Goal: Task Accomplishment & Management: Complete application form

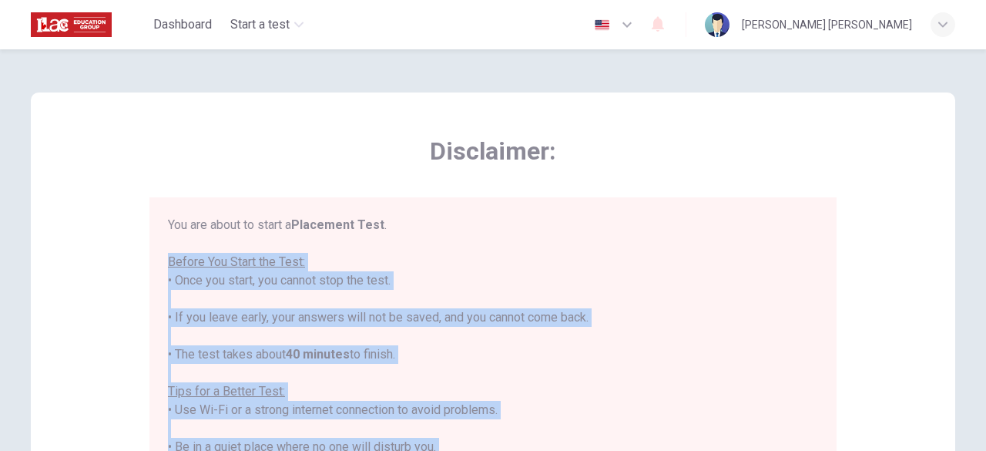
scroll to position [17, 0]
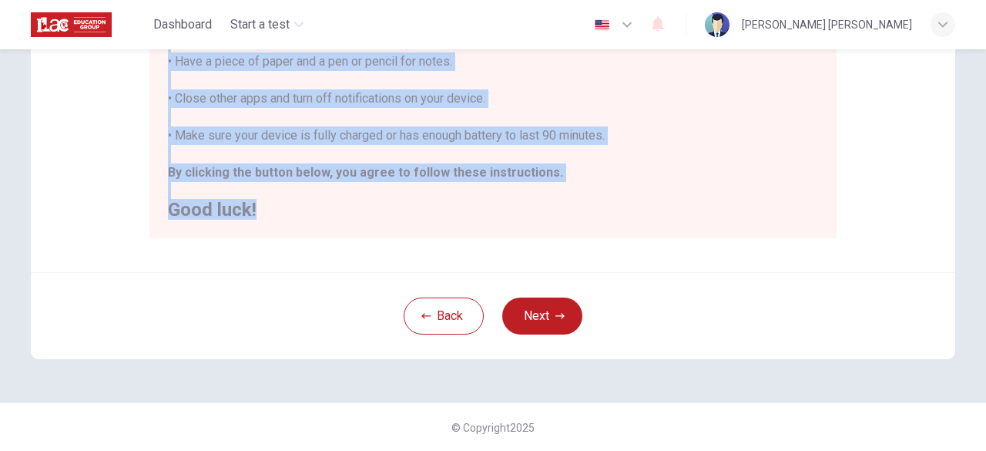
click at [412, 233] on div "You are about to start a Placement Test . Before You Start the Test: • Once you…" at bounding box center [492, 15] width 687 height 446
click at [717, 198] on div "You are about to start a Placement Test . Before You Start the Test: • Once you…" at bounding box center [493, 5] width 650 height 425
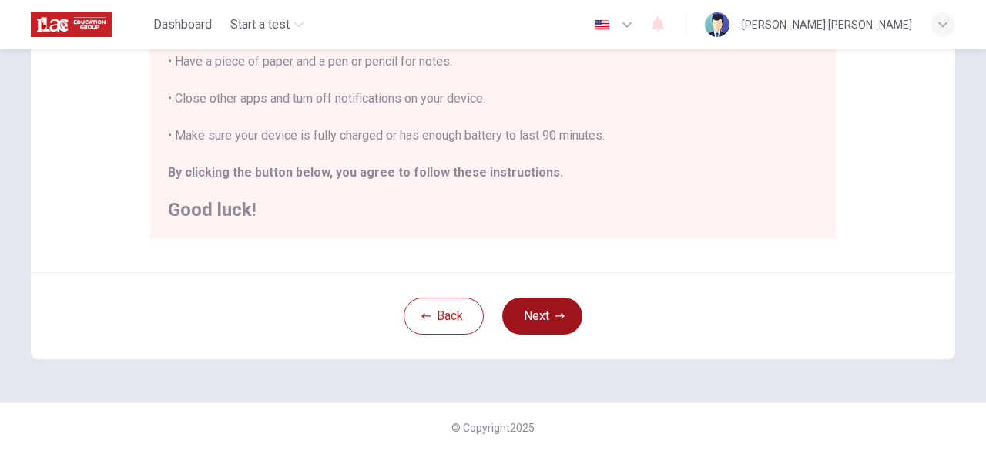
click at [549, 309] on button "Next" at bounding box center [542, 315] width 80 height 37
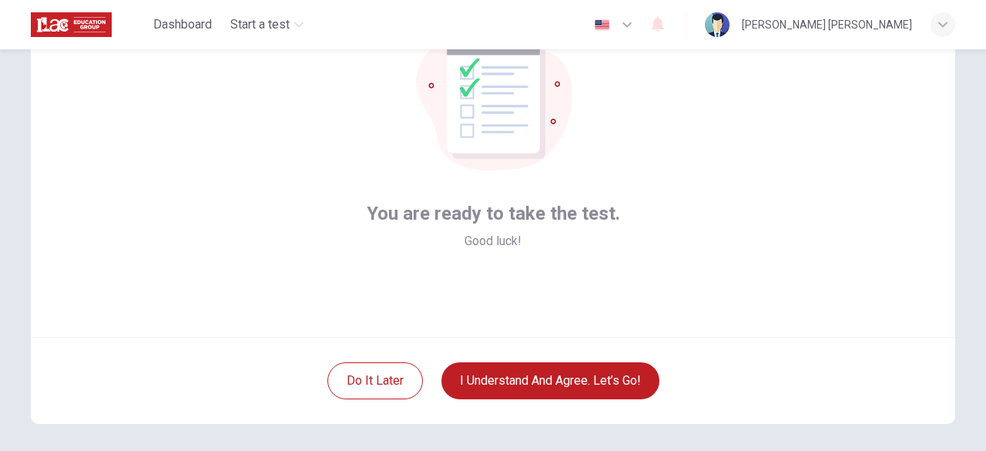
scroll to position [126, 0]
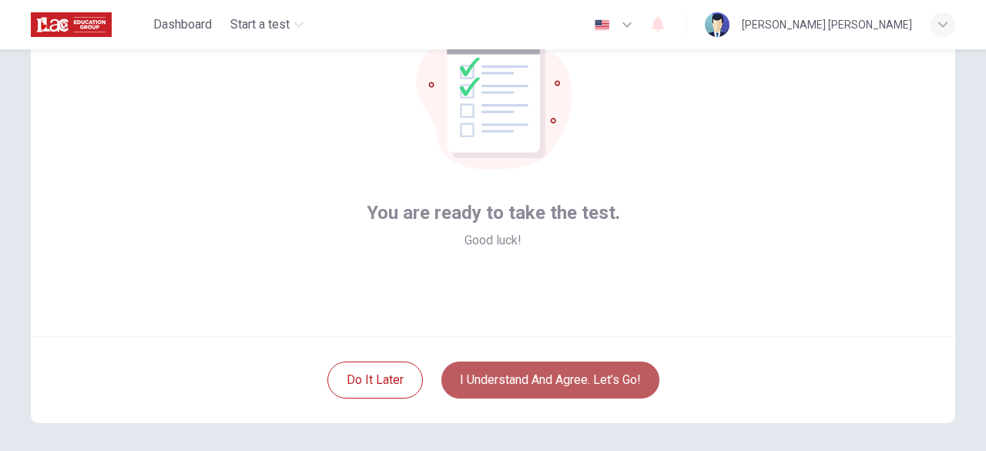
click at [568, 383] on button "I understand and agree. Let’s go!" at bounding box center [551, 379] width 218 height 37
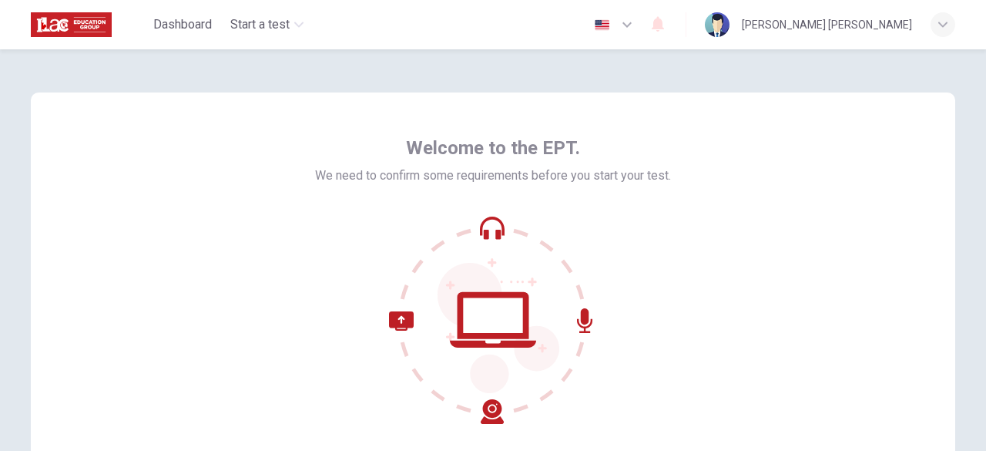
scroll to position [190, 0]
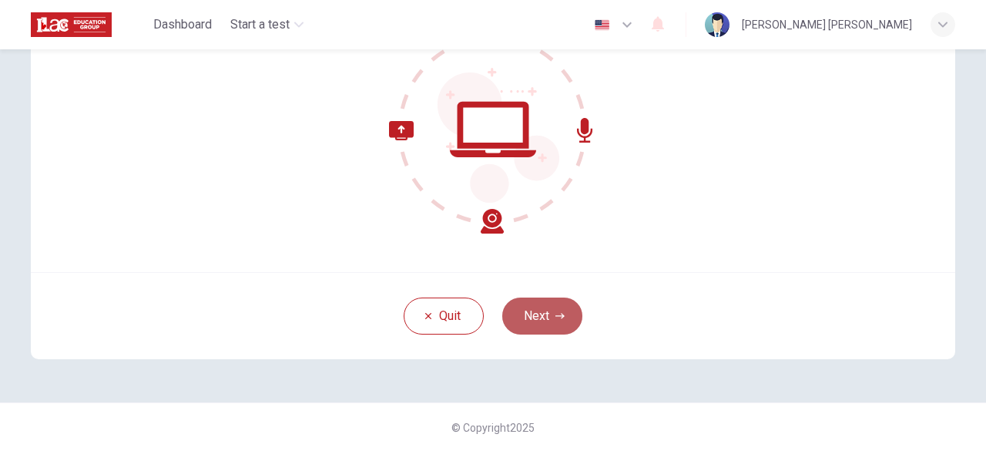
click at [561, 316] on button "Next" at bounding box center [542, 315] width 80 height 37
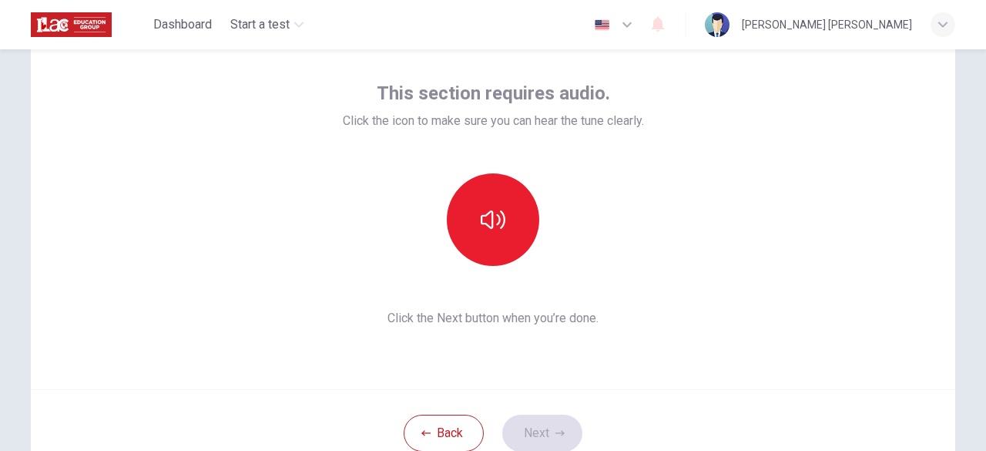
scroll to position [72, 0]
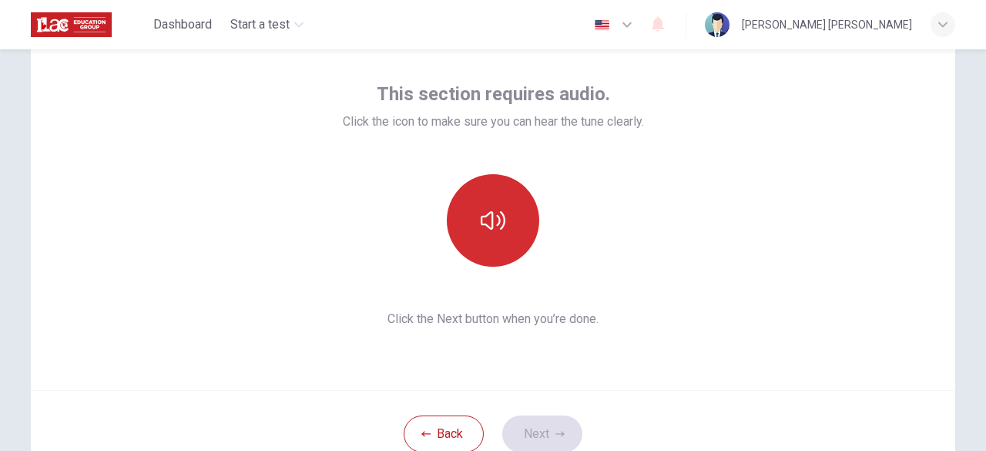
click at [489, 227] on icon "button" at bounding box center [493, 220] width 25 height 18
click at [526, 435] on button "Next" at bounding box center [542, 433] width 80 height 37
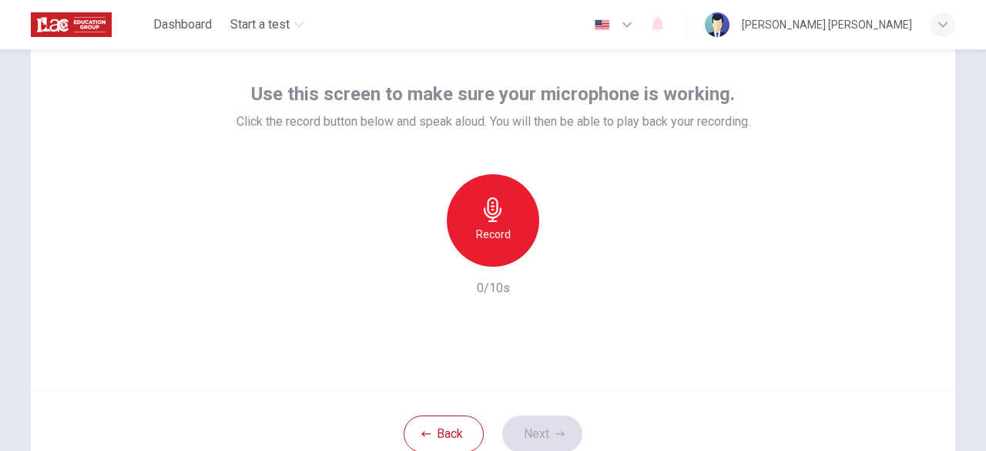
click at [485, 234] on h6 "Record" at bounding box center [493, 234] width 35 height 18
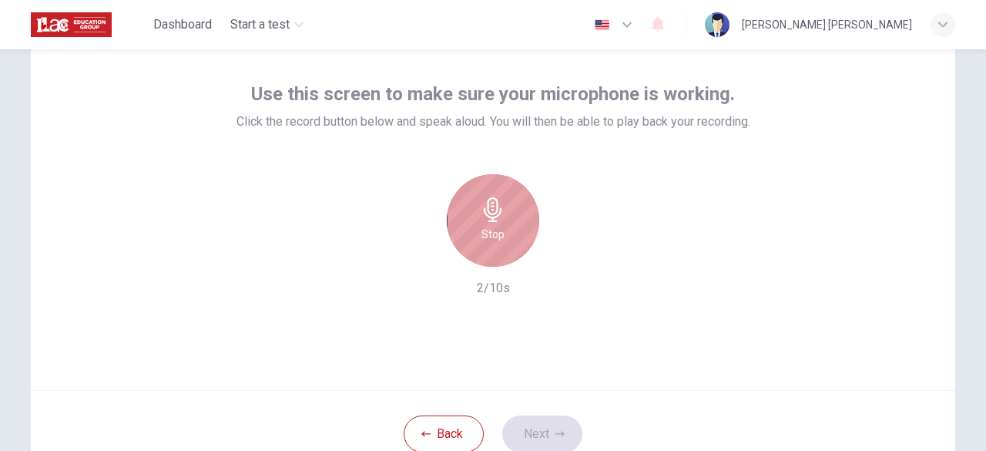
click at [489, 210] on icon "button" at bounding box center [493, 209] width 25 height 25
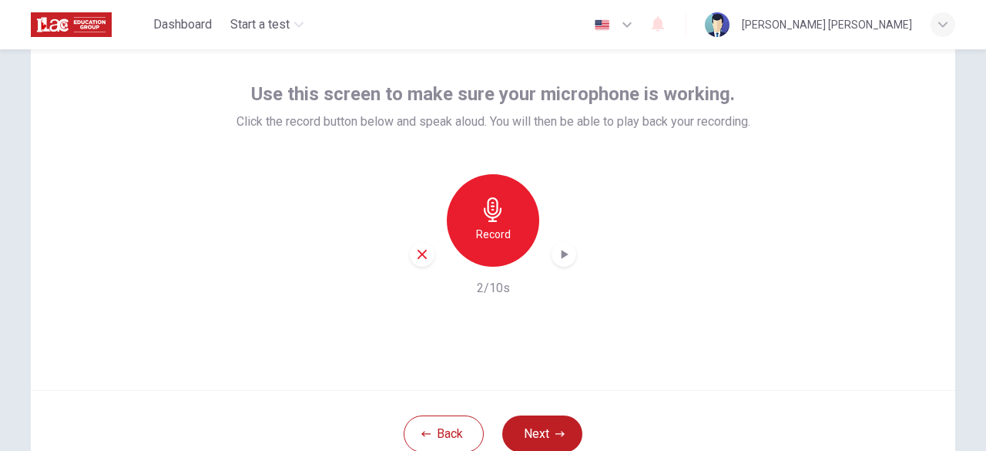
click at [563, 250] on icon "button" at bounding box center [563, 254] width 15 height 15
click at [550, 432] on button "Next" at bounding box center [542, 433] width 80 height 37
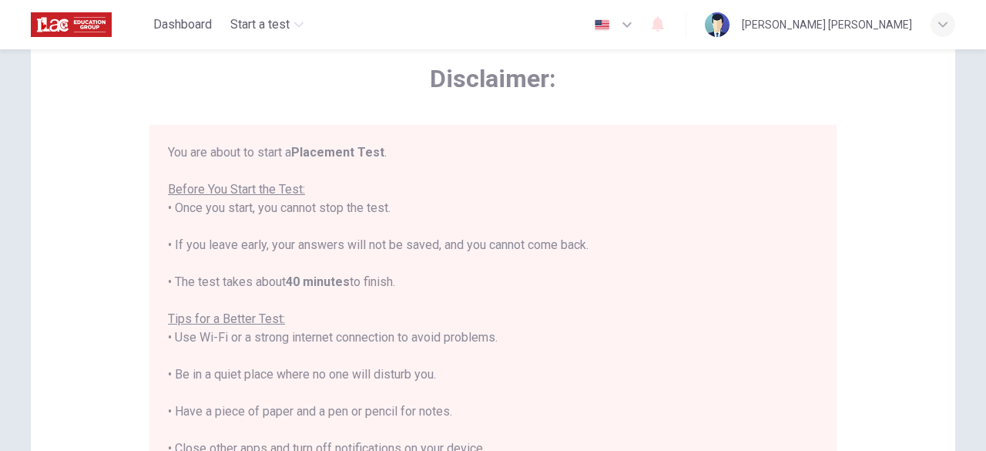
scroll to position [17, 0]
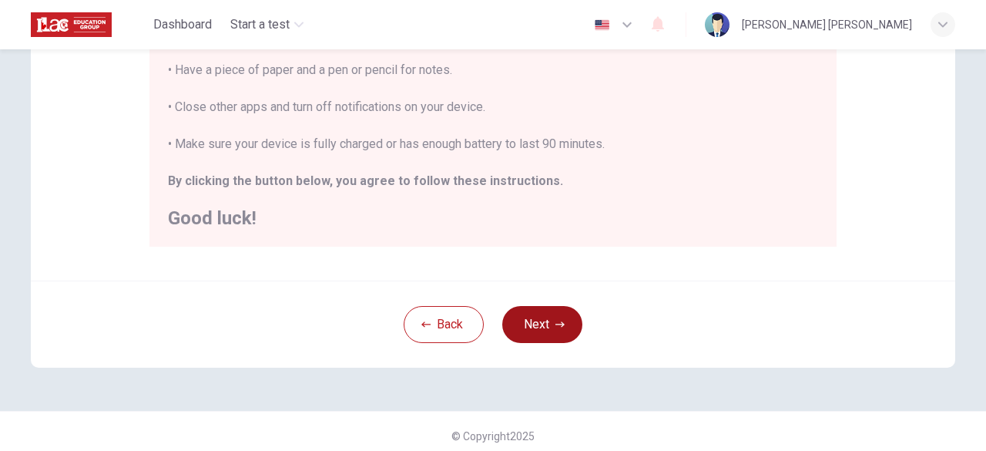
click at [532, 322] on button "Next" at bounding box center [542, 324] width 80 height 37
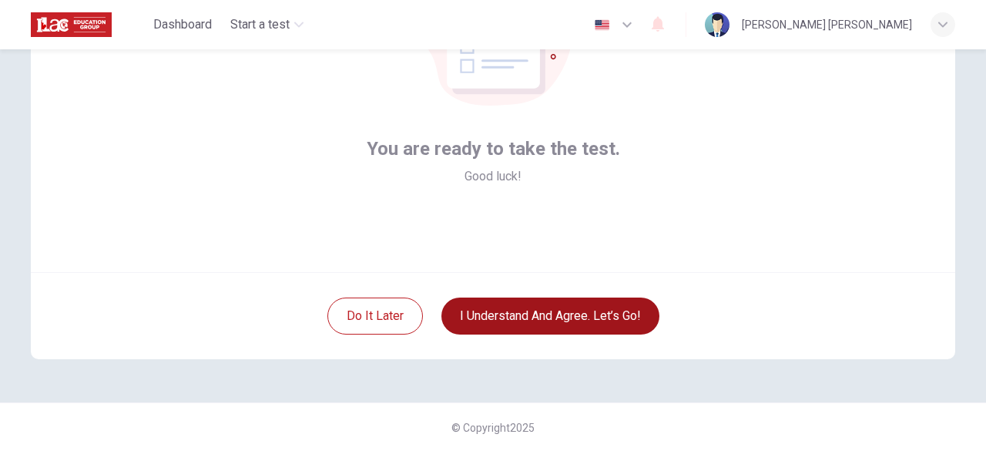
click at [532, 322] on button "I understand and agree. Let’s go!" at bounding box center [551, 315] width 218 height 37
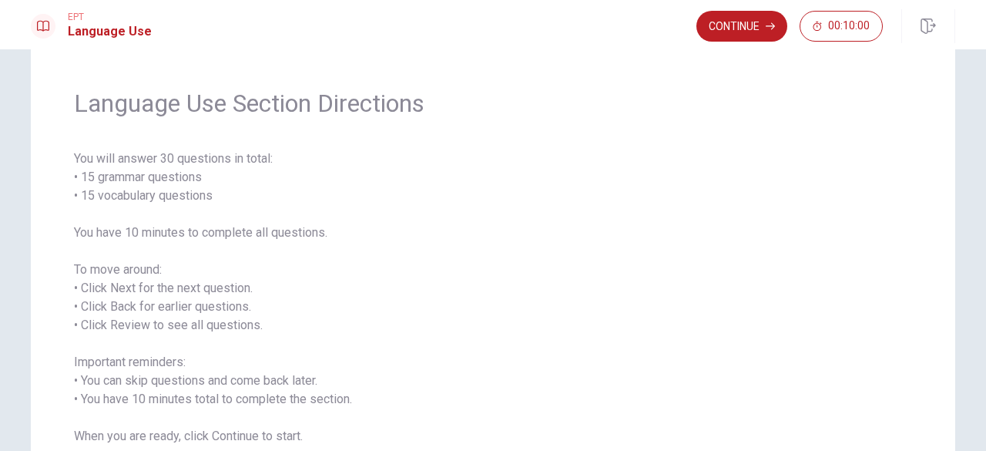
scroll to position [29, 0]
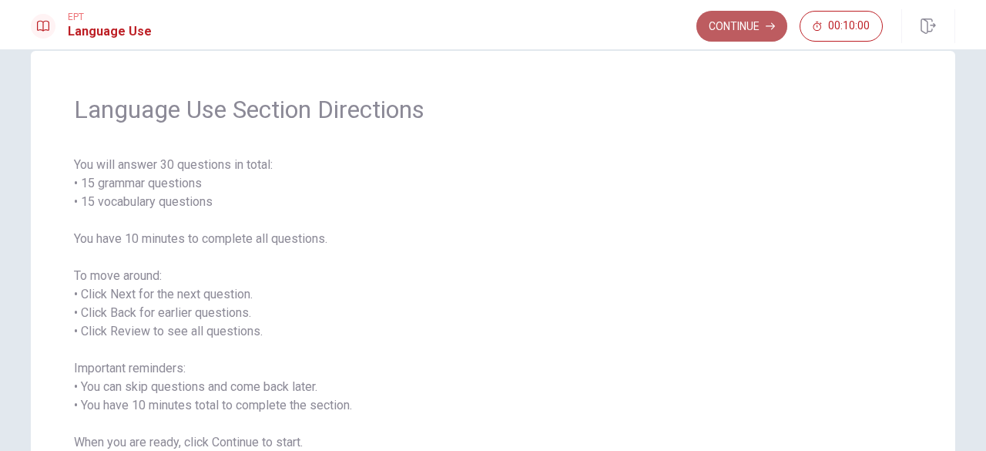
click at [746, 23] on button "Continue" at bounding box center [742, 26] width 91 height 31
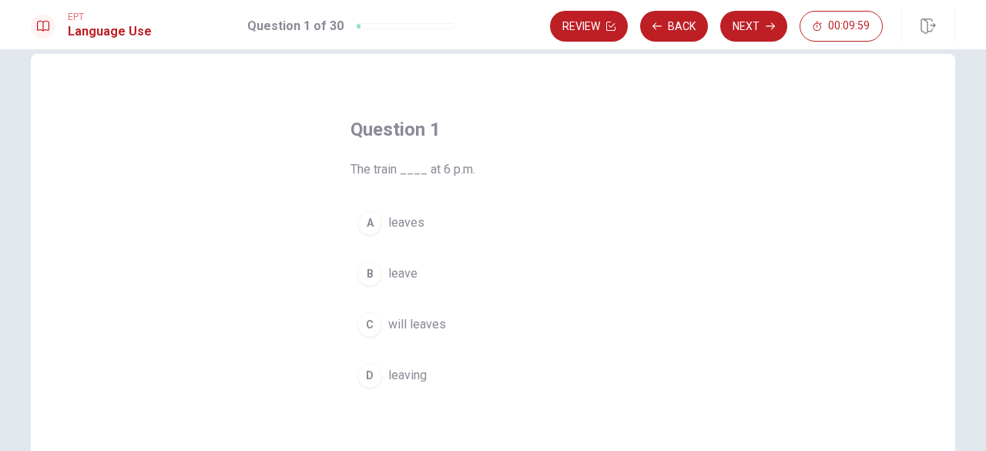
scroll to position [25, 0]
click at [411, 218] on span "leaves" at bounding box center [406, 224] width 36 height 18
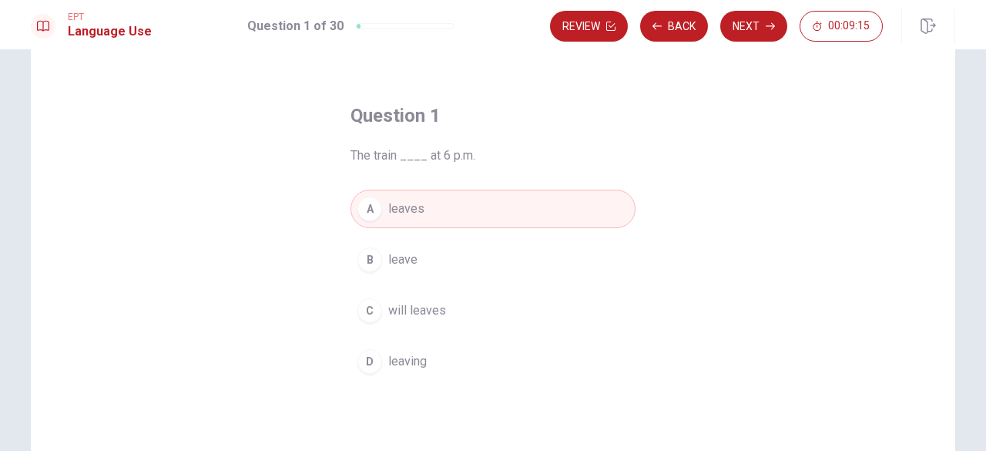
scroll to position [39, 0]
click at [740, 38] on button "Next" at bounding box center [753, 26] width 67 height 31
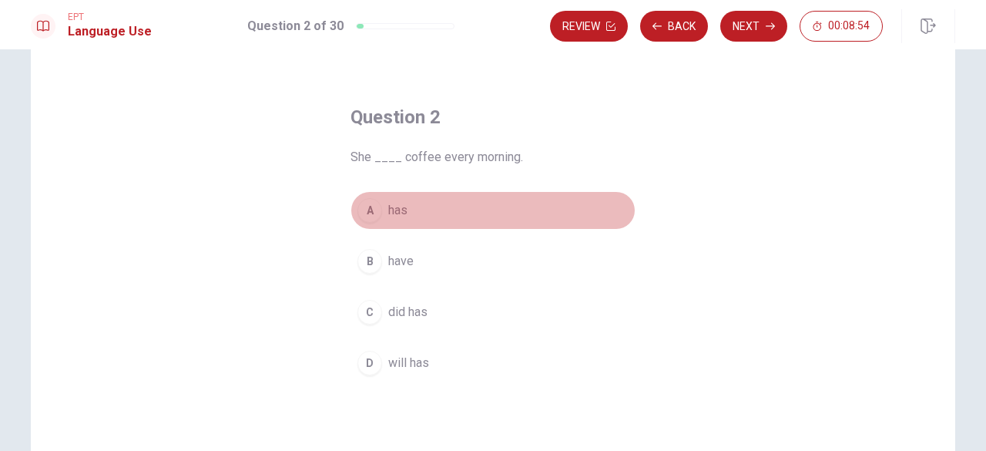
click at [388, 214] on span "has" at bounding box center [397, 210] width 19 height 18
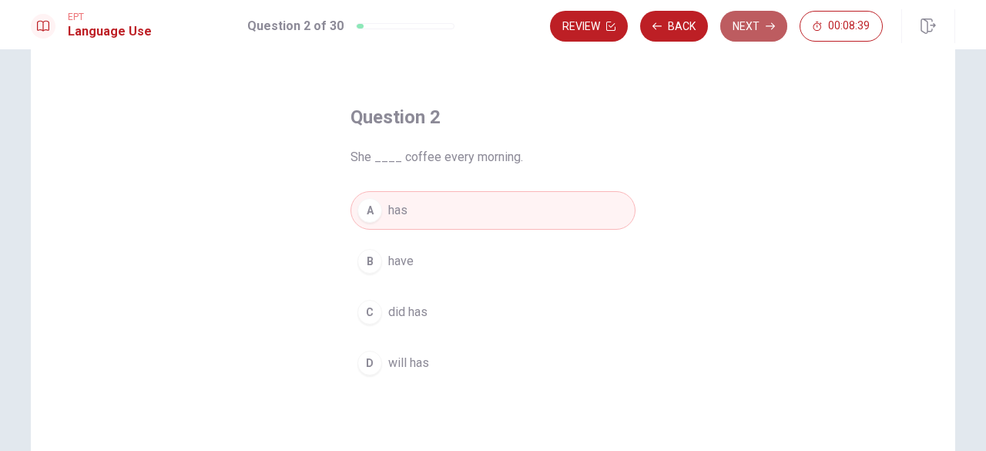
click at [755, 24] on button "Next" at bounding box center [753, 26] width 67 height 31
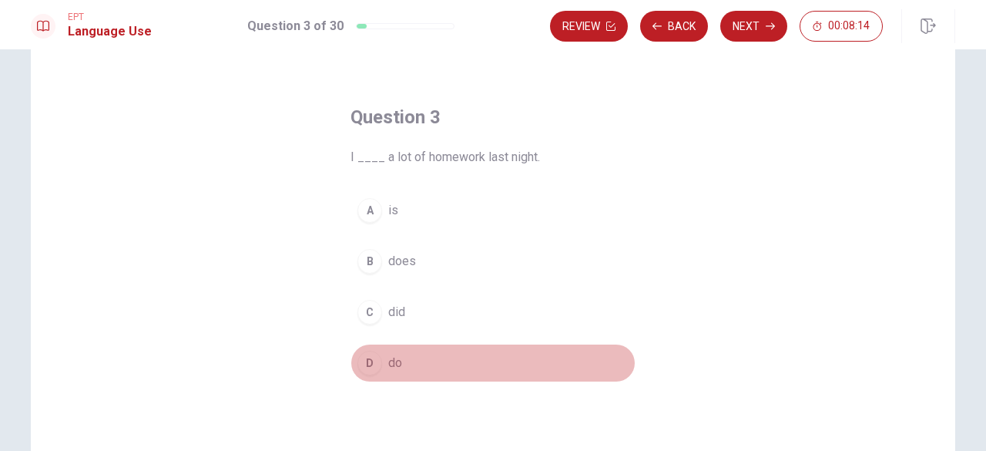
click at [390, 351] on button "D do" at bounding box center [493, 363] width 285 height 39
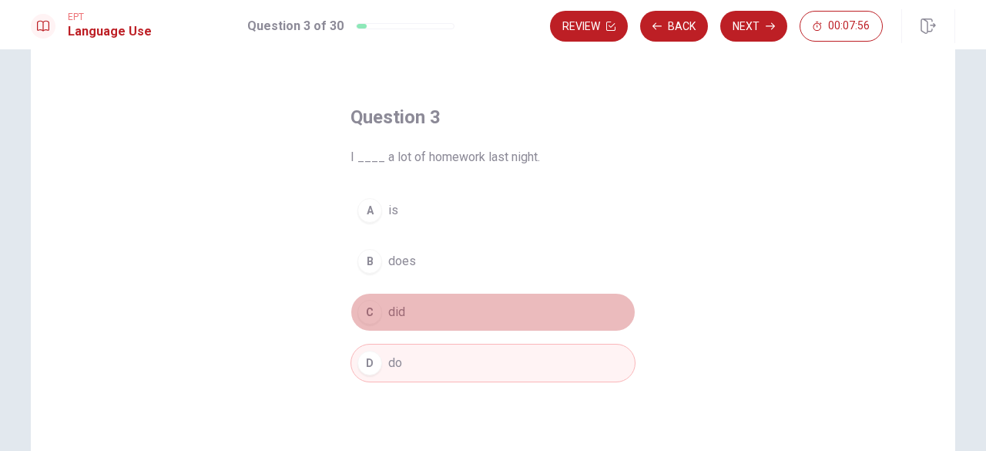
click at [402, 323] on button "C did" at bounding box center [493, 312] width 285 height 39
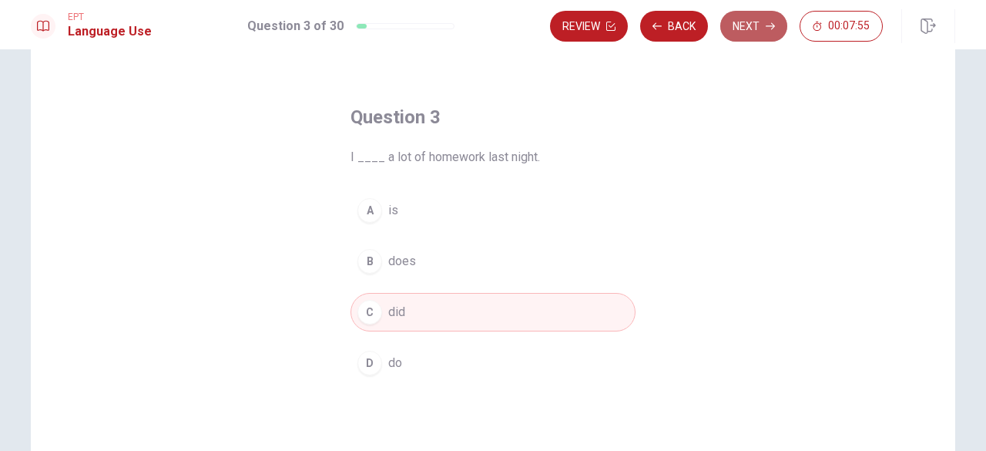
click at [744, 31] on button "Next" at bounding box center [753, 26] width 67 height 31
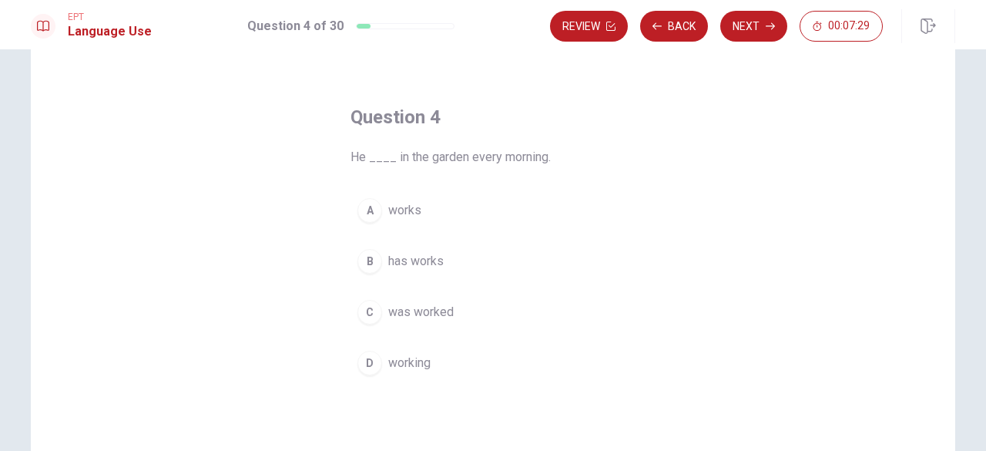
click at [422, 208] on button "A works" at bounding box center [493, 210] width 285 height 39
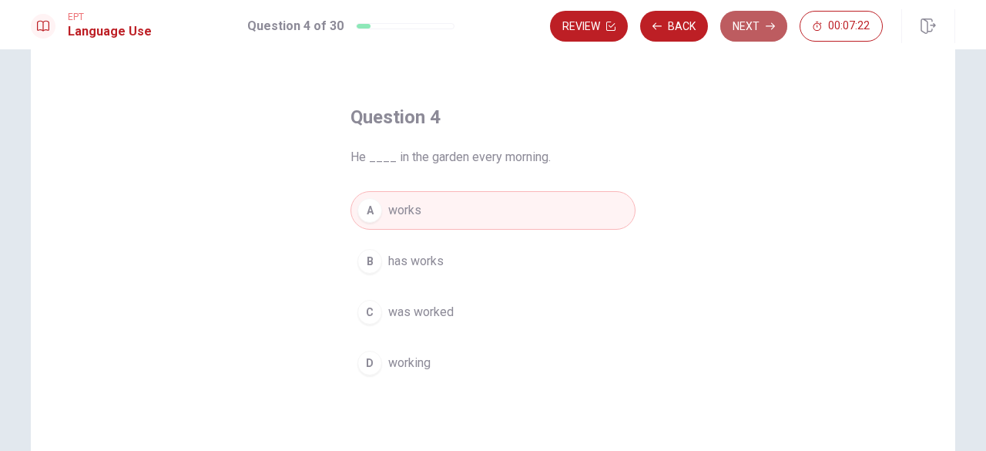
click at [738, 27] on button "Next" at bounding box center [753, 26] width 67 height 31
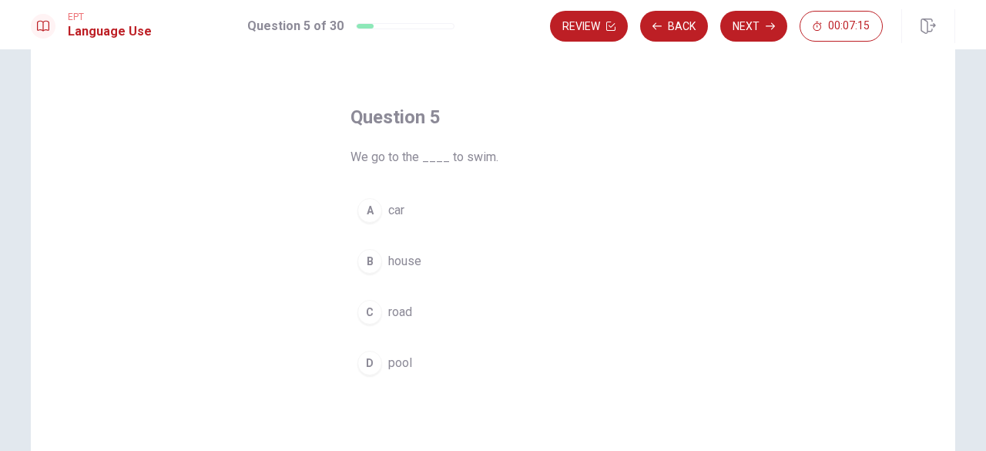
click at [396, 369] on span "pool" at bounding box center [400, 363] width 24 height 18
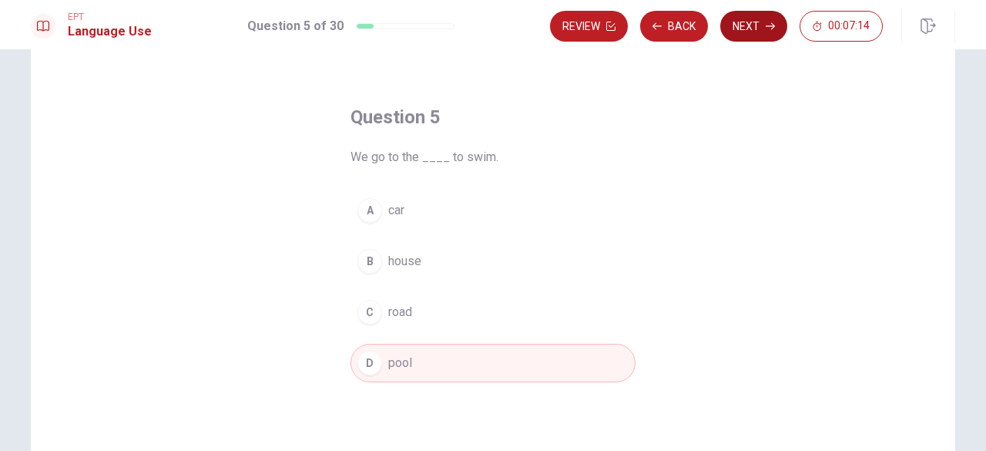
click at [764, 18] on button "Next" at bounding box center [753, 26] width 67 height 31
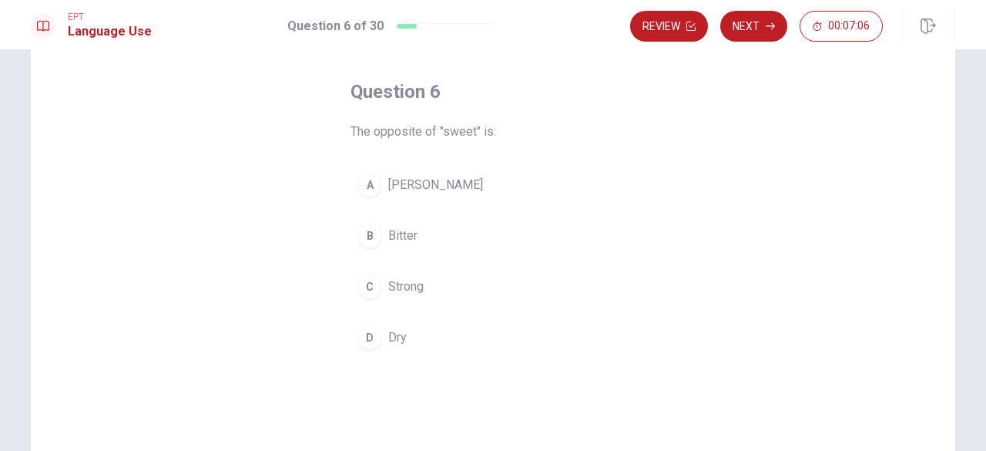
scroll to position [65, 0]
click at [410, 242] on span "Bitter" at bounding box center [402, 235] width 29 height 18
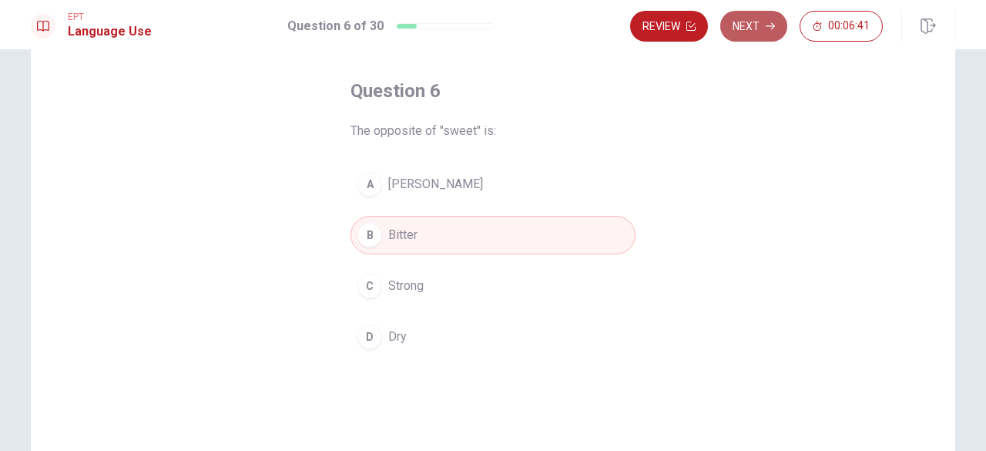
click at [748, 27] on button "Next" at bounding box center [753, 26] width 67 height 31
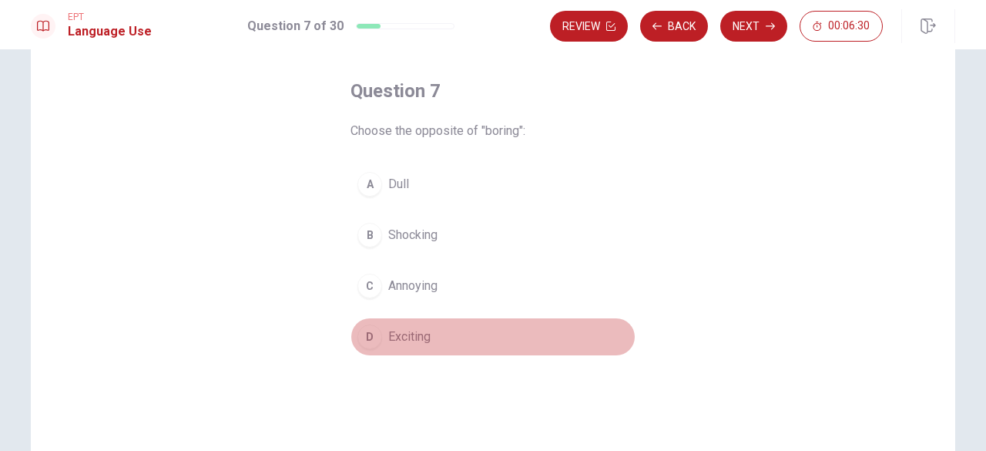
click at [435, 339] on button "D Exciting" at bounding box center [493, 336] width 285 height 39
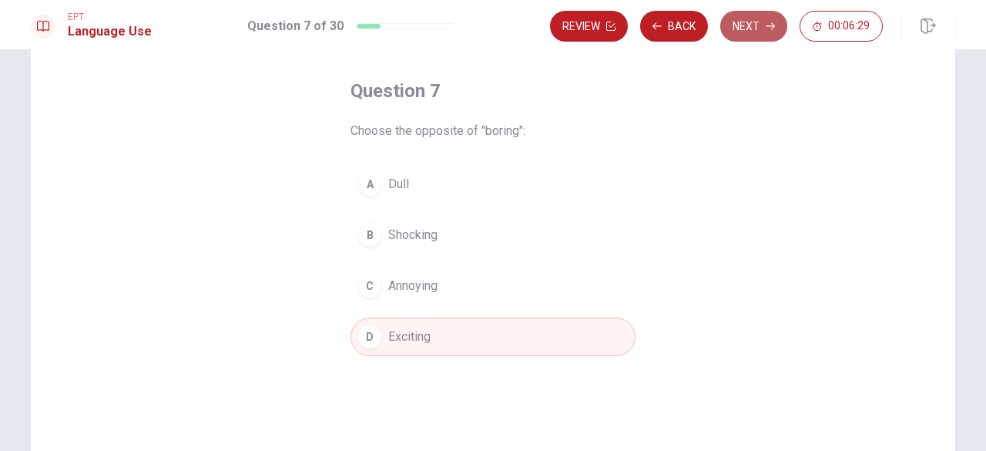
click at [746, 39] on button "Next" at bounding box center [753, 26] width 67 height 31
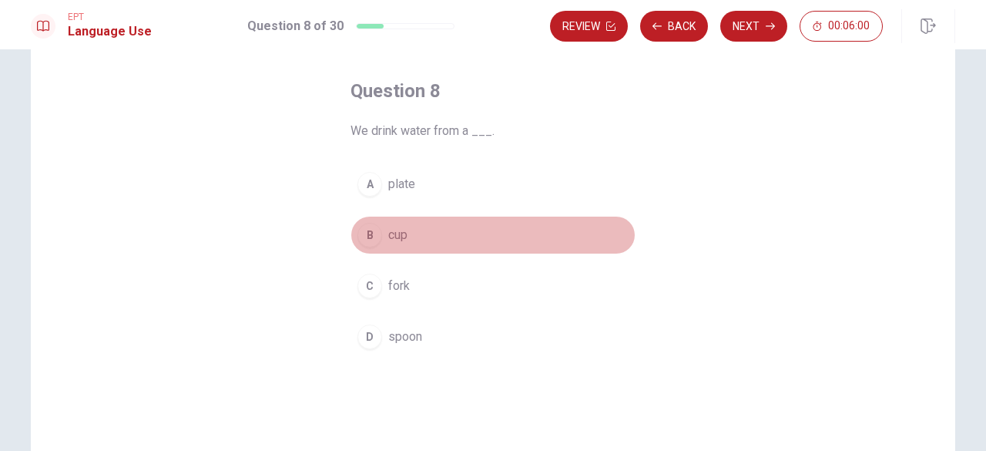
click at [400, 238] on span "cup" at bounding box center [397, 235] width 19 height 18
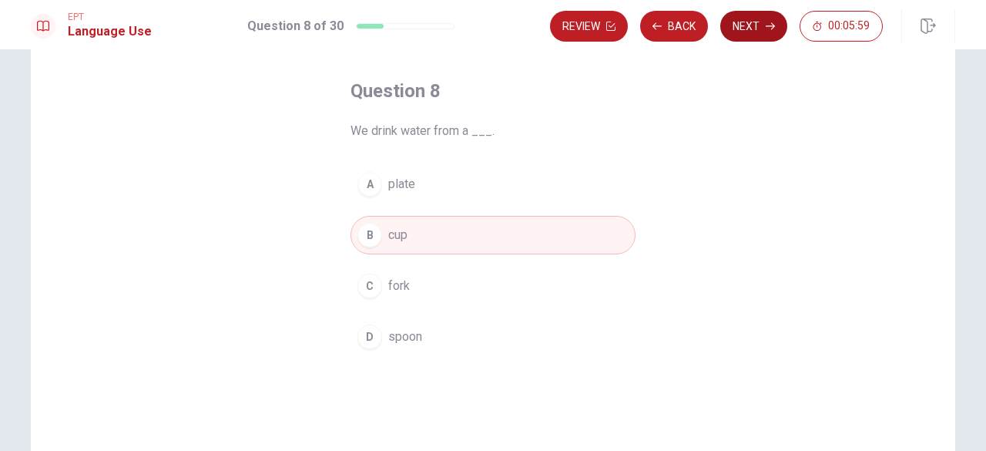
click at [759, 33] on button "Next" at bounding box center [753, 26] width 67 height 31
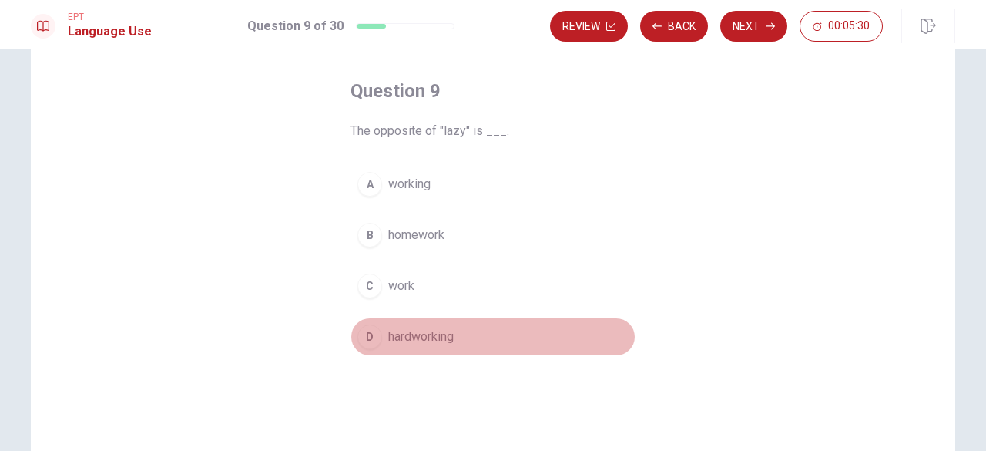
click at [408, 331] on span "hardworking" at bounding box center [420, 336] width 65 height 18
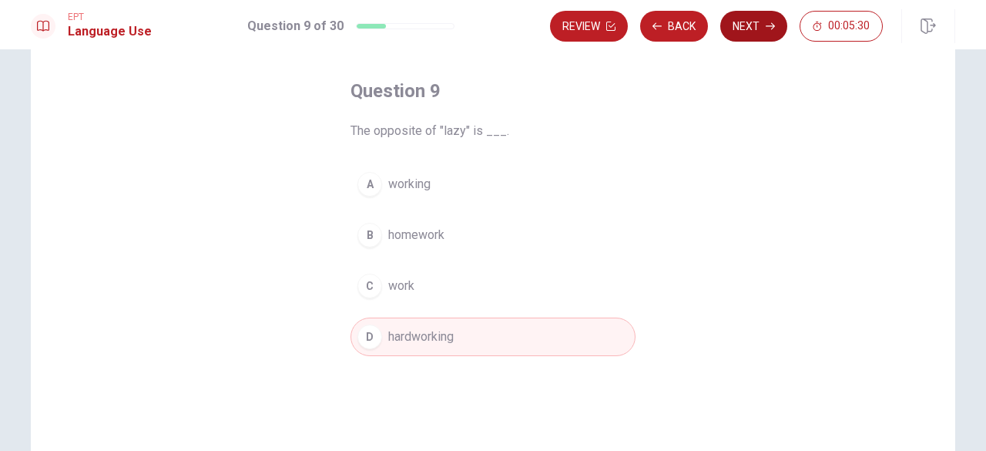
click at [743, 21] on button "Next" at bounding box center [753, 26] width 67 height 31
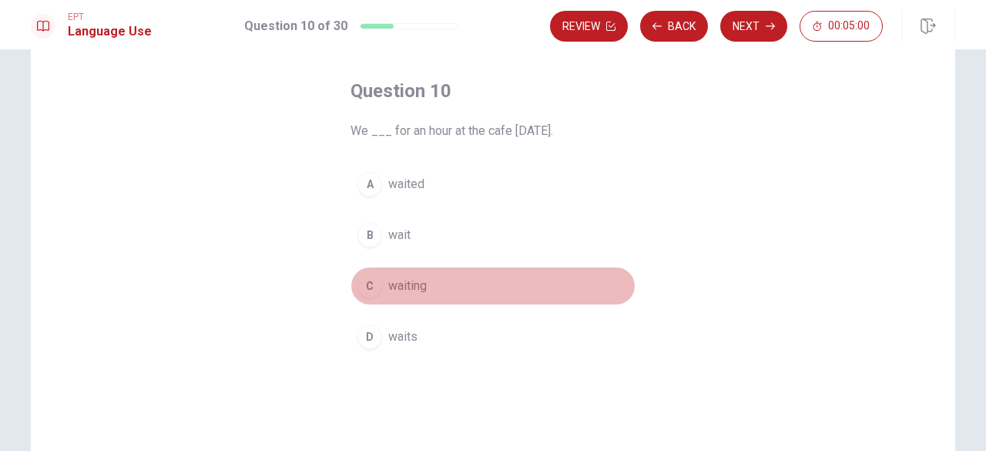
click at [422, 271] on button "C waiting" at bounding box center [493, 286] width 285 height 39
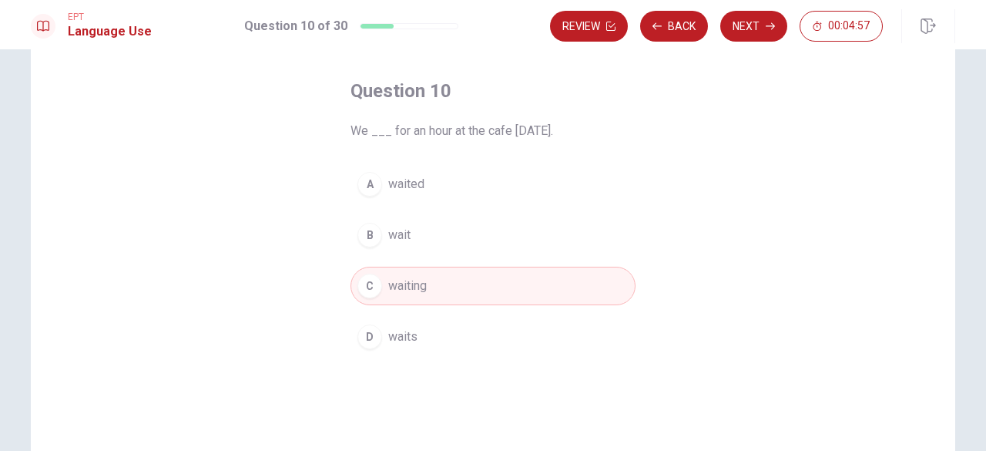
click at [424, 176] on button "A waited" at bounding box center [493, 184] width 285 height 39
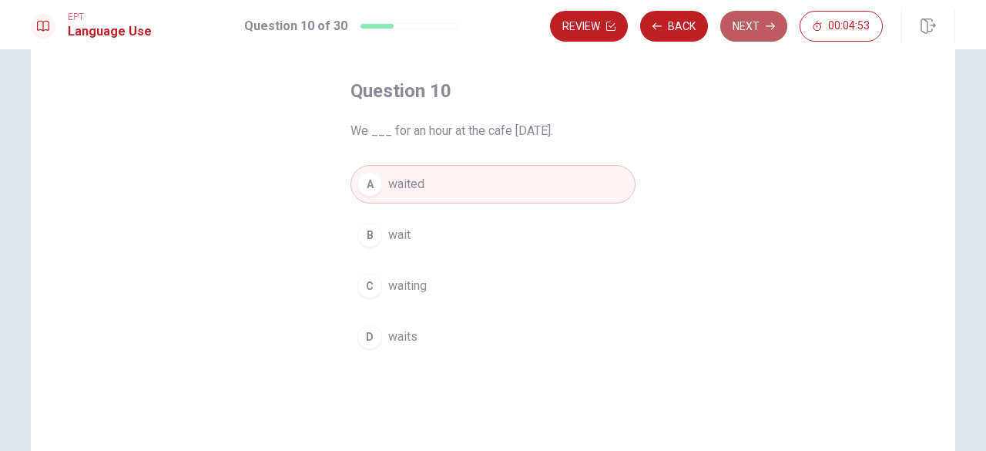
click at [751, 29] on button "Next" at bounding box center [753, 26] width 67 height 31
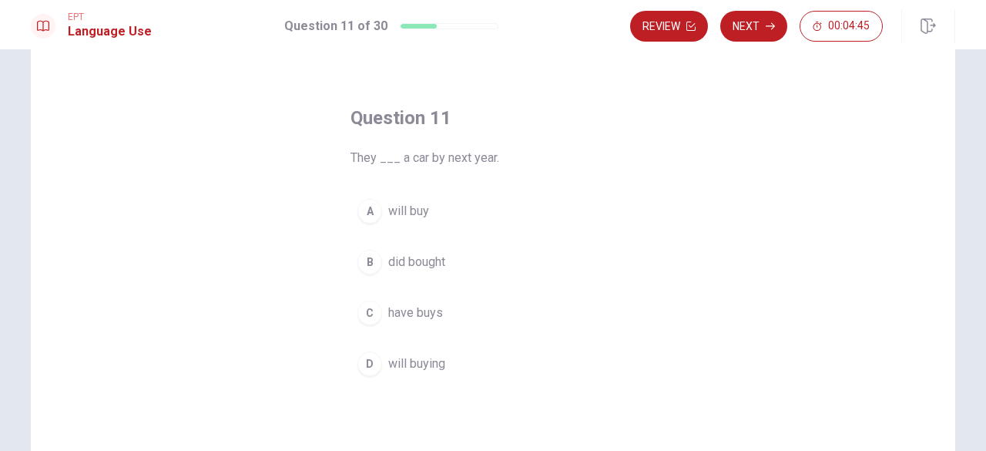
scroll to position [39, 0]
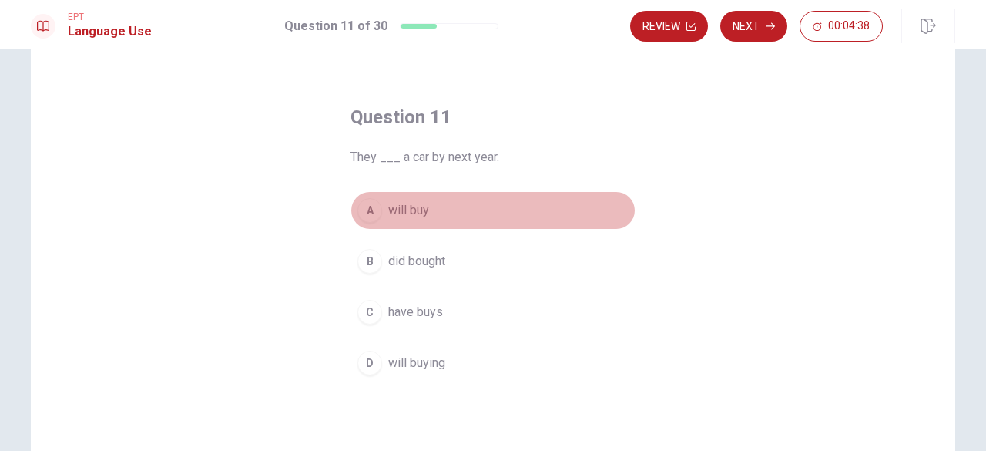
click at [428, 213] on button "A will buy" at bounding box center [493, 210] width 285 height 39
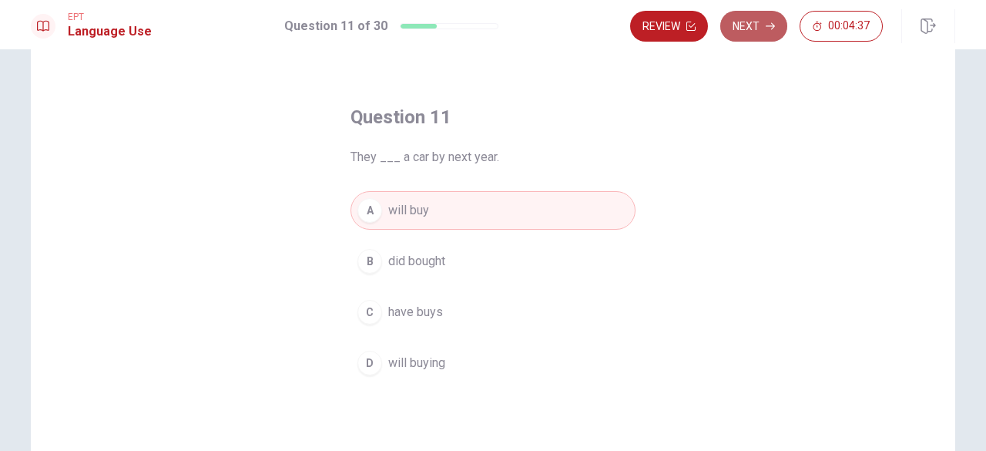
click at [762, 29] on button "Next" at bounding box center [753, 26] width 67 height 31
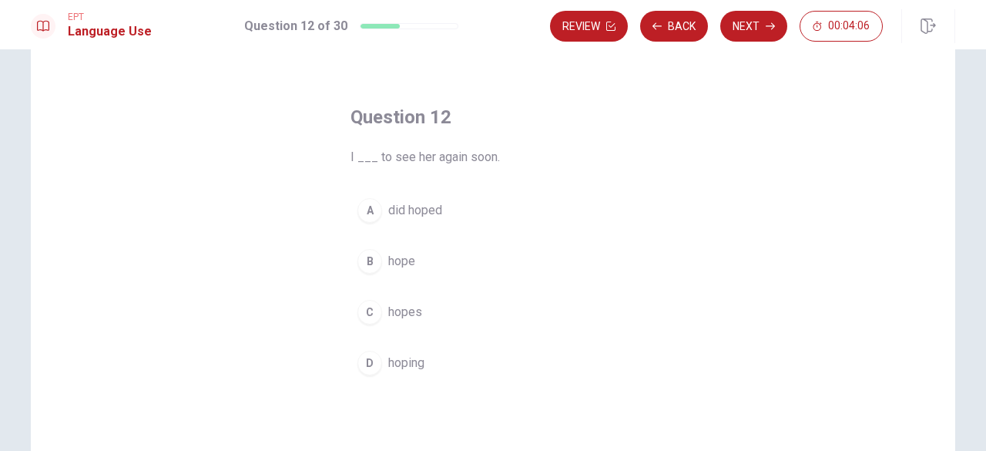
click at [428, 216] on span "did hoped" at bounding box center [415, 210] width 54 height 18
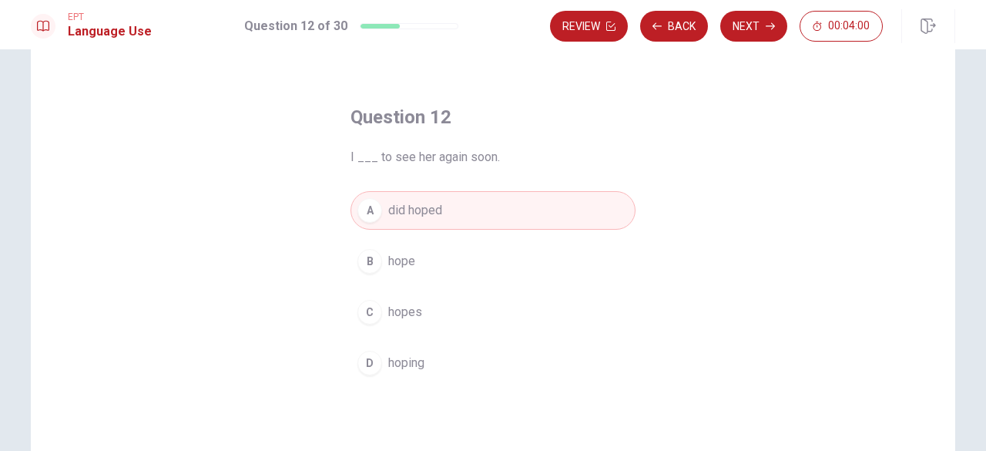
click at [414, 264] on button "B hope" at bounding box center [493, 261] width 285 height 39
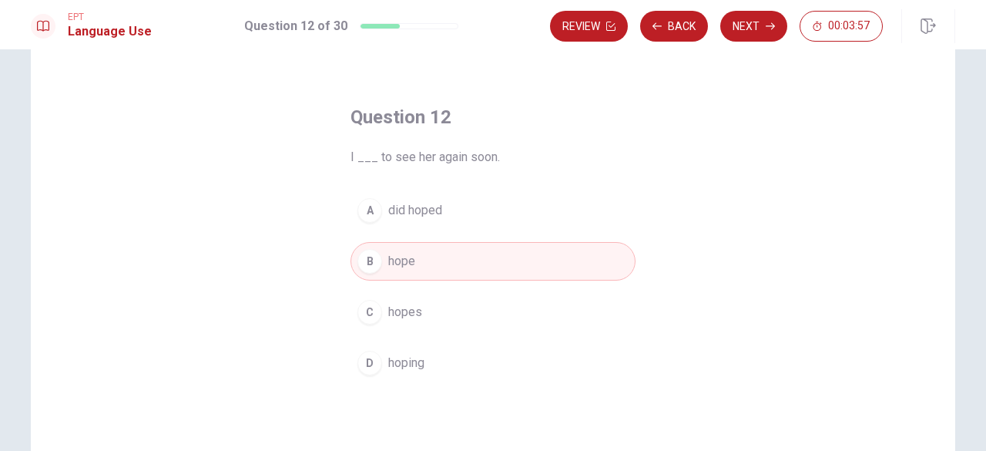
click at [754, 42] on div "Review Back Next 00:03:57" at bounding box center [752, 26] width 405 height 34
click at [746, 26] on button "Next" at bounding box center [753, 26] width 67 height 31
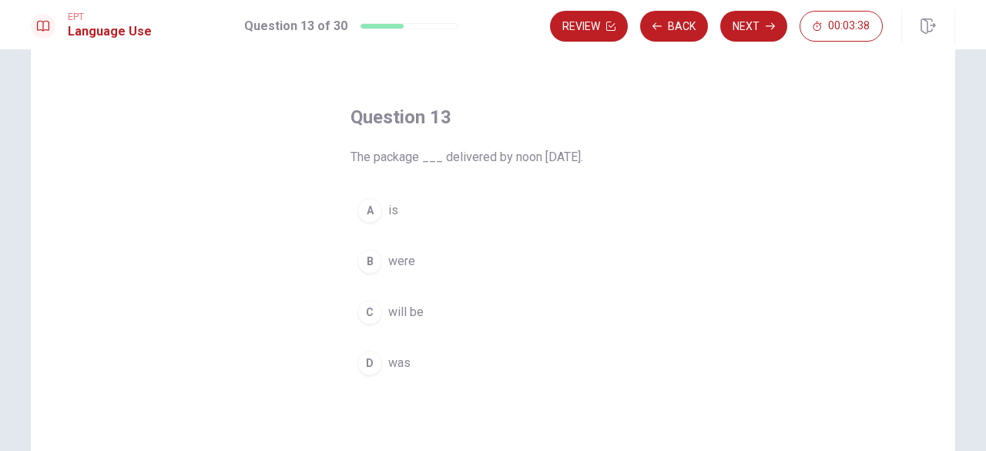
click at [411, 309] on span "will be" at bounding box center [405, 312] width 35 height 18
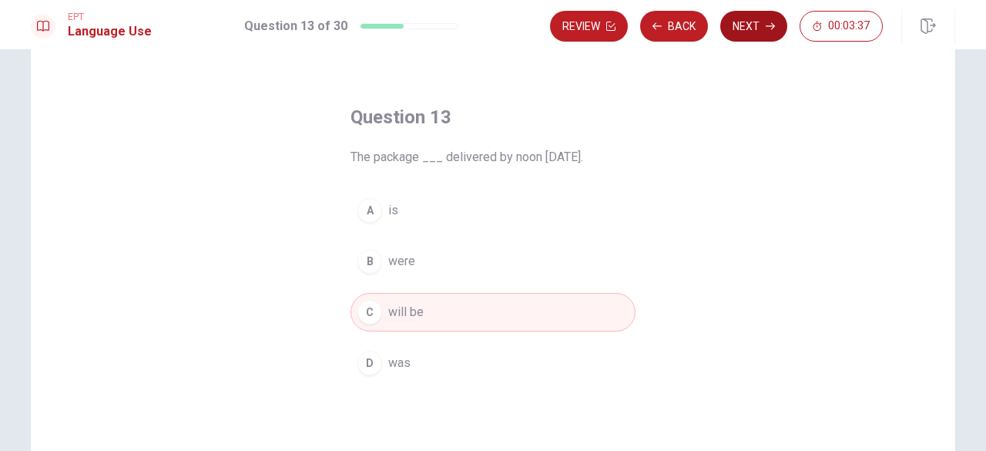
click at [759, 35] on button "Next" at bounding box center [753, 26] width 67 height 31
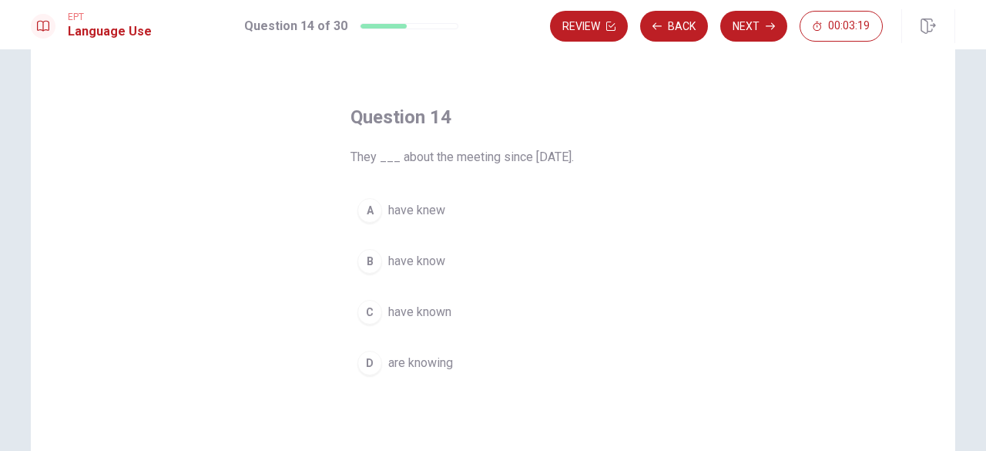
click at [428, 260] on span "have know" at bounding box center [416, 261] width 57 height 18
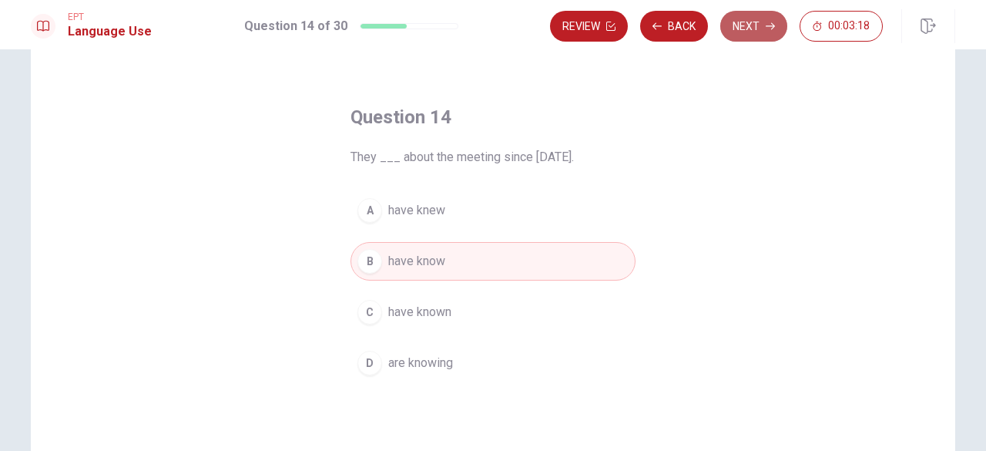
click at [737, 39] on button "Next" at bounding box center [753, 26] width 67 height 31
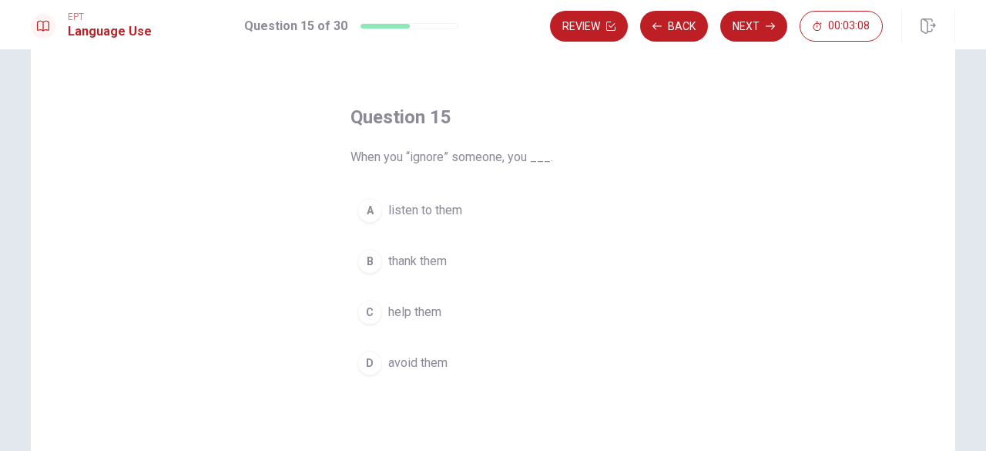
click at [416, 211] on span "listen to them" at bounding box center [425, 210] width 74 height 18
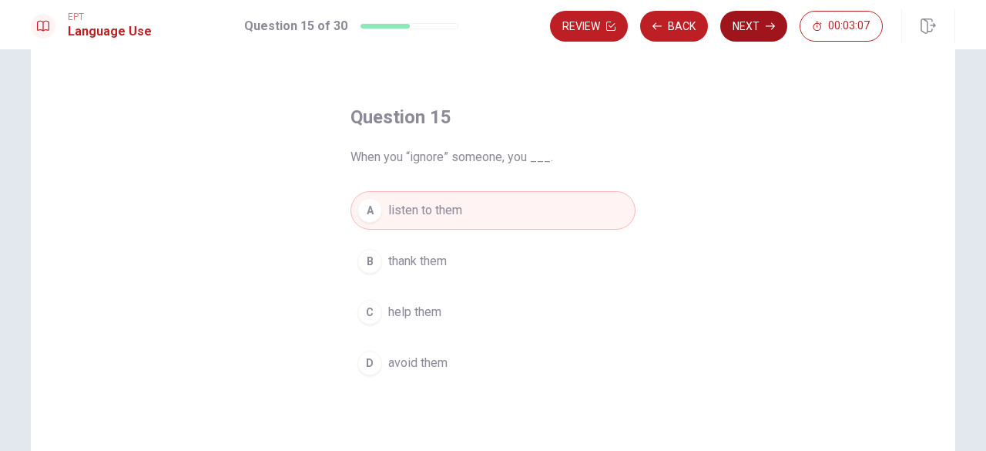
click at [758, 22] on button "Next" at bounding box center [753, 26] width 67 height 31
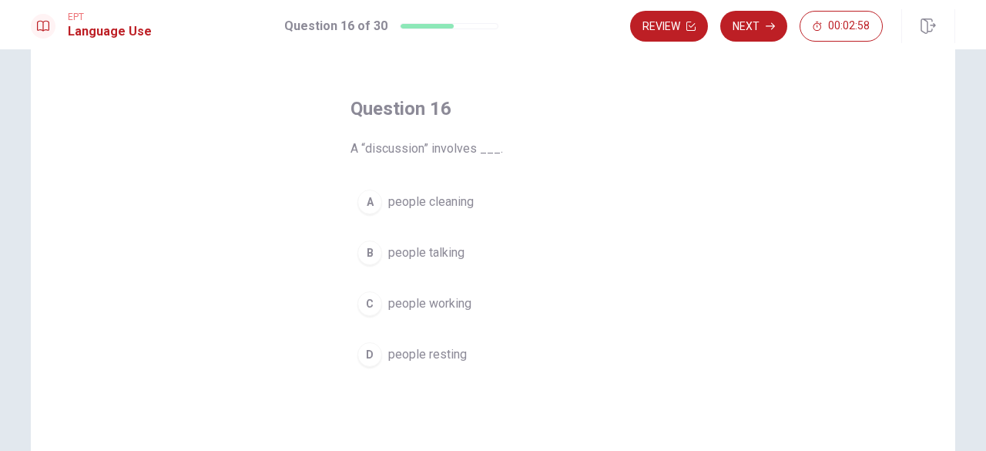
scroll to position [48, 0]
click at [448, 243] on span "people talking" at bounding box center [426, 252] width 76 height 18
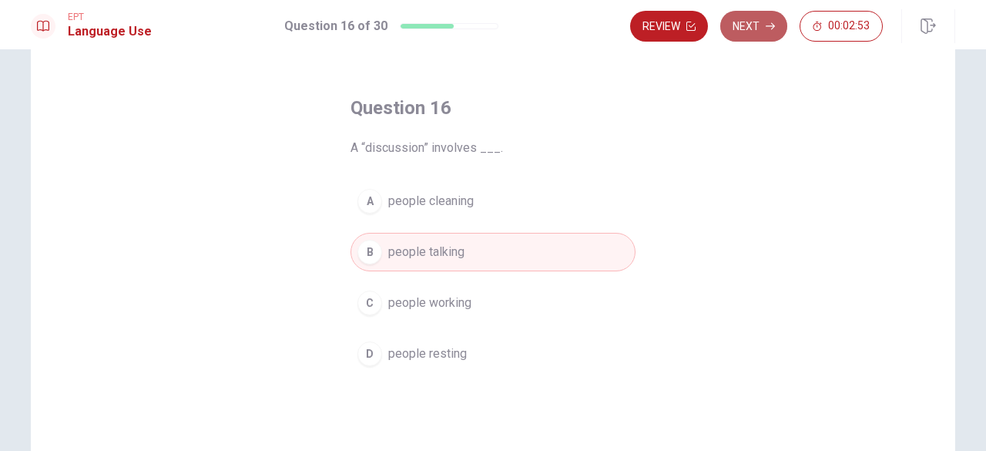
click at [761, 26] on button "Next" at bounding box center [753, 26] width 67 height 31
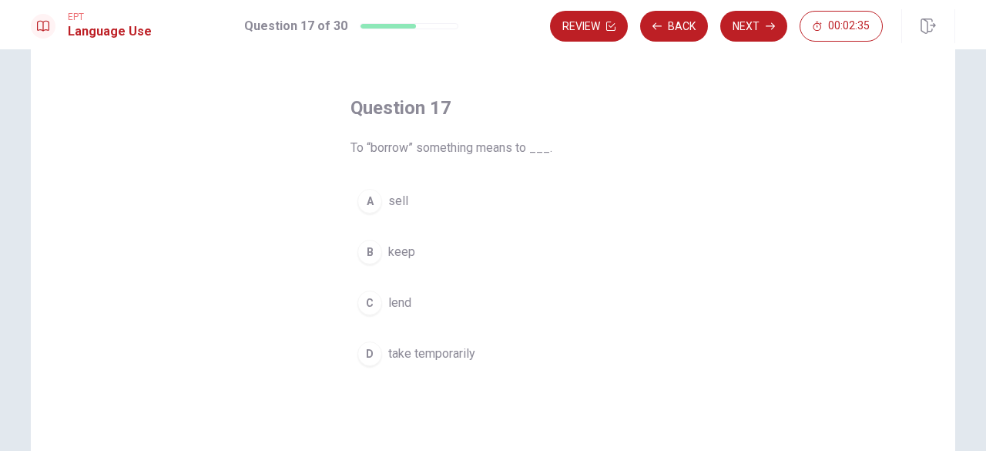
click at [439, 347] on span "take temporarily" at bounding box center [431, 353] width 87 height 18
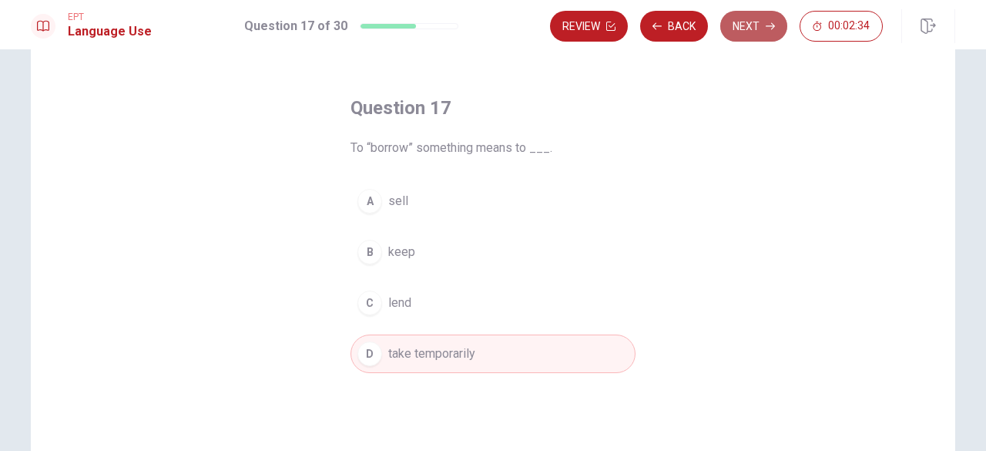
click at [744, 29] on button "Next" at bounding box center [753, 26] width 67 height 31
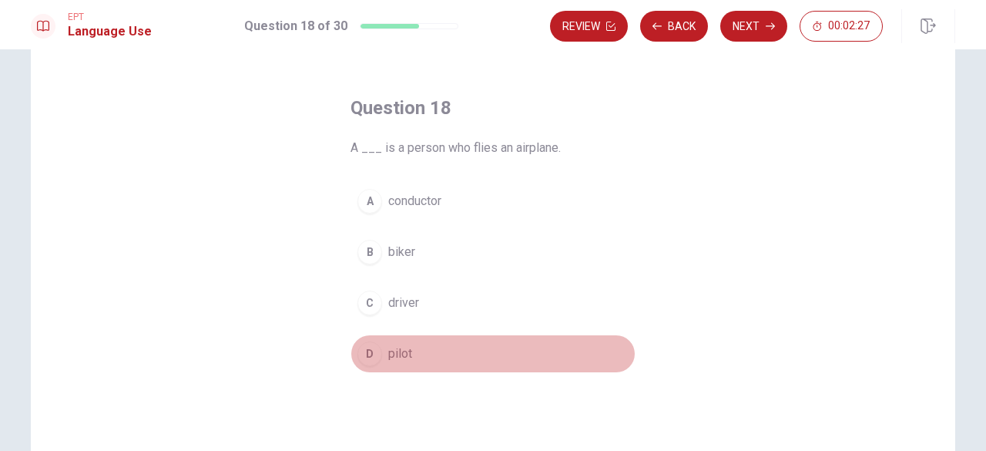
click at [402, 352] on span "pilot" at bounding box center [400, 353] width 24 height 18
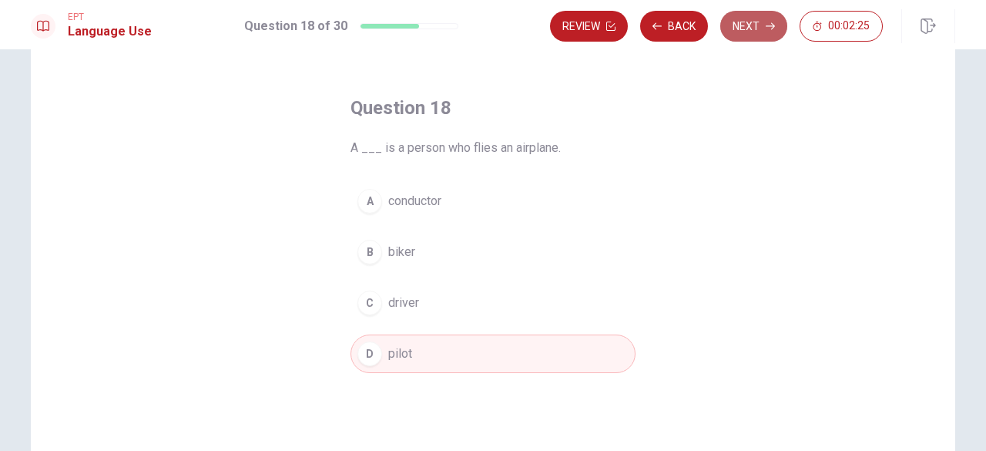
click at [753, 32] on button "Next" at bounding box center [753, 26] width 67 height 31
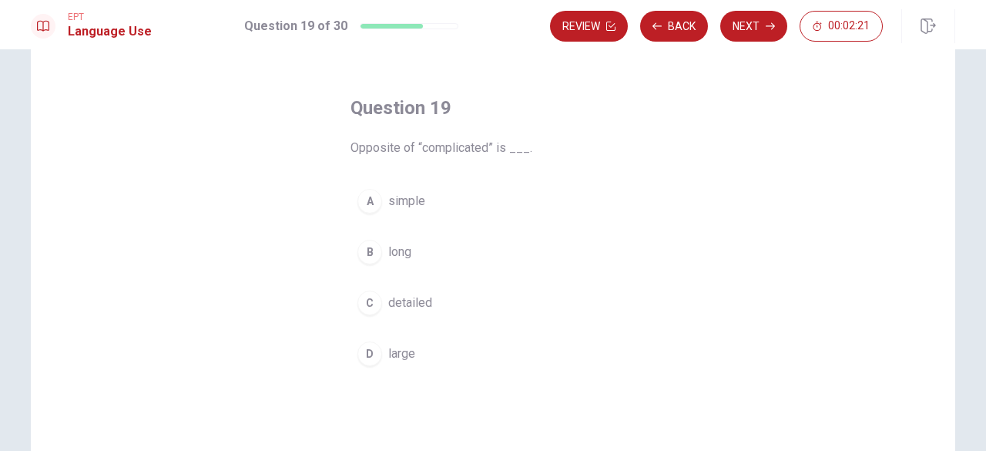
click at [398, 196] on span "simple" at bounding box center [406, 201] width 37 height 18
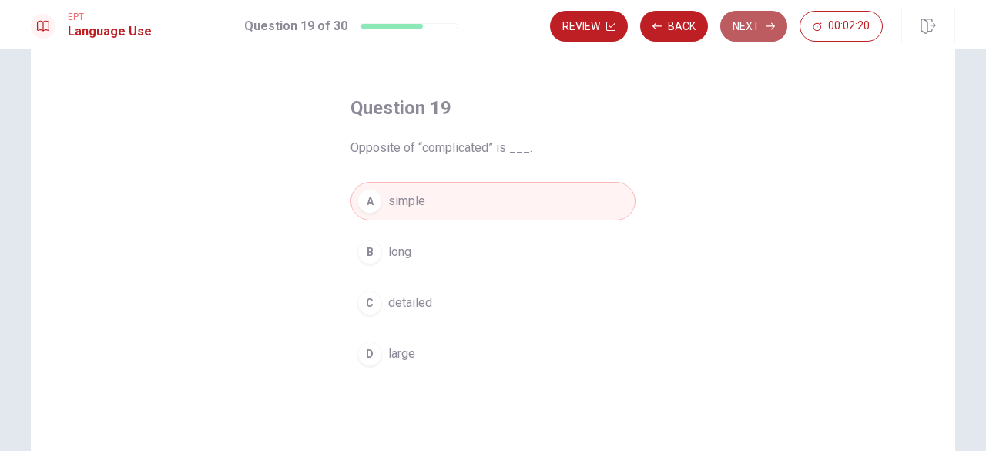
click at [753, 21] on button "Next" at bounding box center [753, 26] width 67 height 31
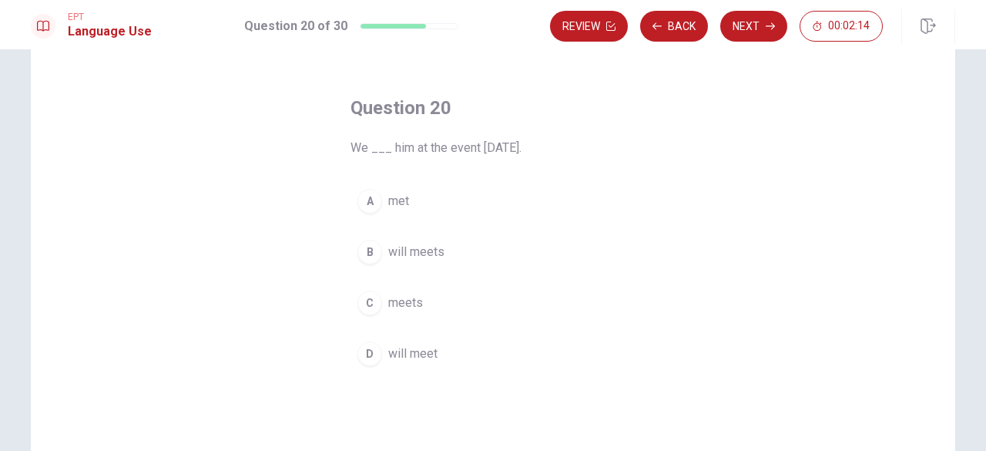
click at [428, 344] on span "will meet" at bounding box center [412, 353] width 49 height 18
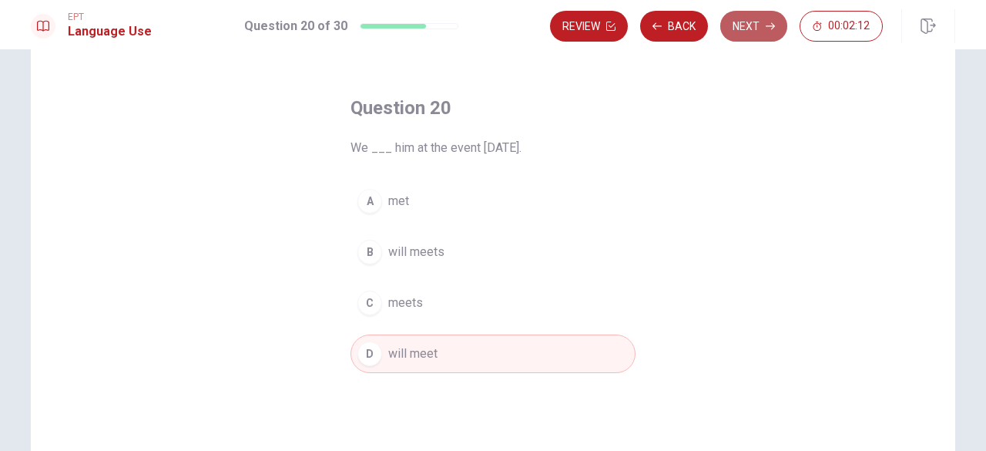
click at [769, 26] on icon "button" at bounding box center [770, 26] width 9 height 7
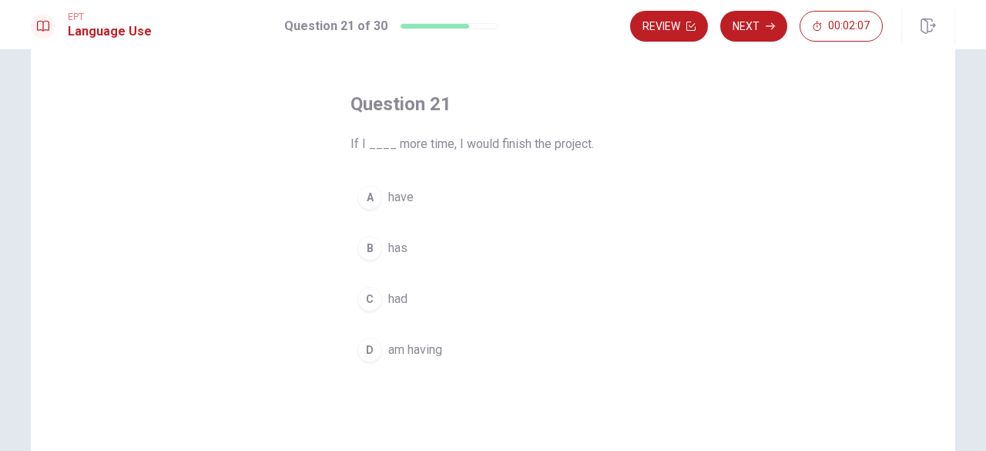
scroll to position [52, 0]
click at [395, 194] on span "have" at bounding box center [400, 196] width 25 height 18
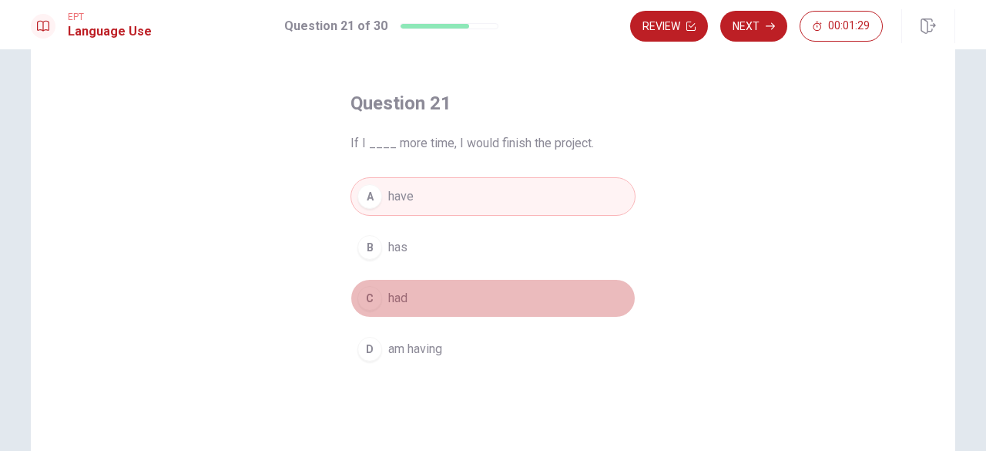
click at [407, 295] on button "C had" at bounding box center [493, 298] width 285 height 39
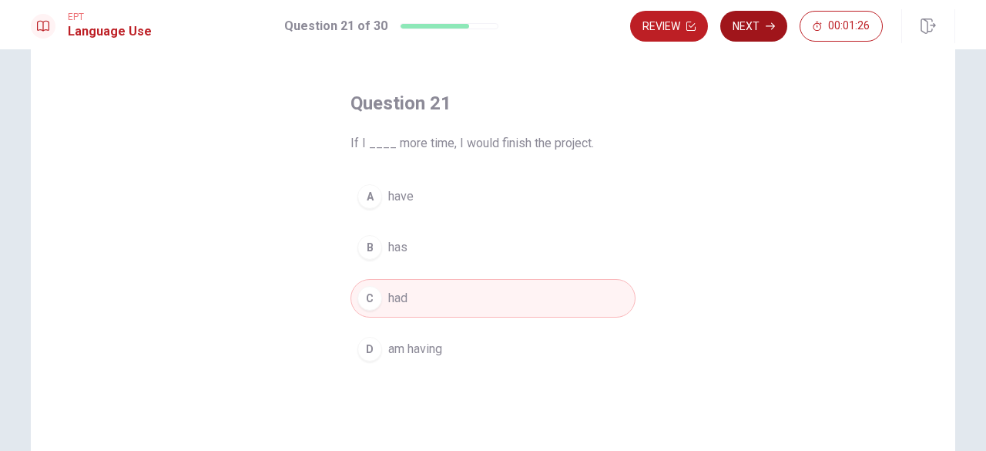
click at [755, 29] on button "Next" at bounding box center [753, 26] width 67 height 31
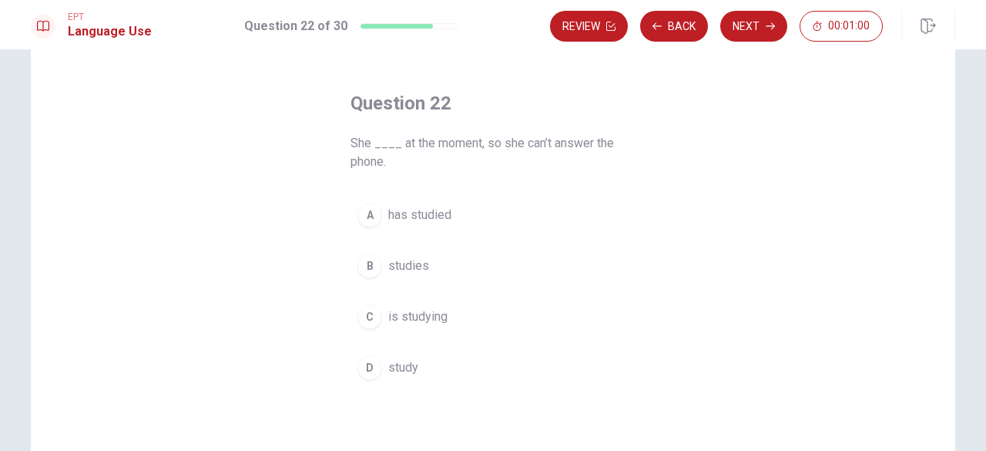
click at [421, 311] on span "is studying" at bounding box center [417, 316] width 59 height 18
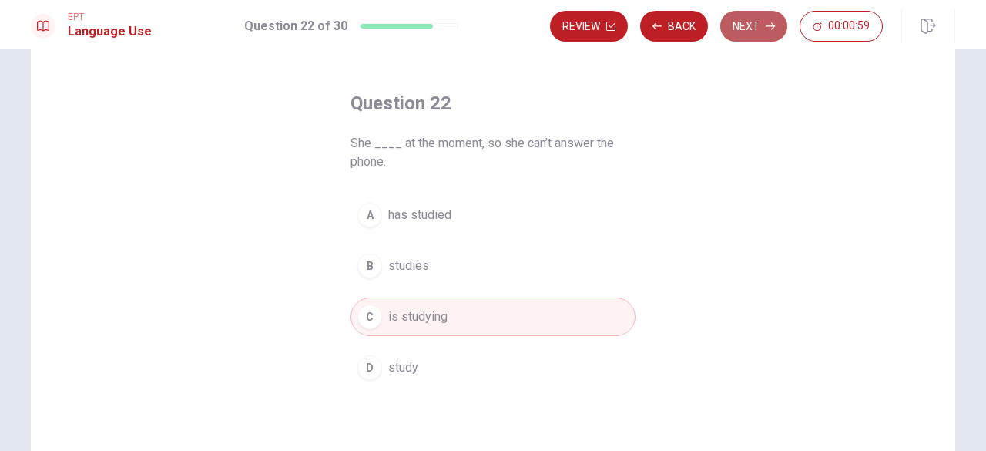
click at [754, 24] on button "Next" at bounding box center [753, 26] width 67 height 31
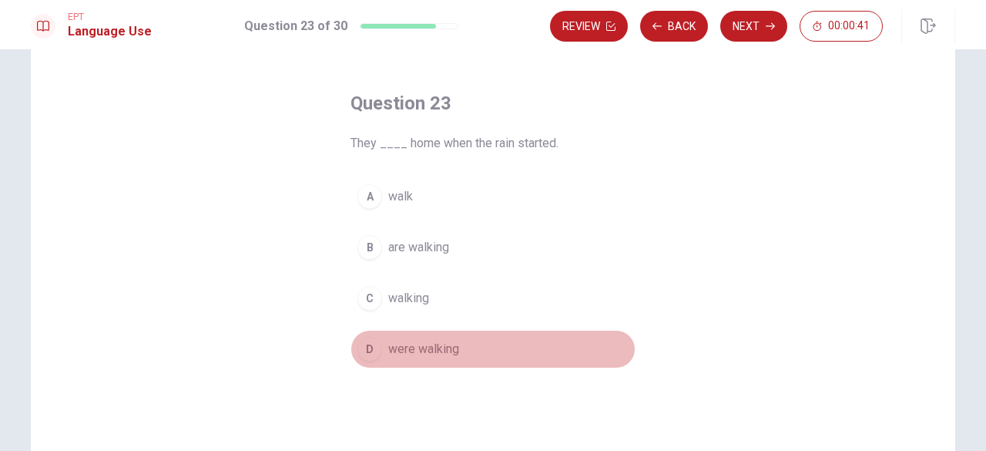
click at [442, 352] on span "were walking" at bounding box center [423, 349] width 71 height 18
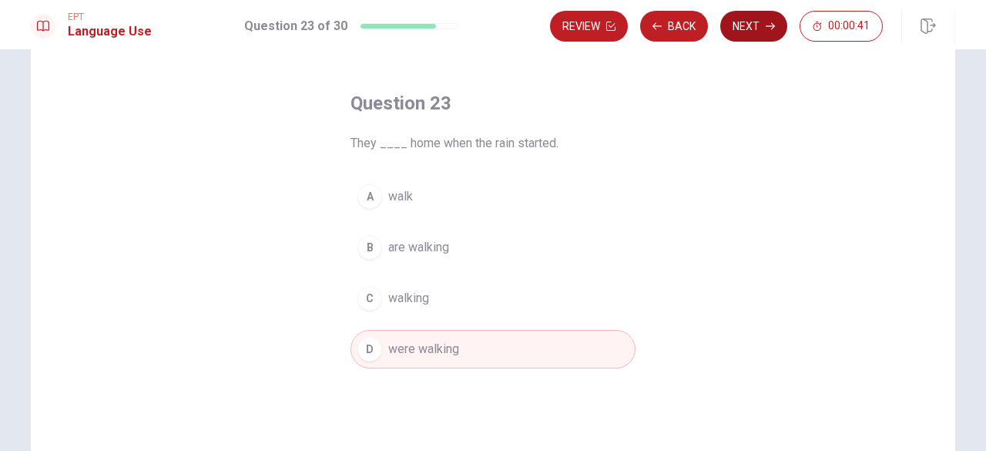
click at [751, 36] on button "Next" at bounding box center [753, 26] width 67 height 31
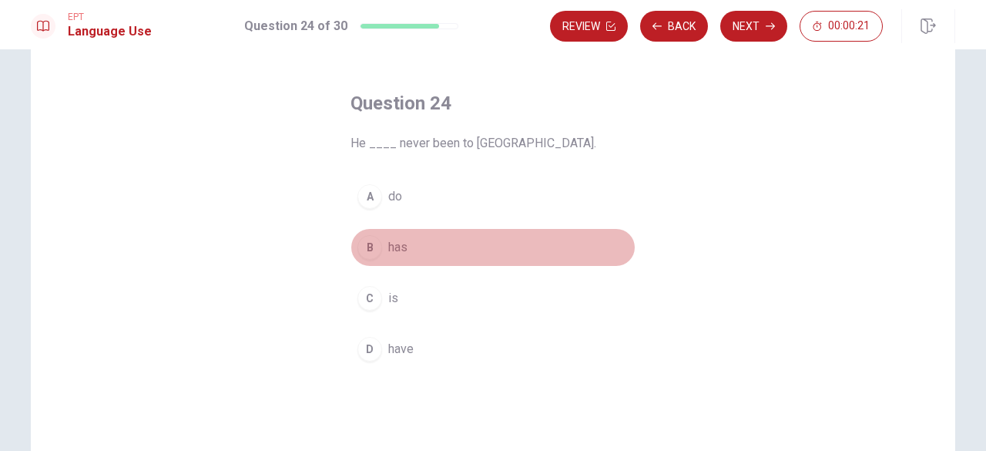
click at [379, 245] on button "B has" at bounding box center [493, 247] width 285 height 39
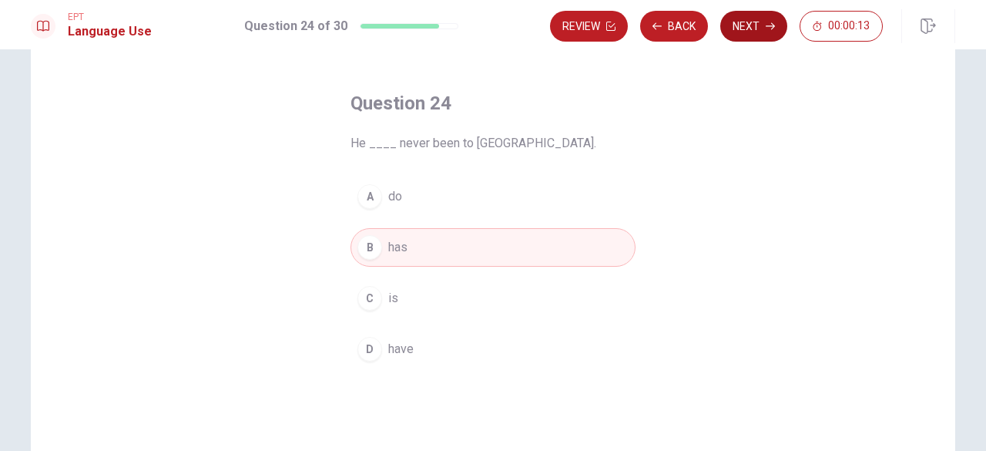
click at [757, 32] on button "Next" at bounding box center [753, 26] width 67 height 31
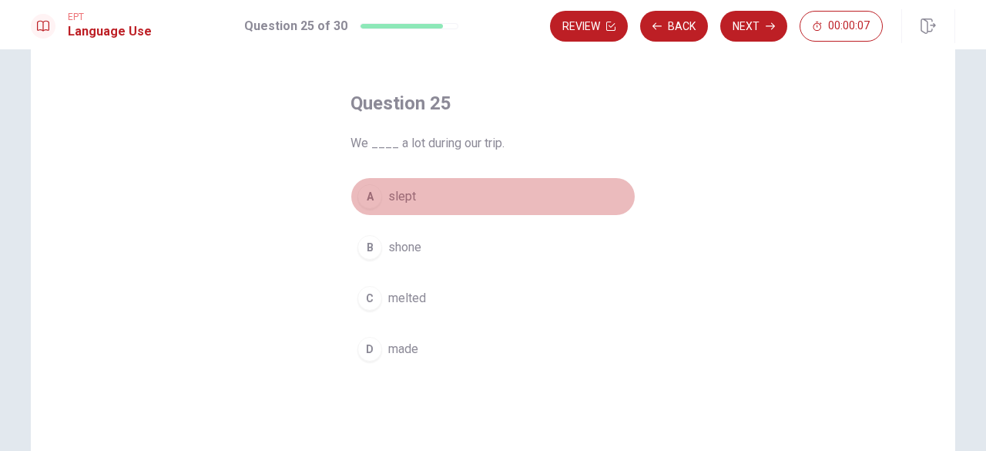
click at [389, 193] on span "slept" at bounding box center [402, 196] width 28 height 18
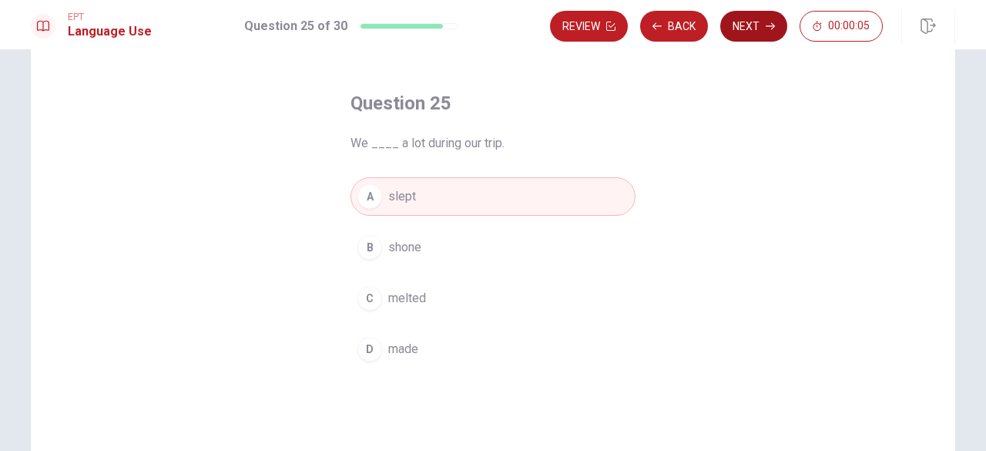
click at [766, 35] on button "Next" at bounding box center [753, 26] width 67 height 31
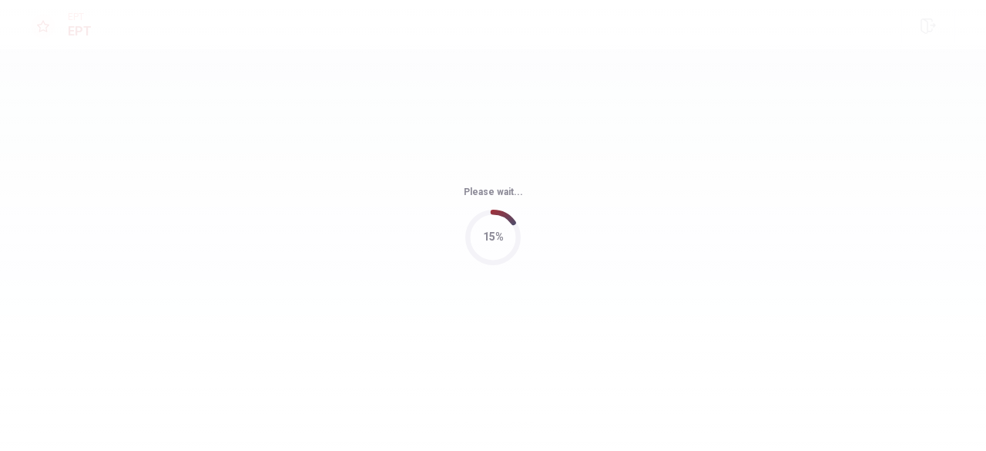
scroll to position [0, 0]
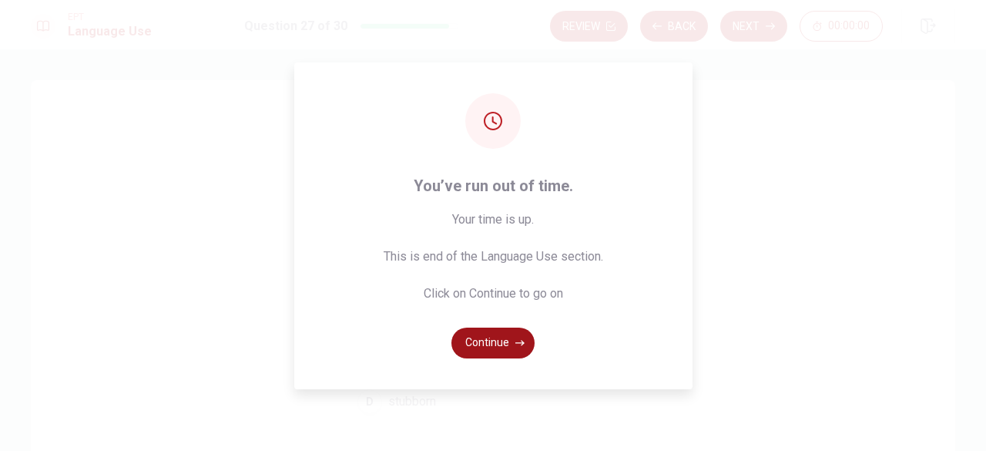
click at [493, 351] on button "Continue" at bounding box center [493, 342] width 83 height 31
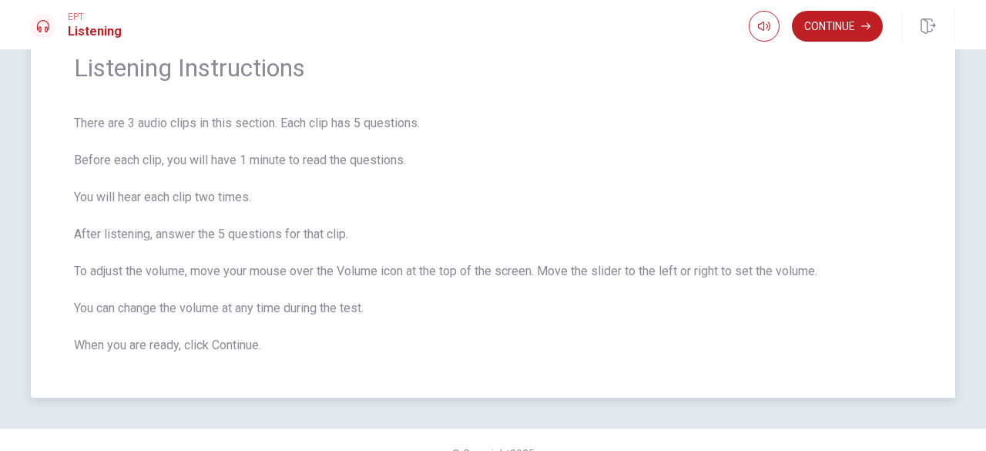
scroll to position [70, 0]
drag, startPoint x: 287, startPoint y: 352, endPoint x: 61, endPoint y: 72, distance: 360.1
click at [61, 72] on div "Listening Instructions There are 3 audio clips in this section. Each clip has 5…" at bounding box center [493, 204] width 925 height 388
drag, startPoint x: 72, startPoint y: 69, endPoint x: 286, endPoint y: 388, distance: 383.8
click at [286, 388] on div "Listening Instructions There are 3 audio clips in this section. Each clip has 5…" at bounding box center [493, 204] width 925 height 388
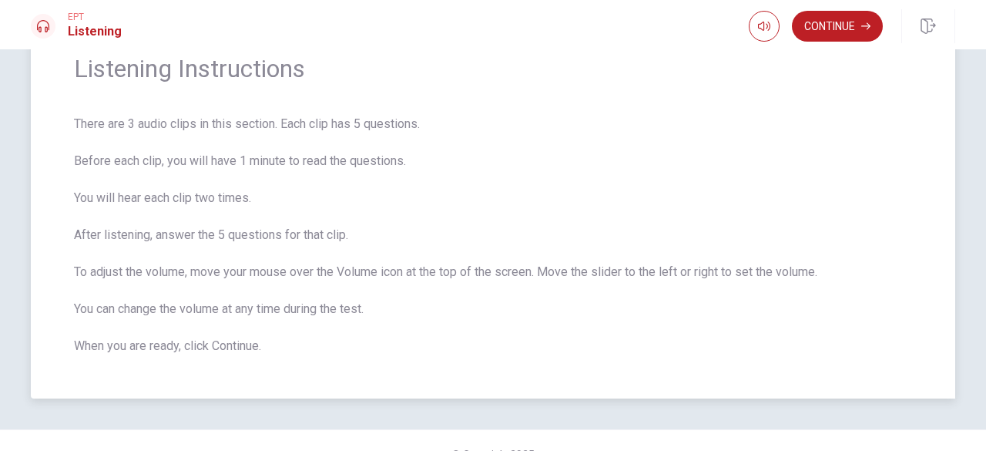
drag, startPoint x: 260, startPoint y: 348, endPoint x: 111, endPoint y: 110, distance: 280.5
click at [111, 110] on div "Listening Instructions There are 3 audio clips in this section. Each clip has 5…" at bounding box center [493, 204] width 925 height 388
click at [831, 23] on button "Continue" at bounding box center [837, 26] width 91 height 31
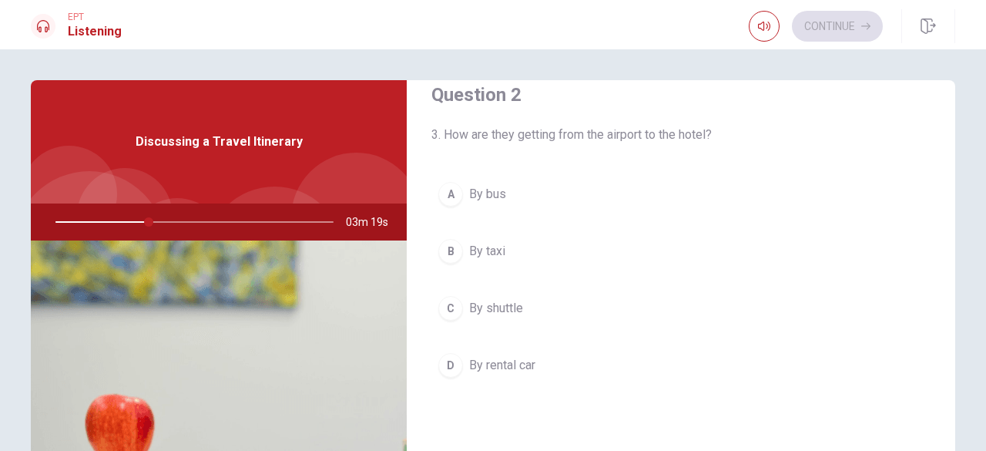
scroll to position [422, 0]
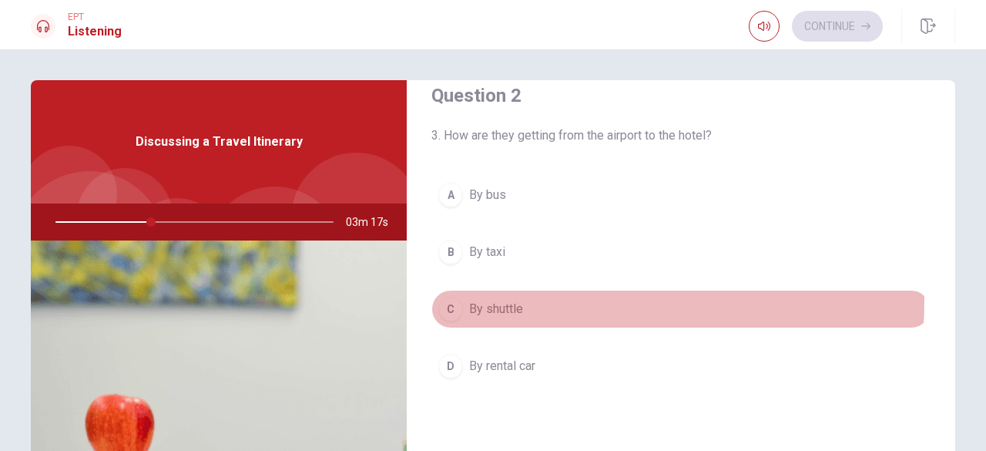
click at [495, 300] on span "By shuttle" at bounding box center [496, 309] width 54 height 18
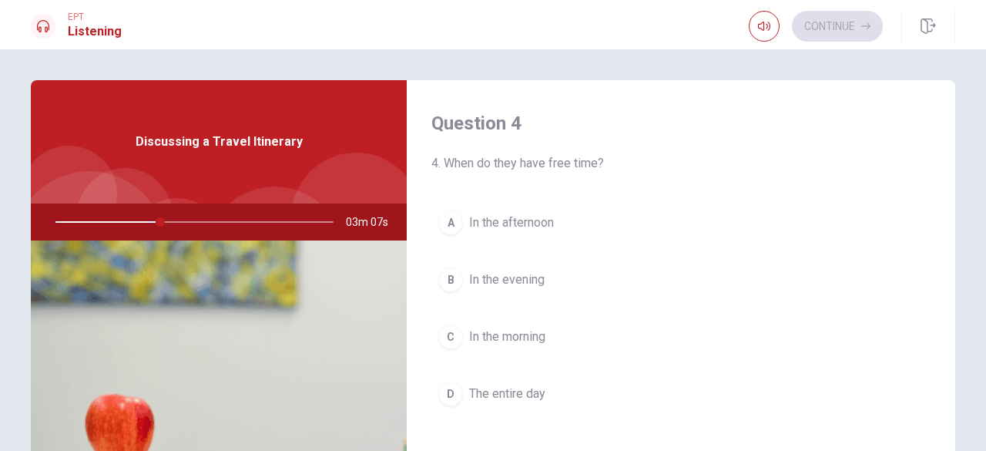
scroll to position [1184, 0]
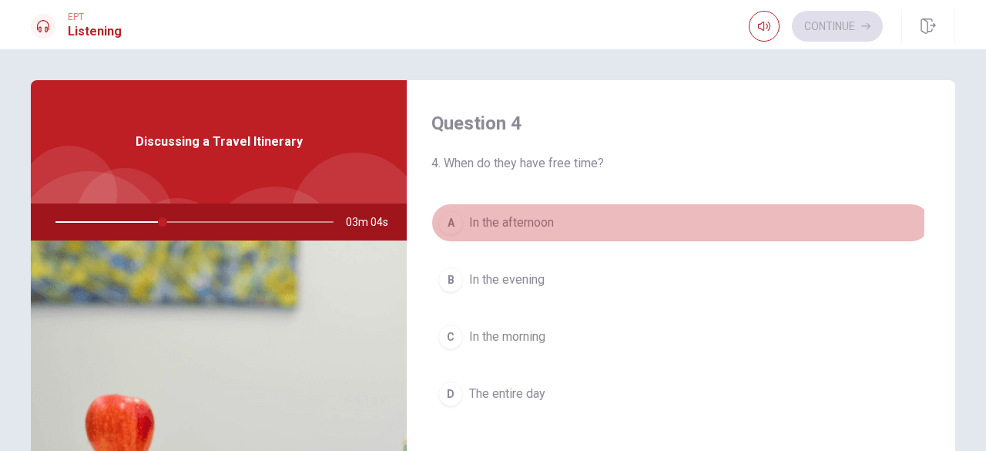
click at [558, 214] on button "A In the afternoon" at bounding box center [681, 222] width 499 height 39
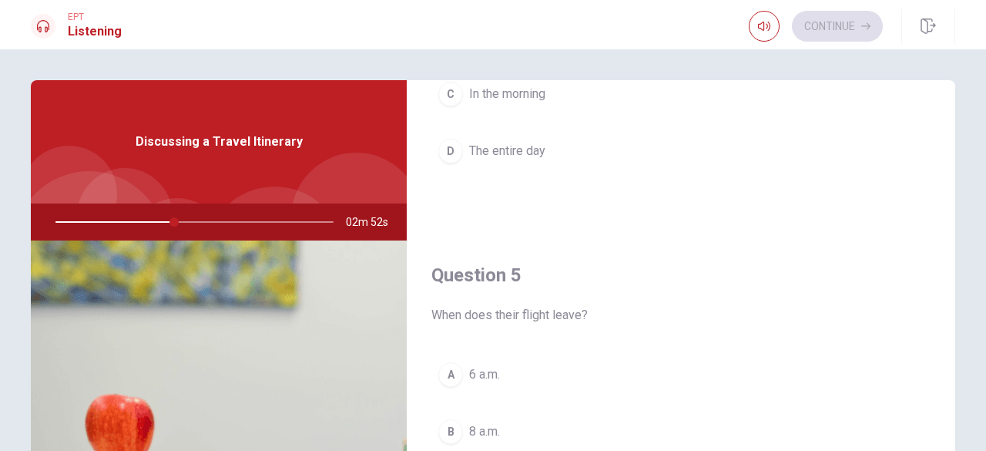
scroll to position [245, 0]
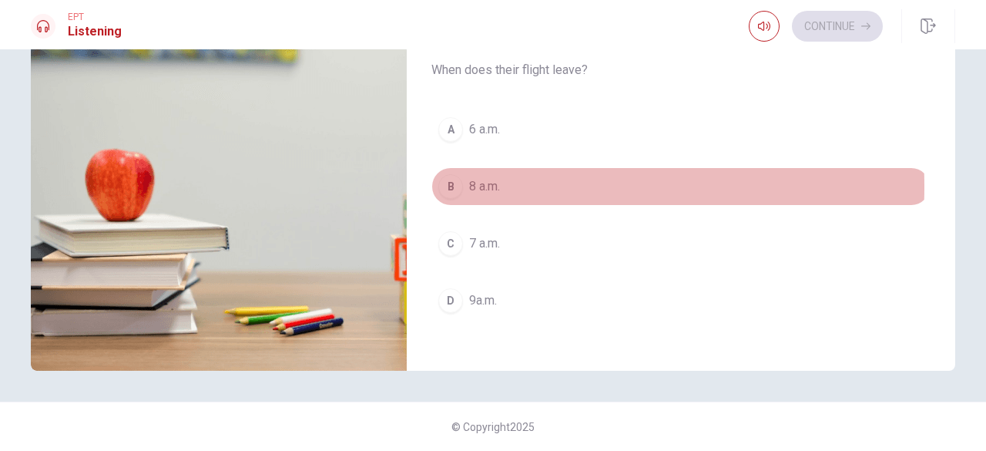
click at [482, 177] on span "8 a.m." at bounding box center [484, 186] width 31 height 18
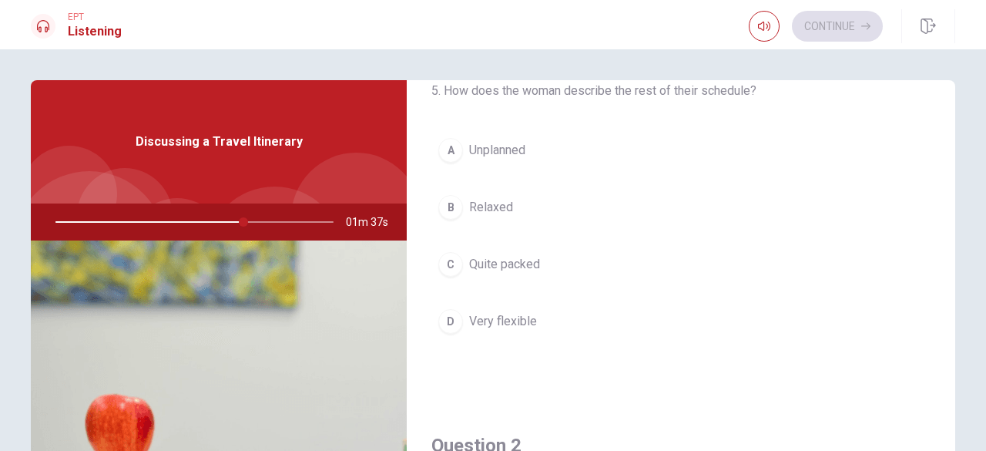
scroll to position [73, 0]
click at [173, 221] on div at bounding box center [191, 221] width 309 height 37
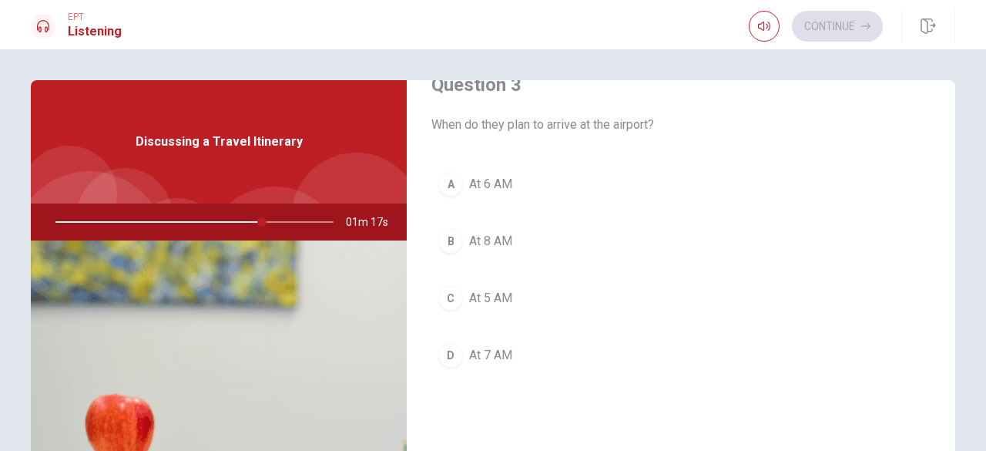
scroll to position [828, 0]
click at [502, 240] on span "At 8 AM" at bounding box center [490, 240] width 43 height 18
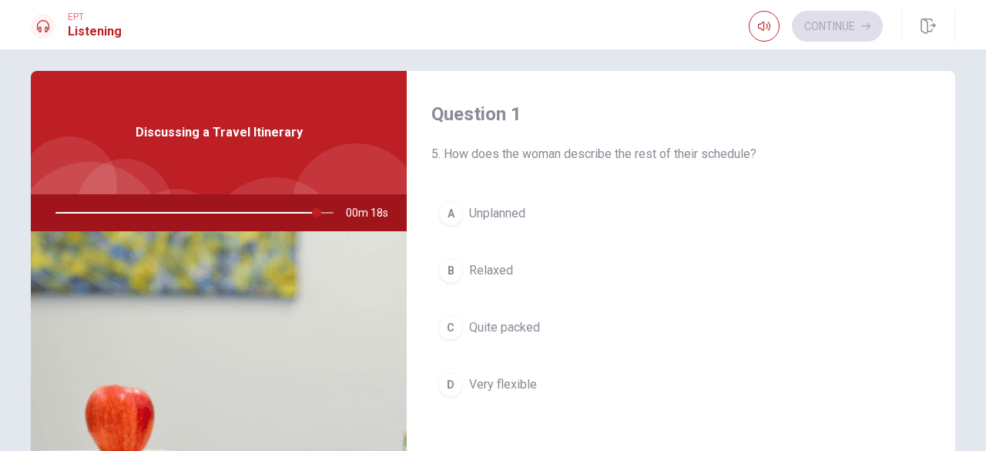
scroll to position [15, 0]
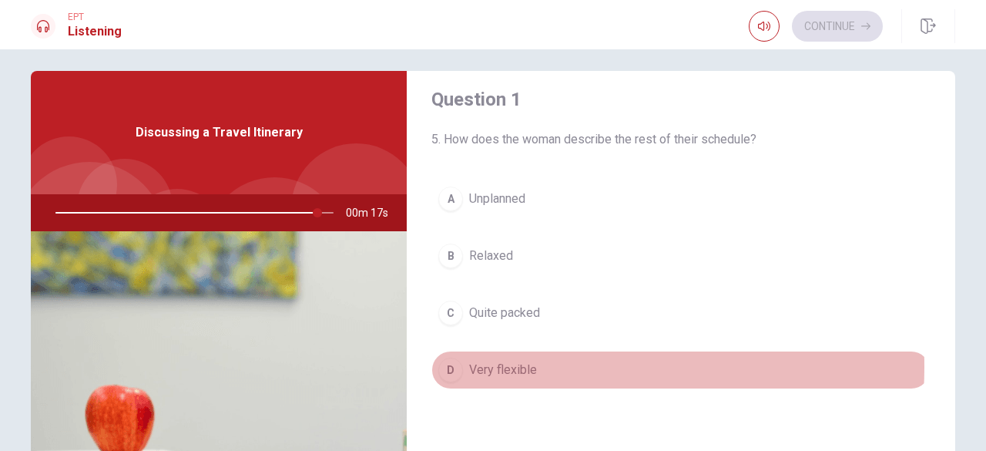
click at [505, 364] on span "Very flexible" at bounding box center [503, 370] width 68 height 18
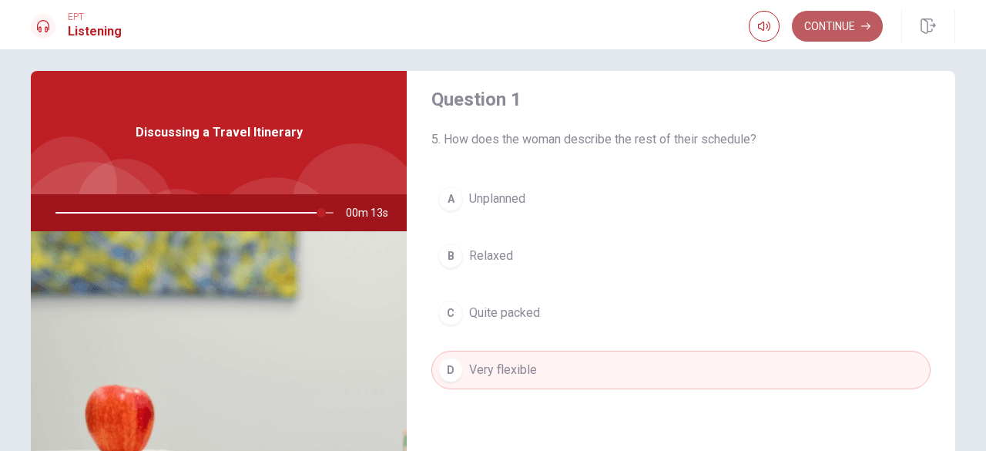
click at [829, 29] on button "Continue" at bounding box center [837, 26] width 91 height 31
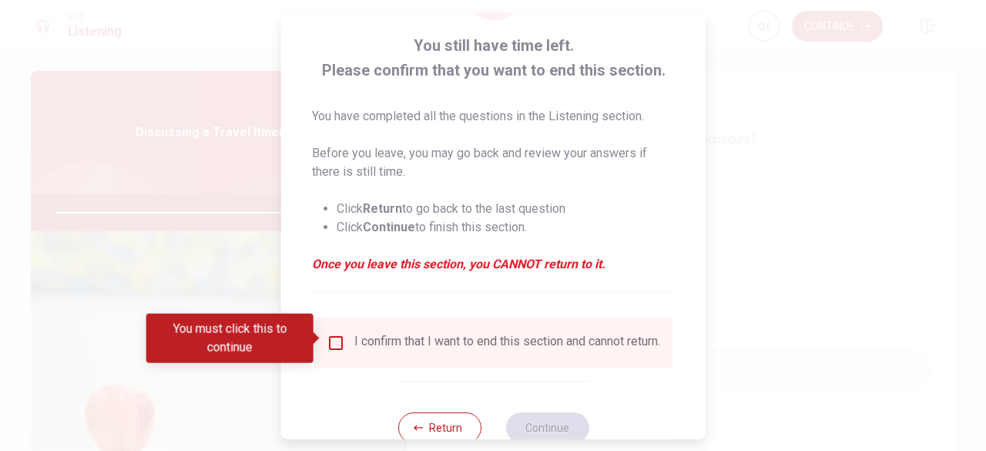
scroll to position [87, 0]
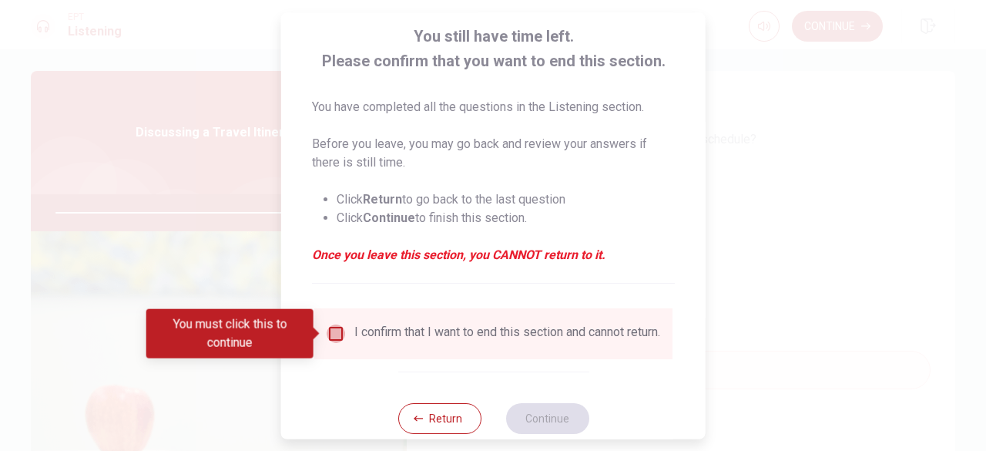
click at [335, 338] on input "You must click this to continue" at bounding box center [336, 333] width 18 height 18
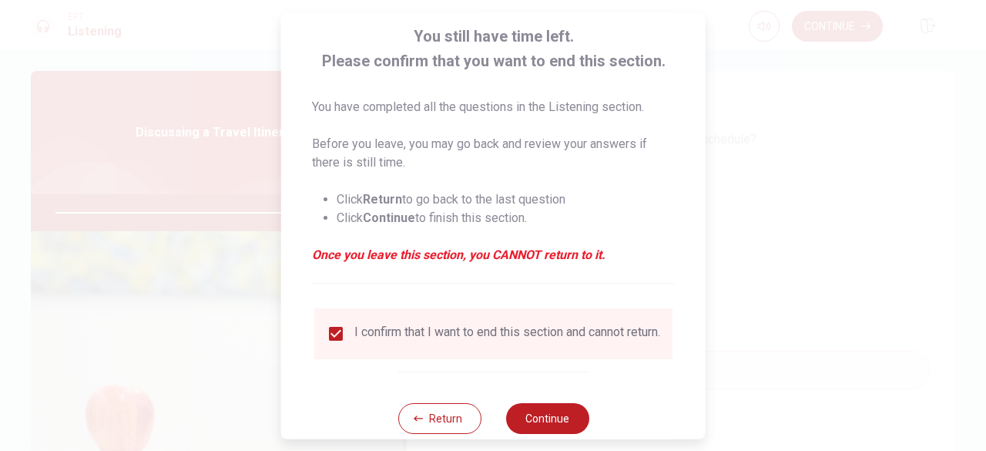
scroll to position [123, 0]
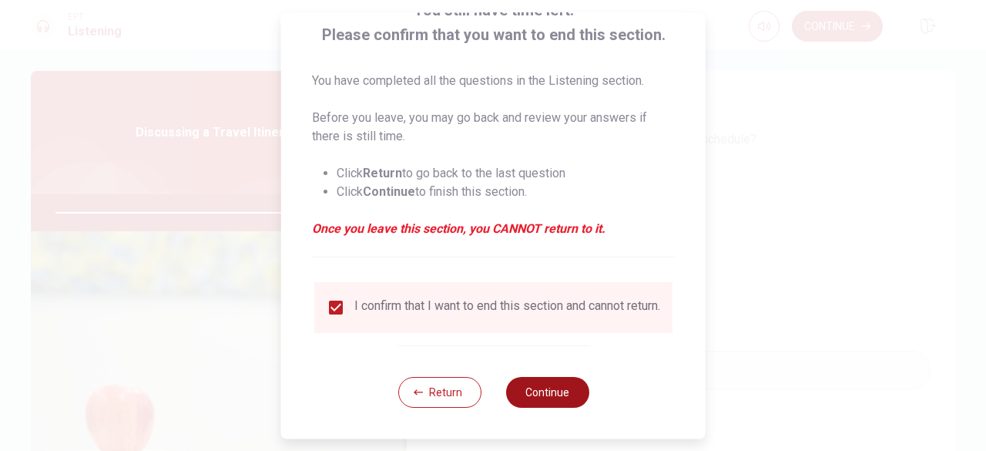
click at [547, 381] on button "Continue" at bounding box center [546, 392] width 83 height 31
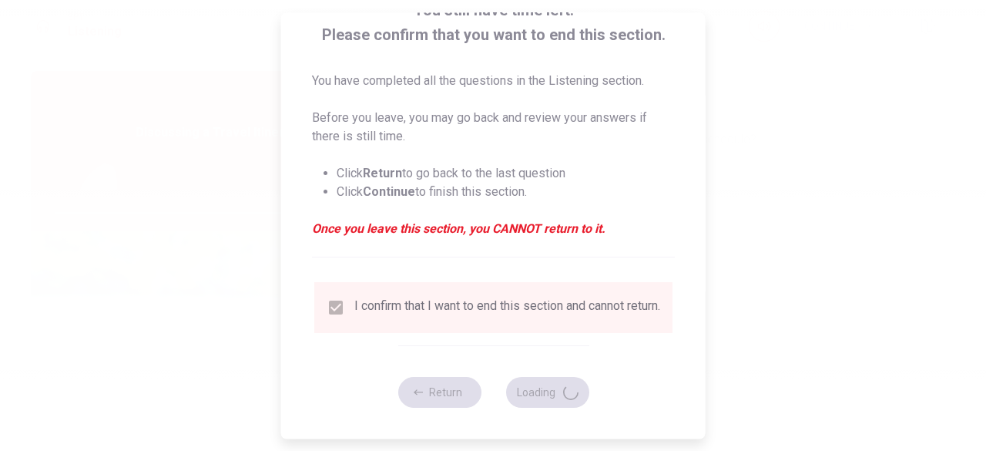
type input "100"
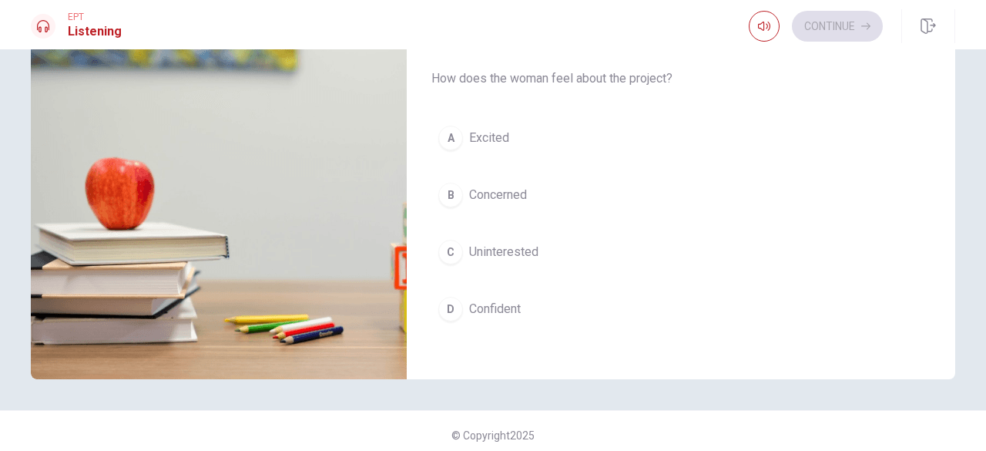
scroll to position [237, 0]
click at [501, 128] on span "Excited" at bounding box center [489, 137] width 40 height 18
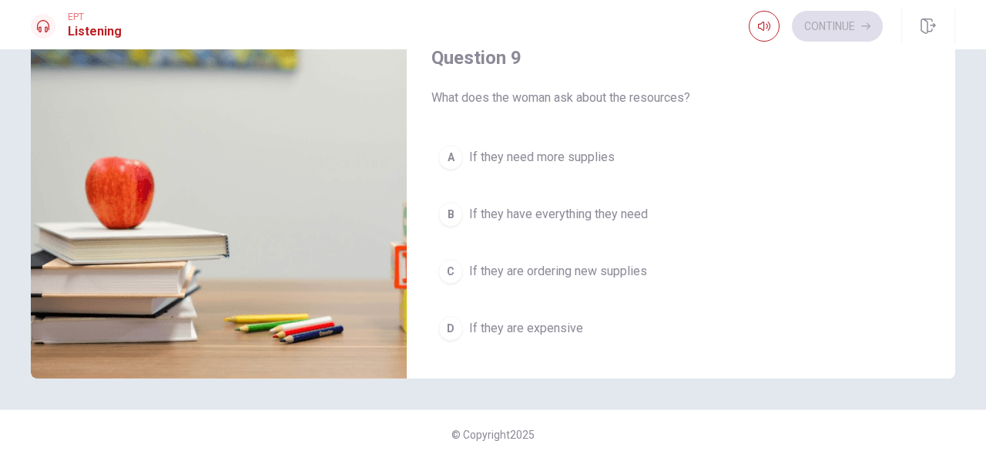
scroll to position [1019, 0]
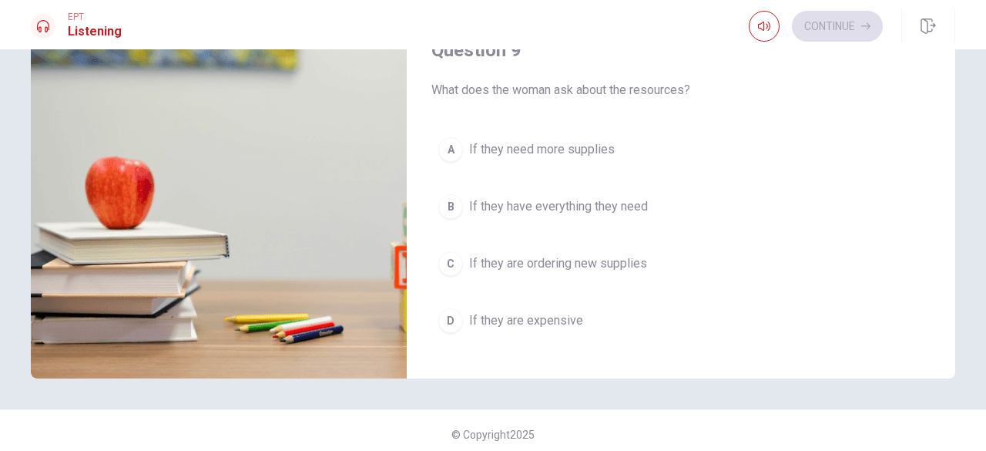
click at [587, 197] on span "If they have everything they need" at bounding box center [558, 206] width 179 height 18
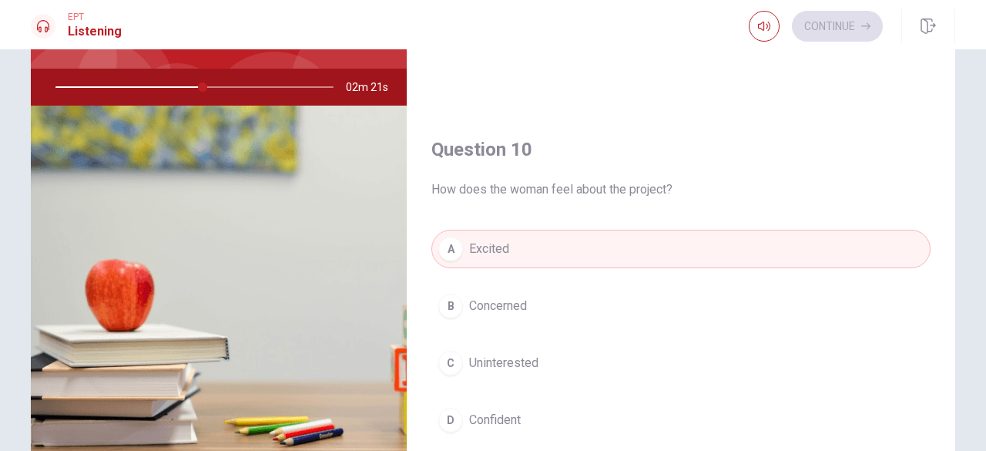
scroll to position [1417, 0]
drag, startPoint x: 200, startPoint y: 84, endPoint x: 153, endPoint y: 76, distance: 48.4
click at [153, 76] on div at bounding box center [191, 87] width 309 height 37
click at [146, 82] on div at bounding box center [191, 87] width 309 height 37
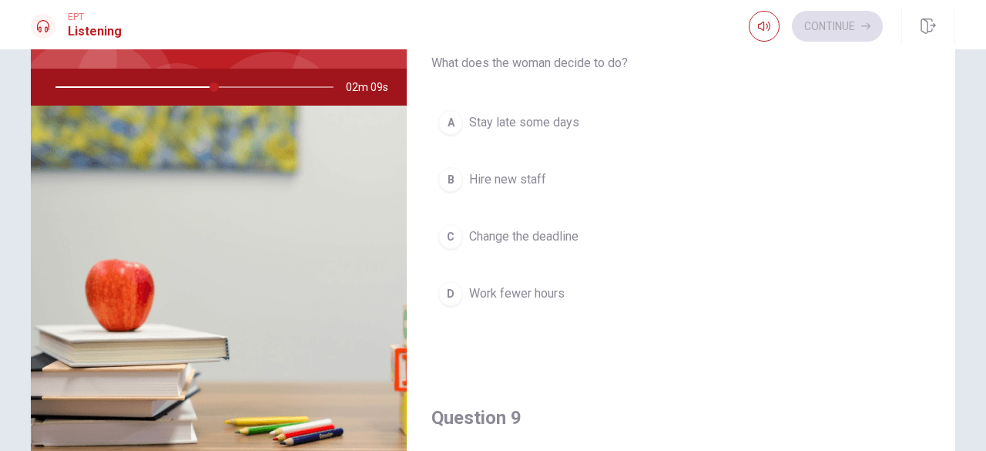
scroll to position [775, 0]
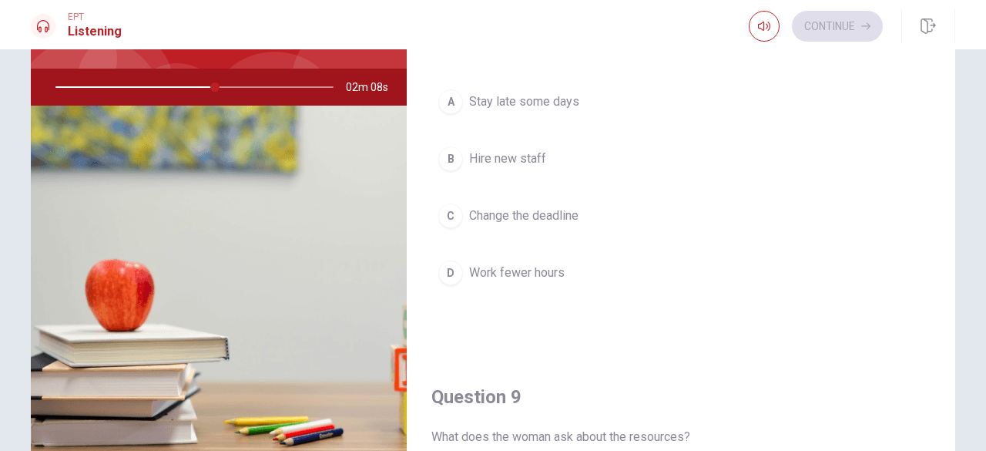
click at [532, 212] on span "Change the deadline" at bounding box center [523, 216] width 109 height 18
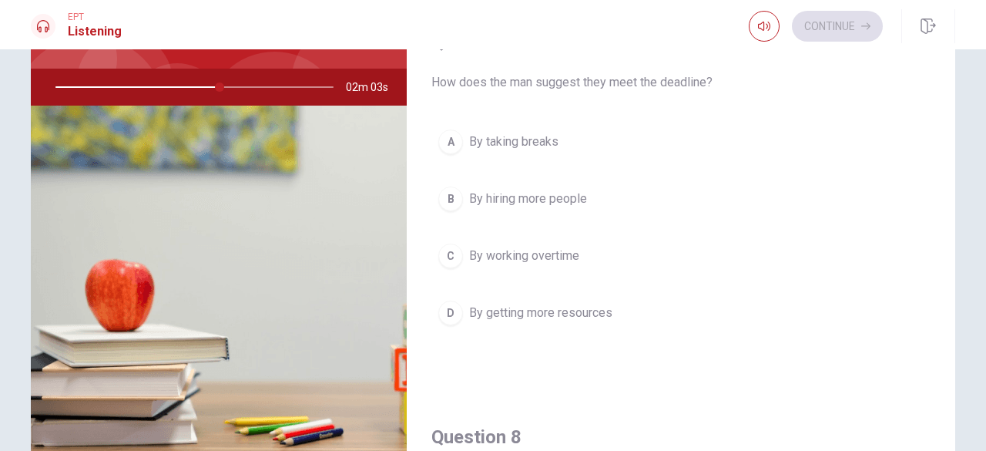
scroll to position [341, 0]
click at [575, 308] on span "By getting more resources" at bounding box center [540, 312] width 143 height 18
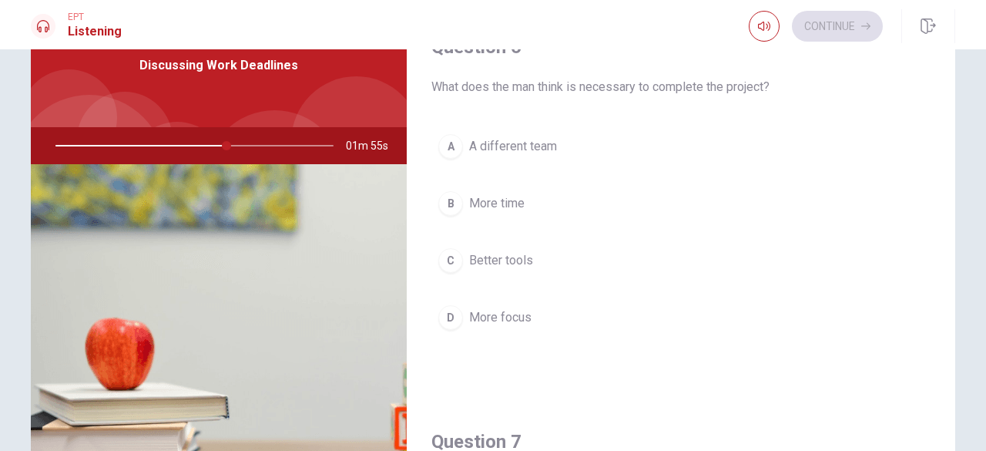
scroll to position [77, 0]
click at [520, 315] on span "More focus" at bounding box center [500, 316] width 62 height 18
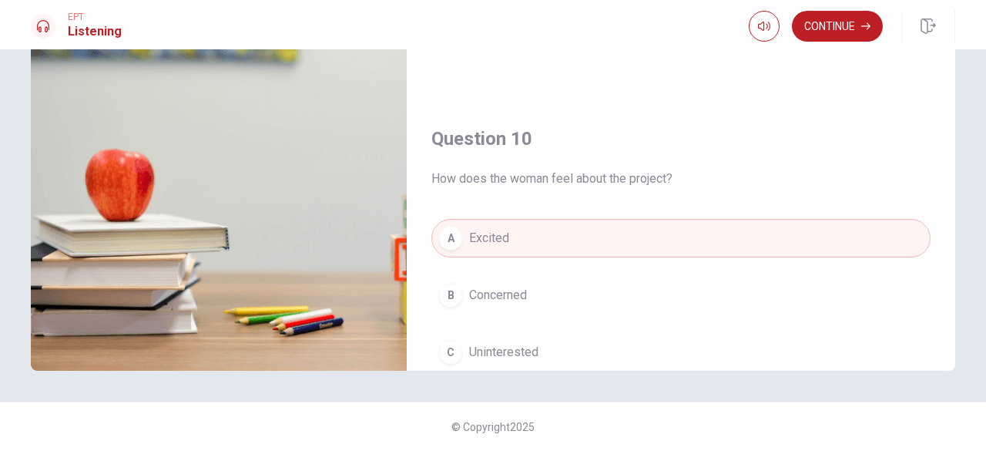
scroll to position [1426, 0]
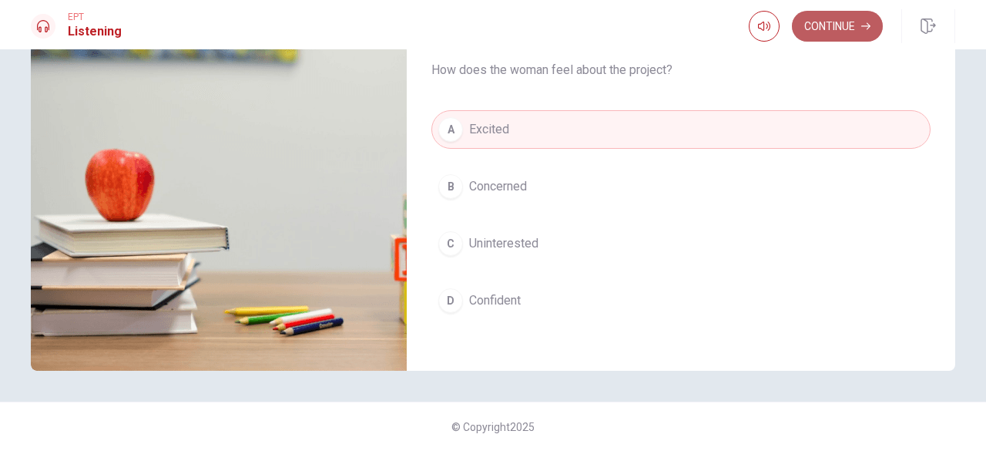
click at [835, 29] on button "Continue" at bounding box center [837, 26] width 91 height 31
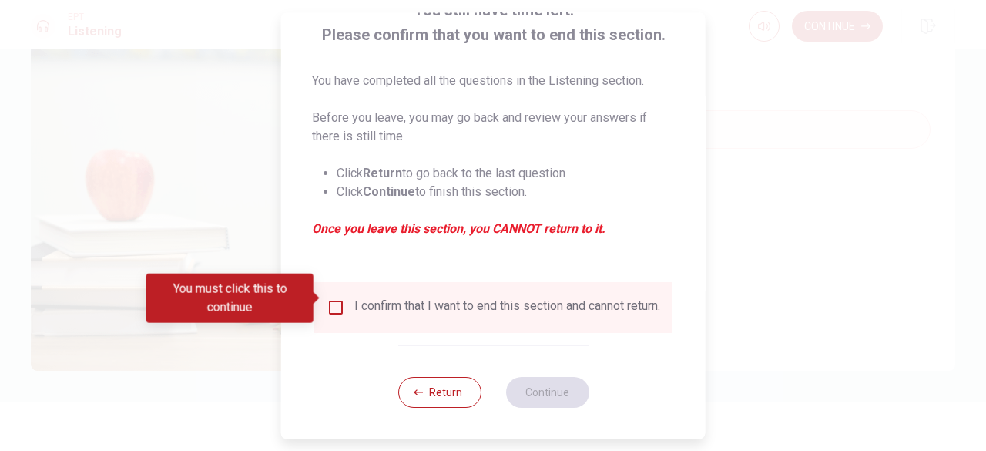
scroll to position [123, 0]
click at [338, 298] on input "You must click this to continue" at bounding box center [336, 307] width 18 height 18
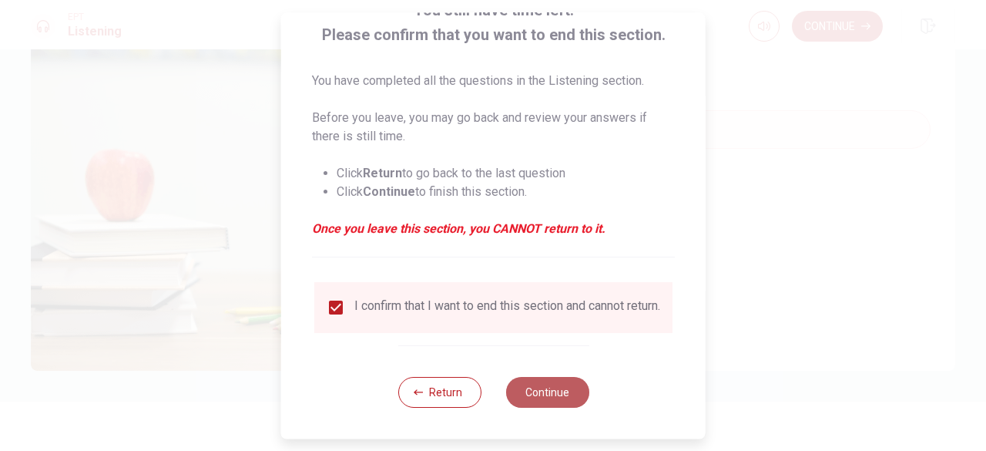
click at [547, 395] on button "Continue" at bounding box center [546, 392] width 83 height 31
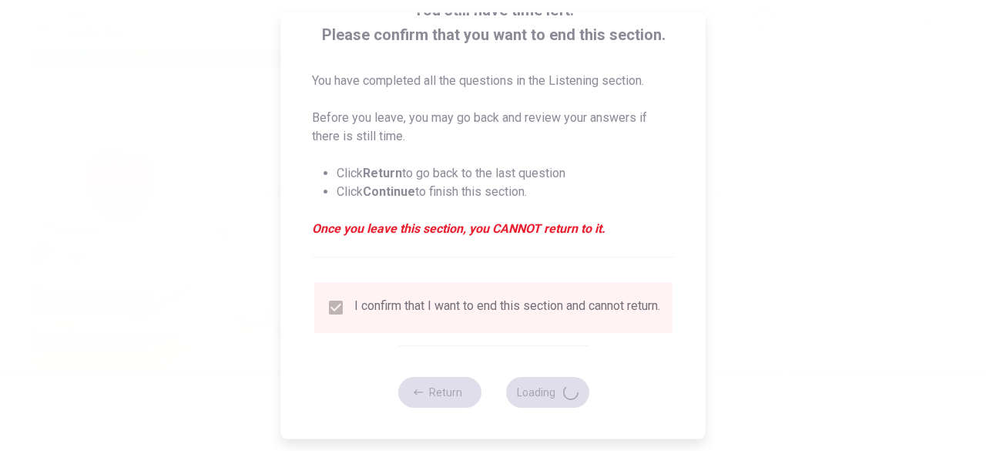
type input "66"
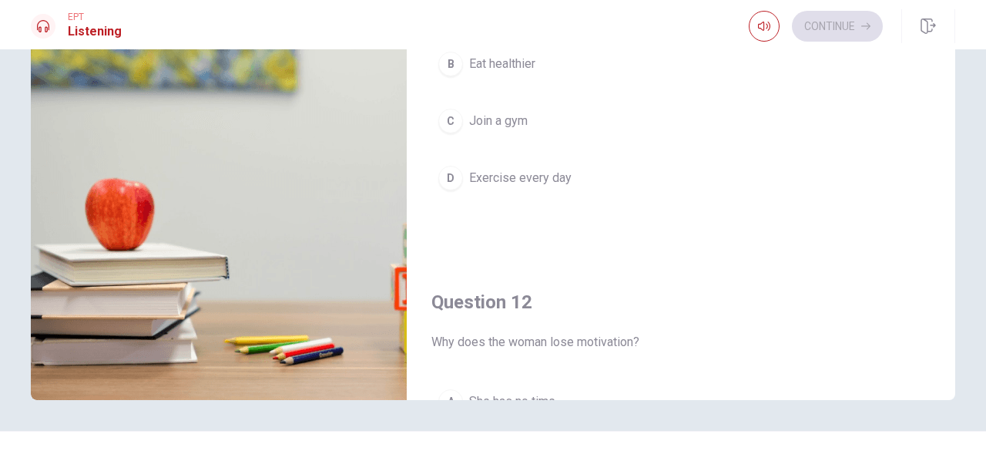
scroll to position [0, 0]
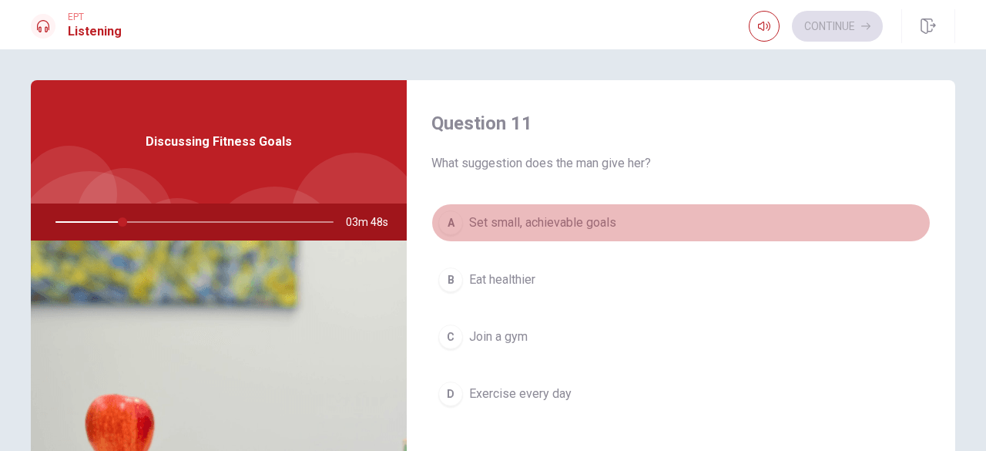
click at [713, 230] on button "A Set small, achievable goals" at bounding box center [681, 222] width 499 height 39
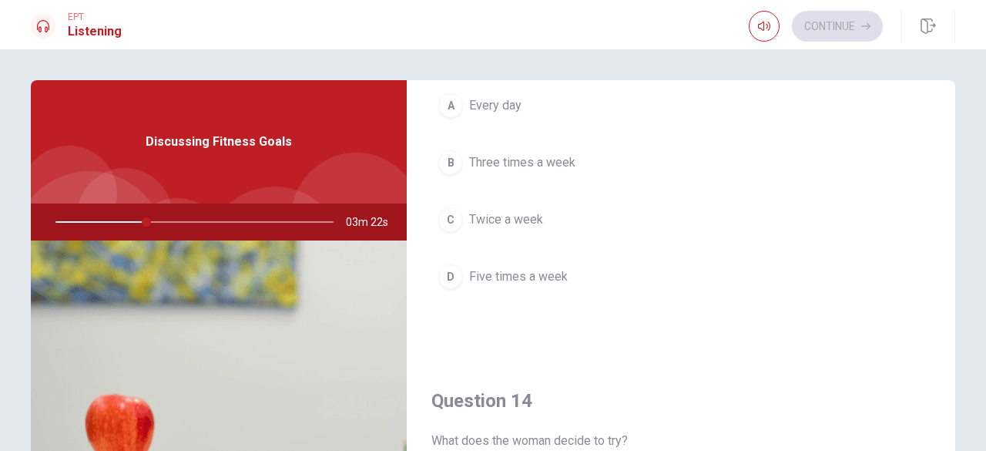
scroll to position [888, 0]
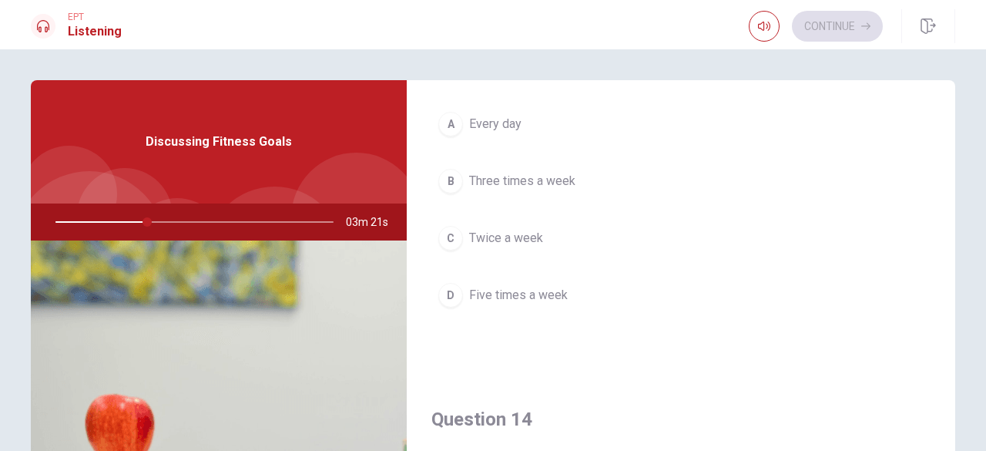
click at [537, 164] on button "B Three times a week" at bounding box center [681, 181] width 499 height 39
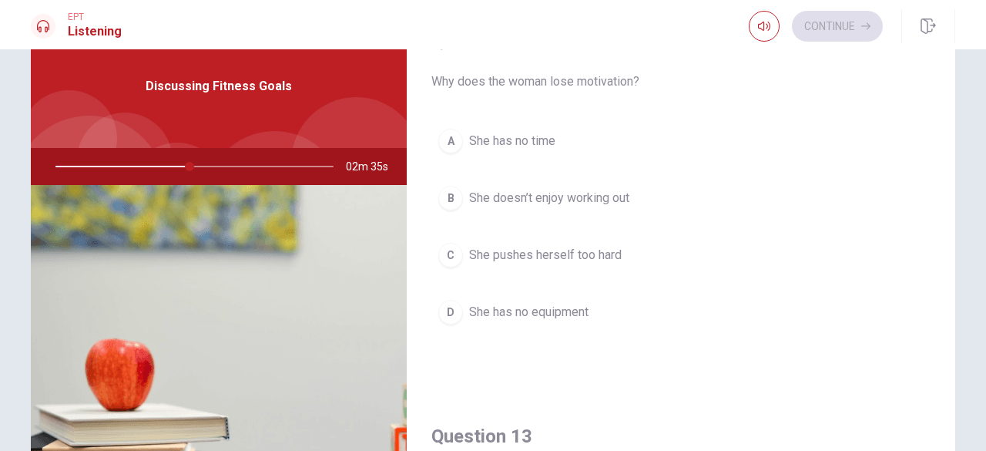
scroll to position [422, 0]
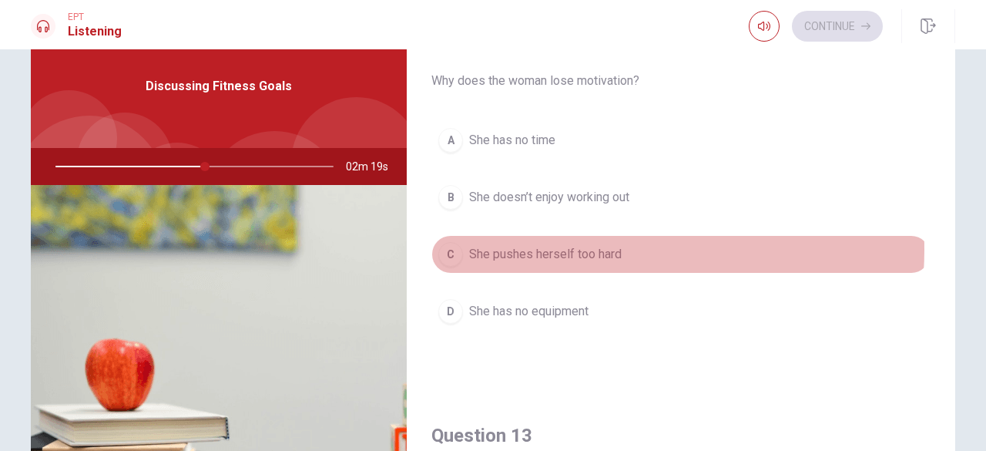
click at [583, 246] on span "She pushes herself too hard" at bounding box center [545, 254] width 153 height 18
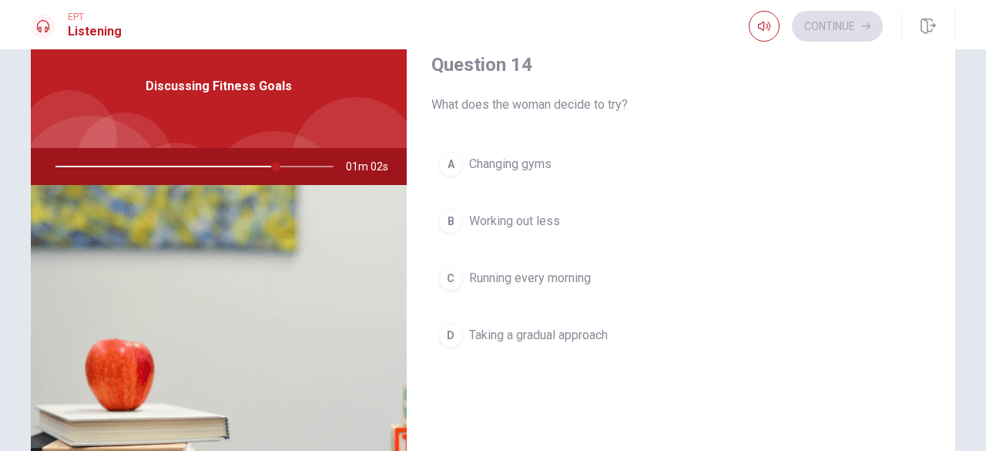
scroll to position [1187, 0]
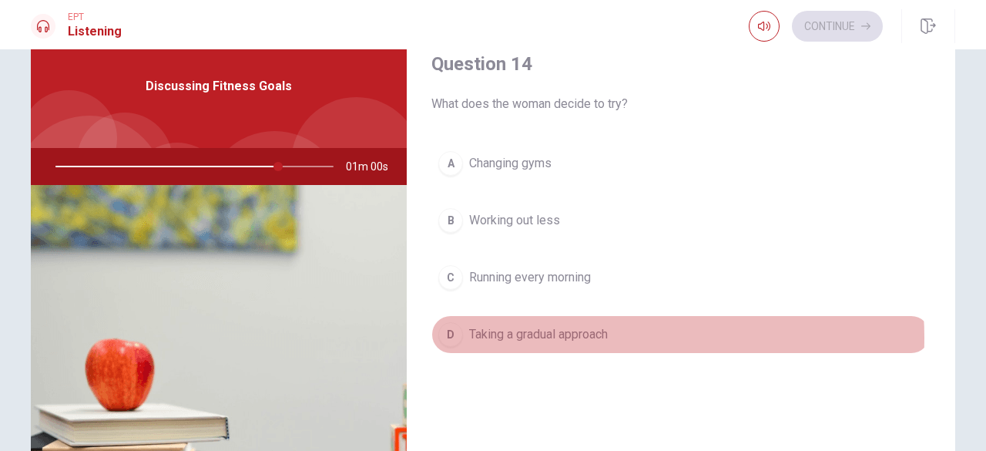
click at [587, 329] on span "Taking a gradual approach" at bounding box center [538, 334] width 139 height 18
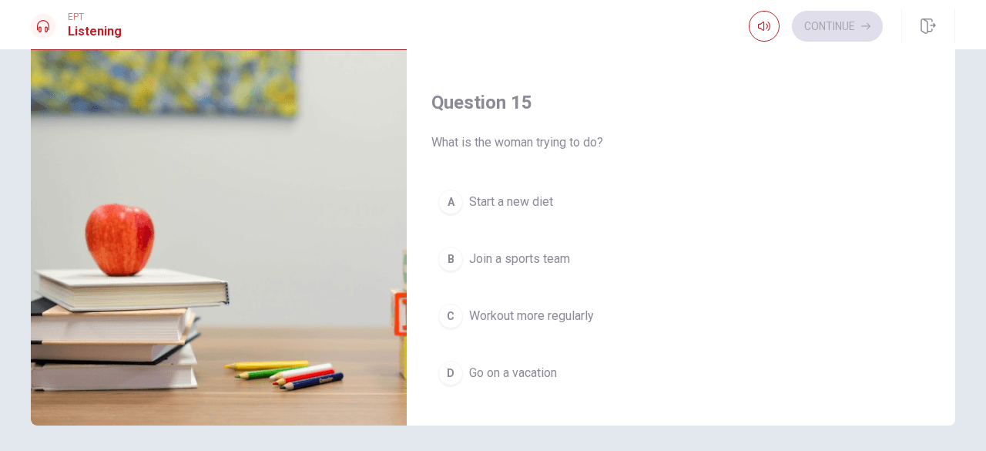
scroll to position [1418, 0]
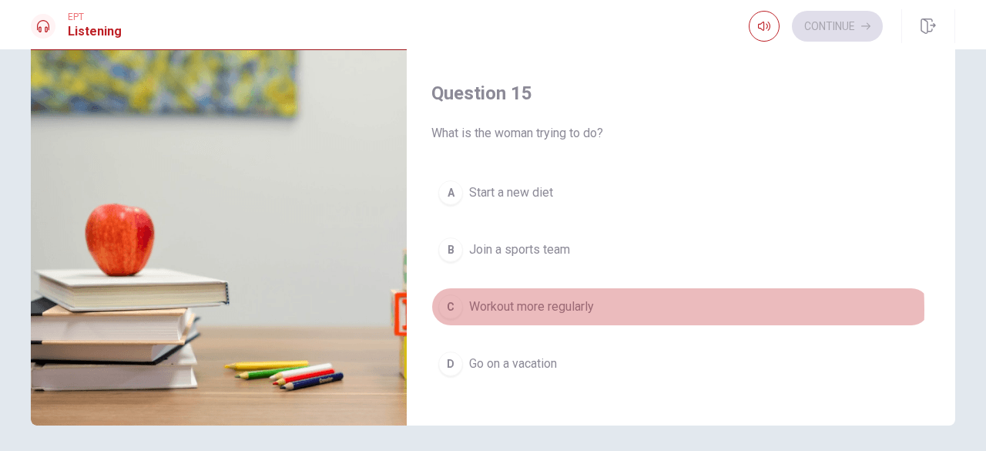
click at [576, 299] on span "Workout more regularly" at bounding box center [531, 306] width 125 height 18
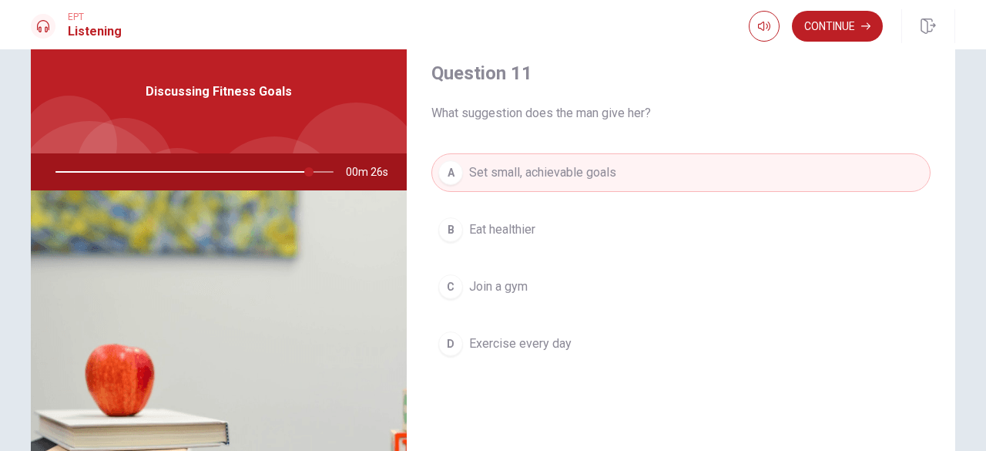
scroll to position [0, 0]
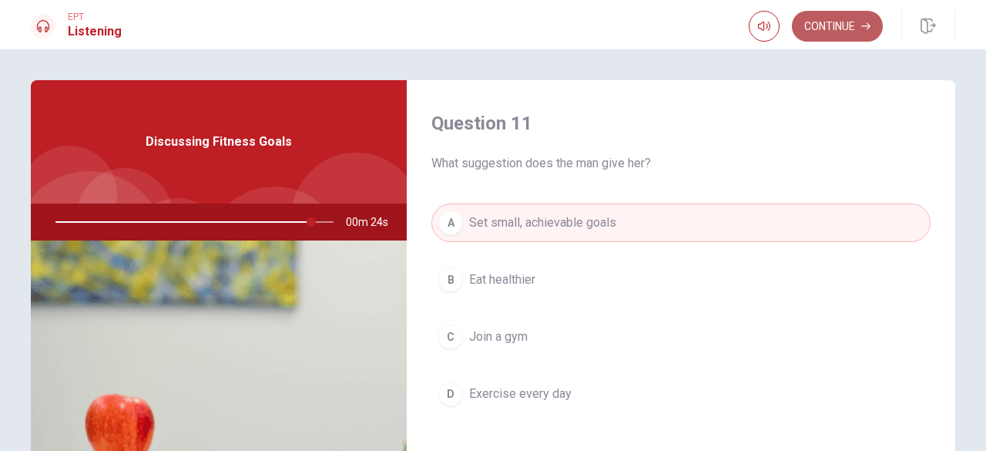
click at [824, 30] on button "Continue" at bounding box center [837, 26] width 91 height 31
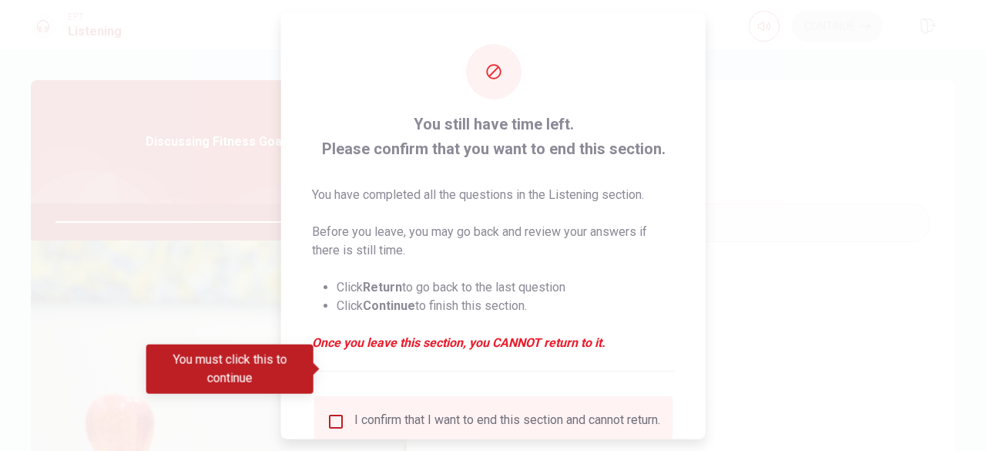
scroll to position [123, 0]
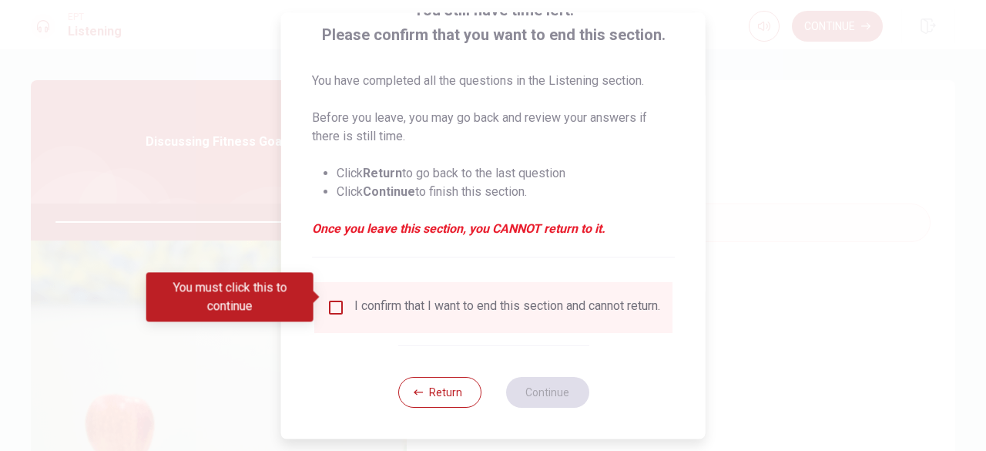
click at [327, 298] on input "You must click this to continue" at bounding box center [336, 307] width 18 height 18
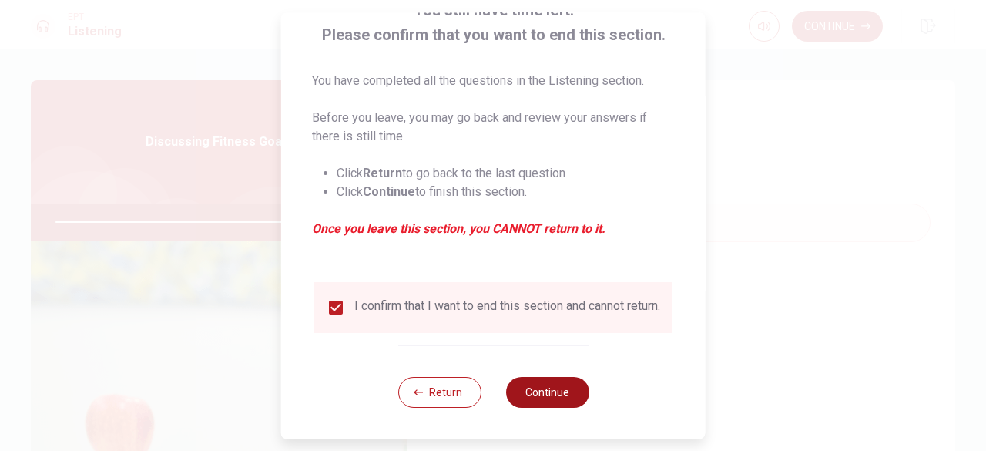
click at [554, 401] on button "Continue" at bounding box center [546, 392] width 83 height 31
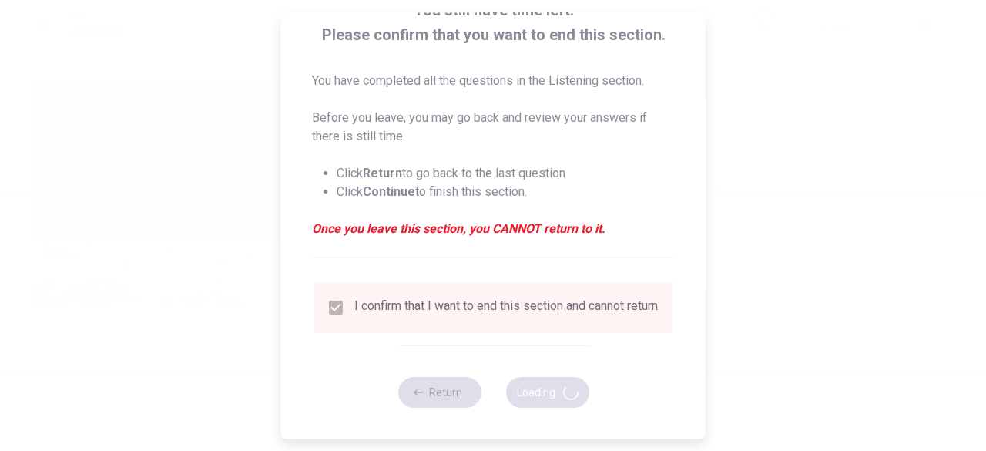
type input "94"
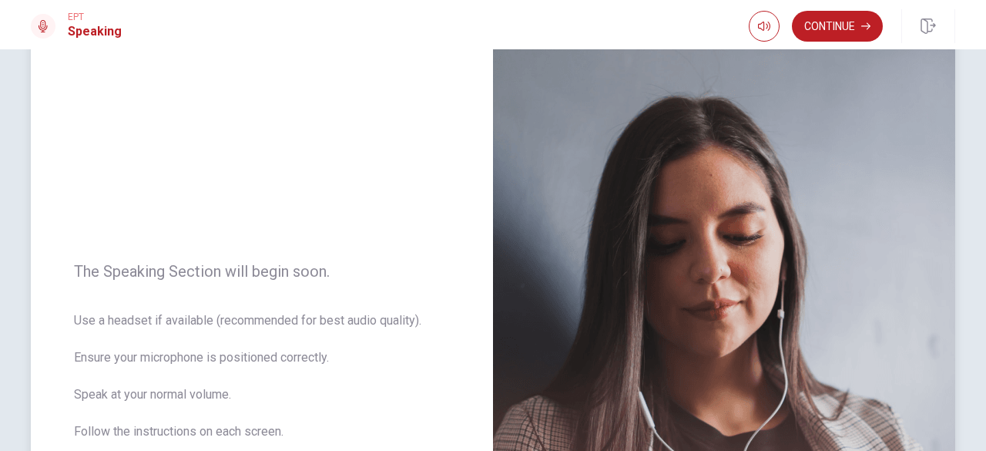
scroll to position [55, 0]
click at [834, 30] on button "Continue" at bounding box center [837, 26] width 91 height 31
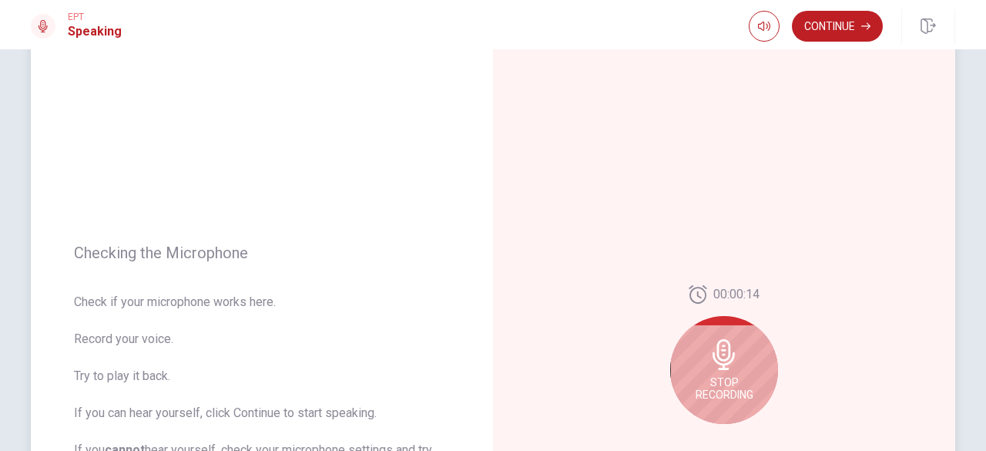
scroll to position [128, 0]
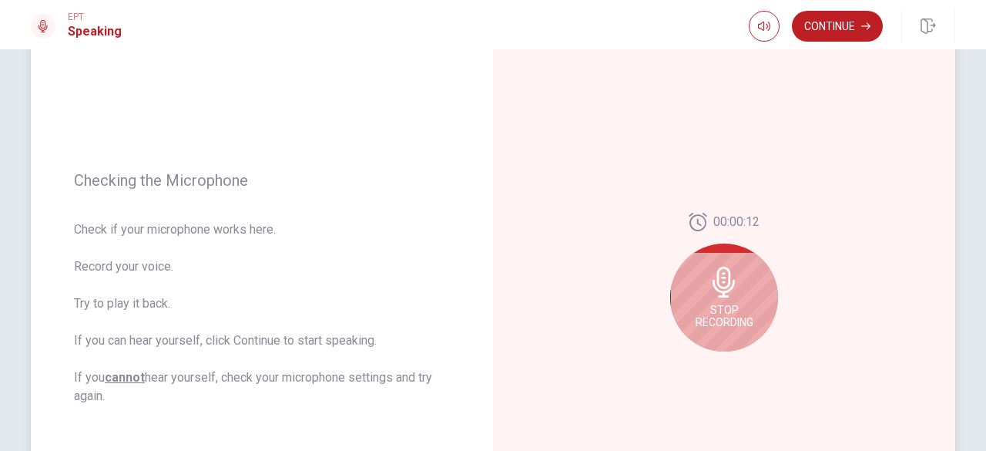
click at [737, 320] on span "Stop Recording" at bounding box center [725, 316] width 58 height 25
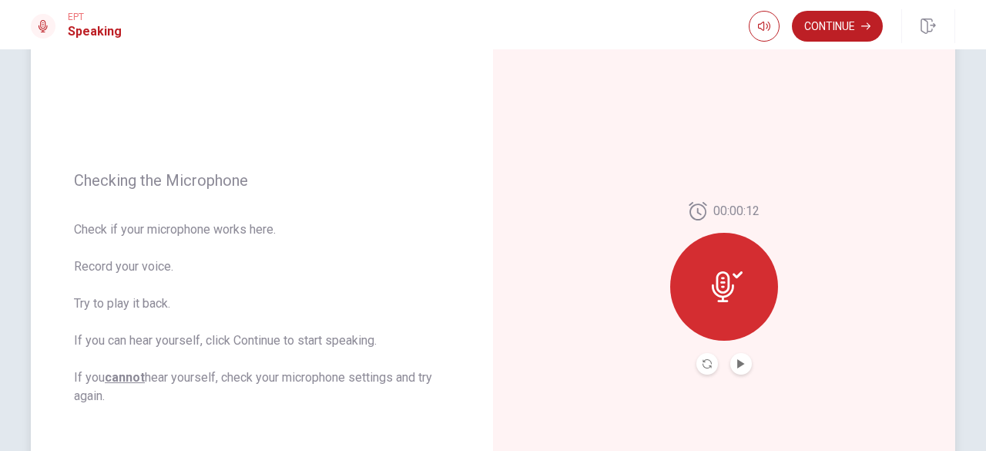
click at [724, 294] on icon at bounding box center [723, 286] width 22 height 31
click at [738, 370] on button "Play Audio" at bounding box center [742, 364] width 22 height 22
click at [710, 363] on button "Record Again" at bounding box center [708, 364] width 22 height 22
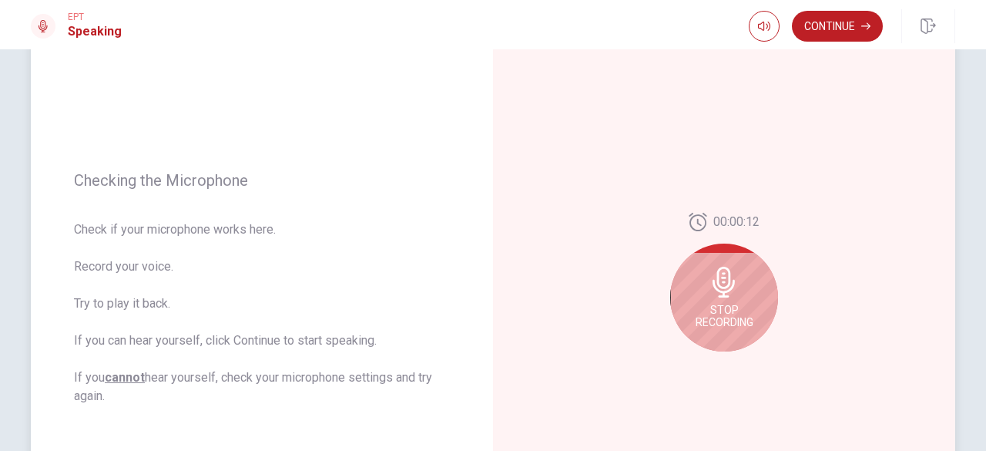
click at [710, 292] on icon at bounding box center [724, 282] width 31 height 31
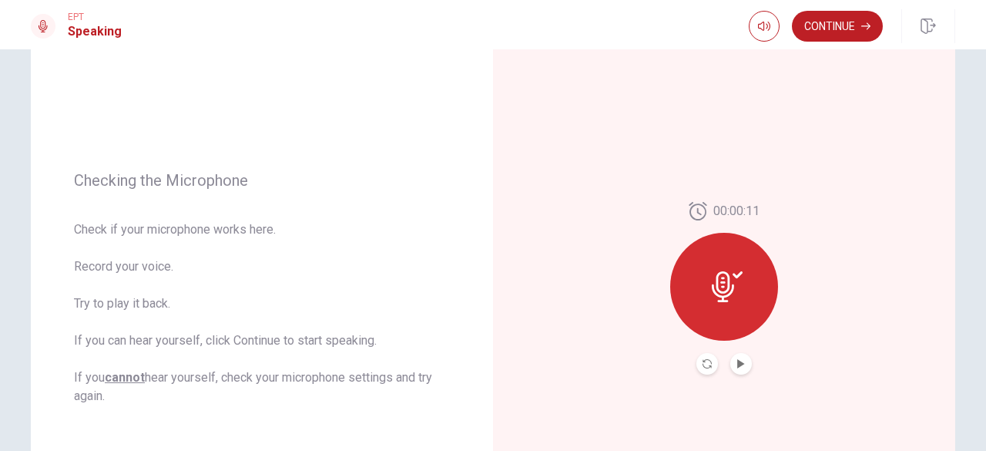
click at [731, 366] on button "Play Audio" at bounding box center [742, 364] width 22 height 22
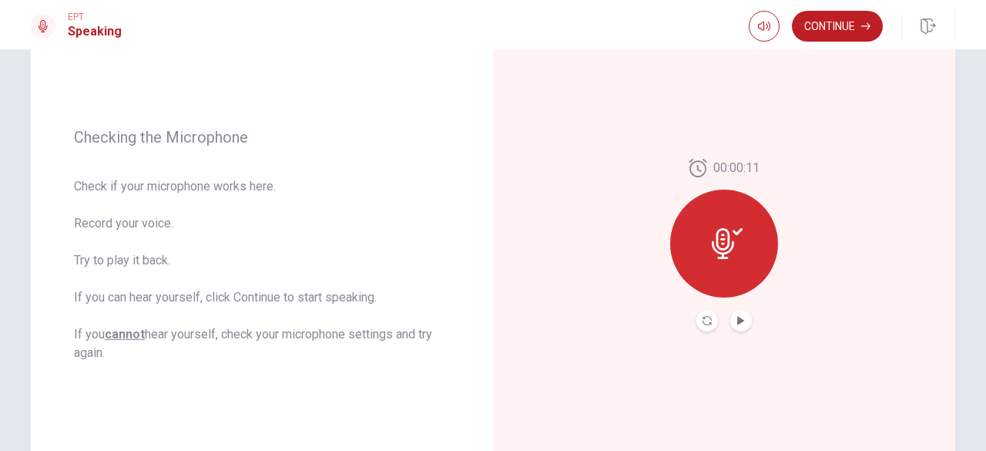
scroll to position [173, 0]
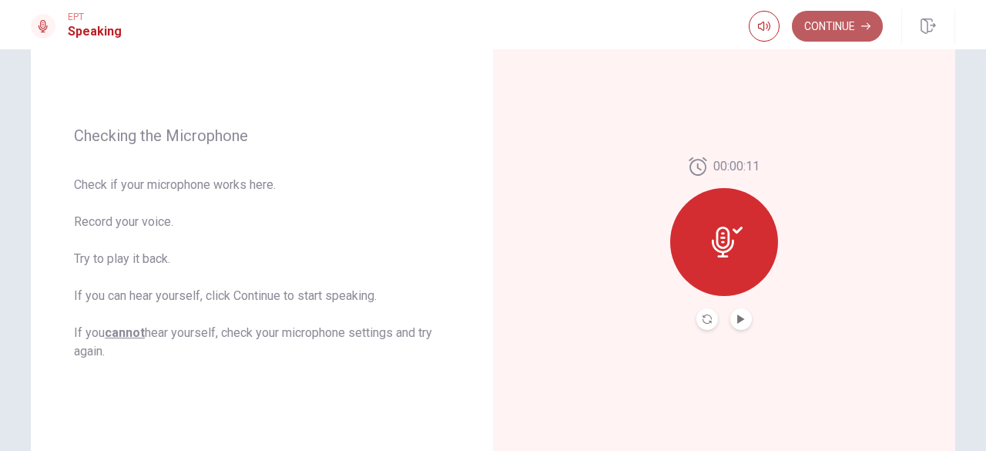
click at [849, 39] on button "Continue" at bounding box center [837, 26] width 91 height 31
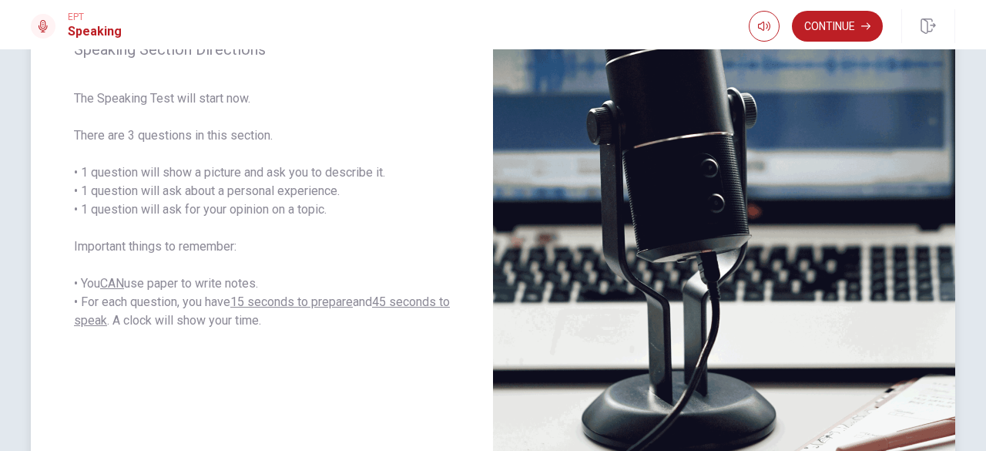
scroll to position [233, 0]
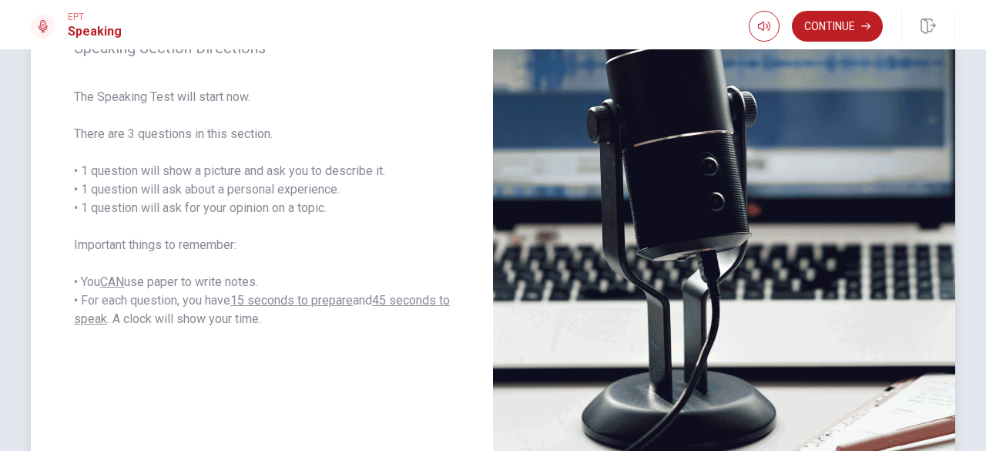
drag, startPoint x: 327, startPoint y: 206, endPoint x: 102, endPoint y: 166, distance: 229.2
click at [102, 166] on span "The Speaking Test will start now. There are 3 questions in this section. • 1 qu…" at bounding box center [262, 208] width 376 height 240
click at [825, 42] on div "Continue" at bounding box center [852, 26] width 207 height 34
click at [830, 30] on button "Continue" at bounding box center [837, 26] width 91 height 31
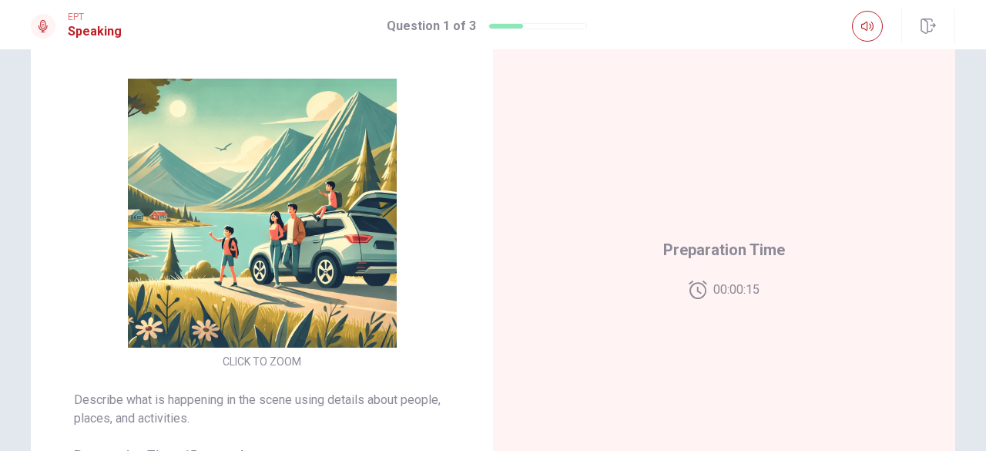
scroll to position [149, 0]
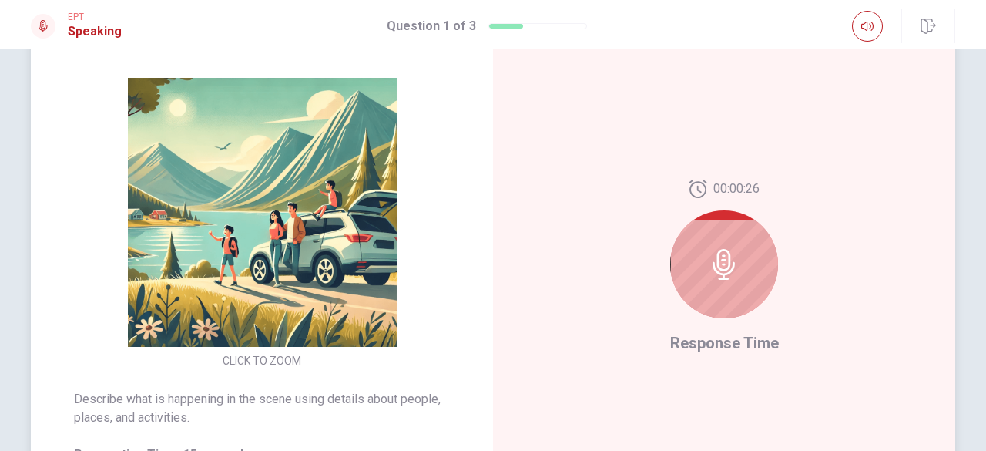
click at [728, 266] on icon at bounding box center [724, 264] width 31 height 31
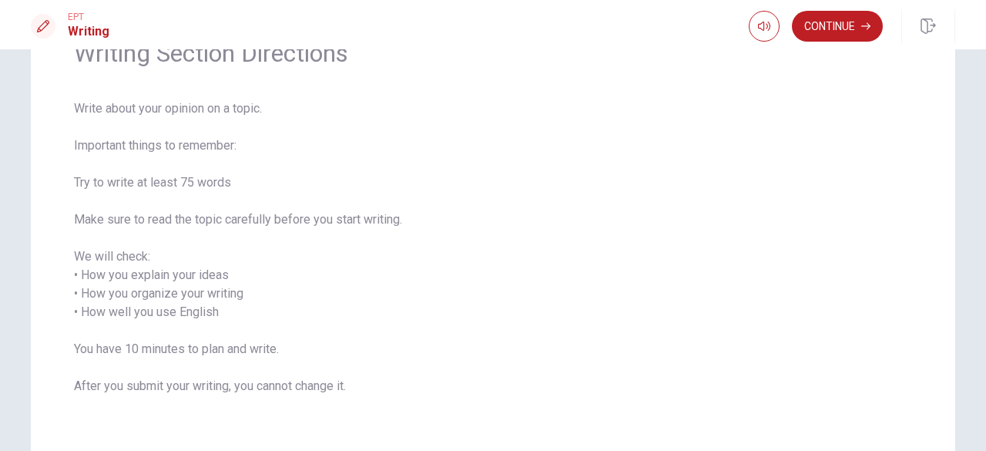
scroll to position [102, 0]
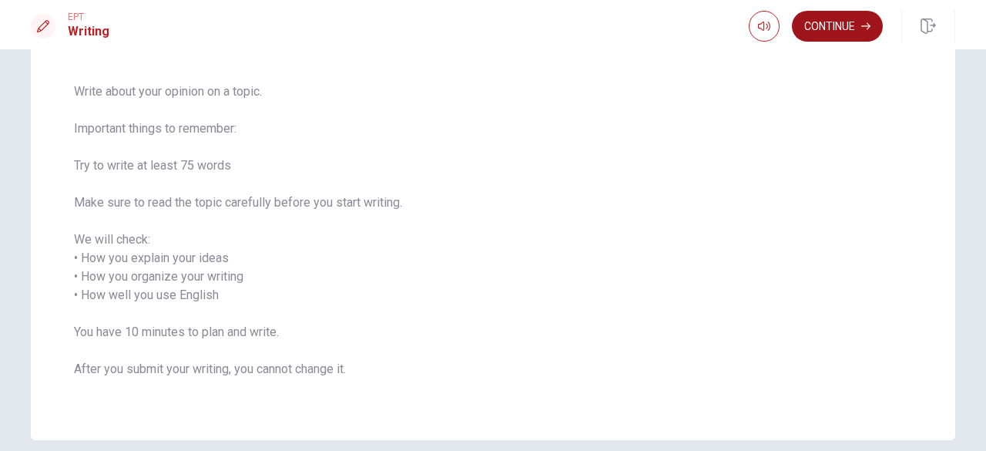
click at [828, 31] on button "Continue" at bounding box center [837, 26] width 91 height 31
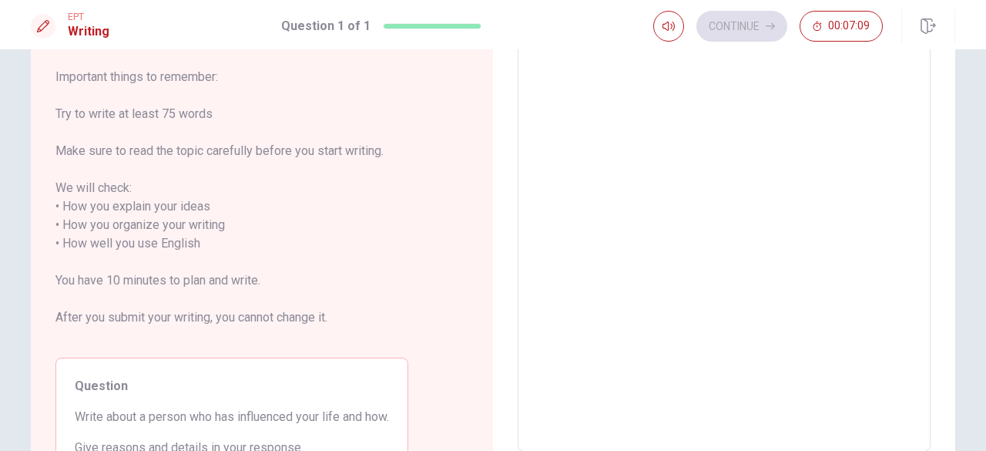
scroll to position [0, 0]
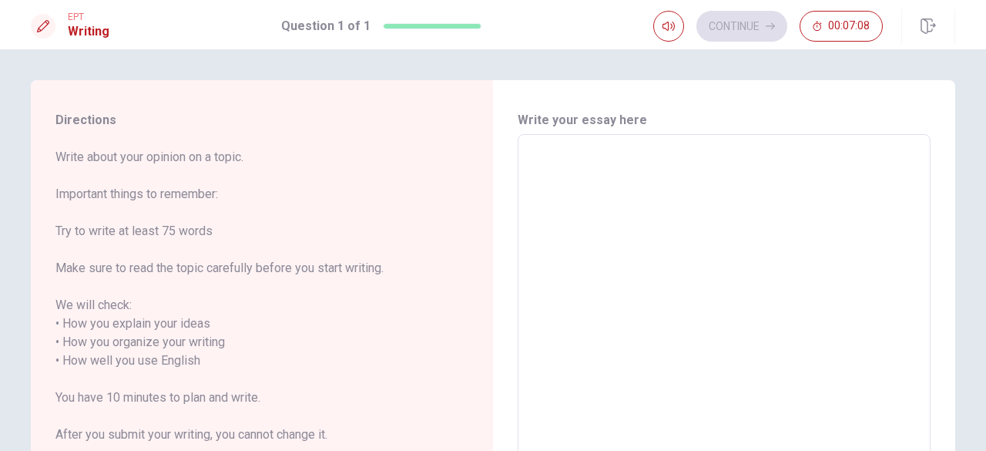
click at [634, 183] on textarea at bounding box center [724, 351] width 391 height 409
type textarea "T"
type textarea "x"
type textarea "Th"
type textarea "x"
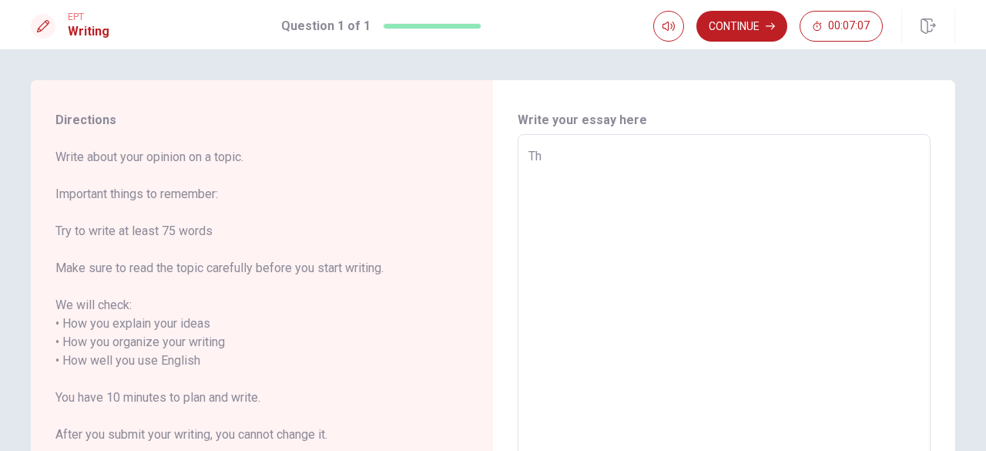
type textarea "The"
type textarea "x"
type textarea "The"
type textarea "x"
type textarea "The p"
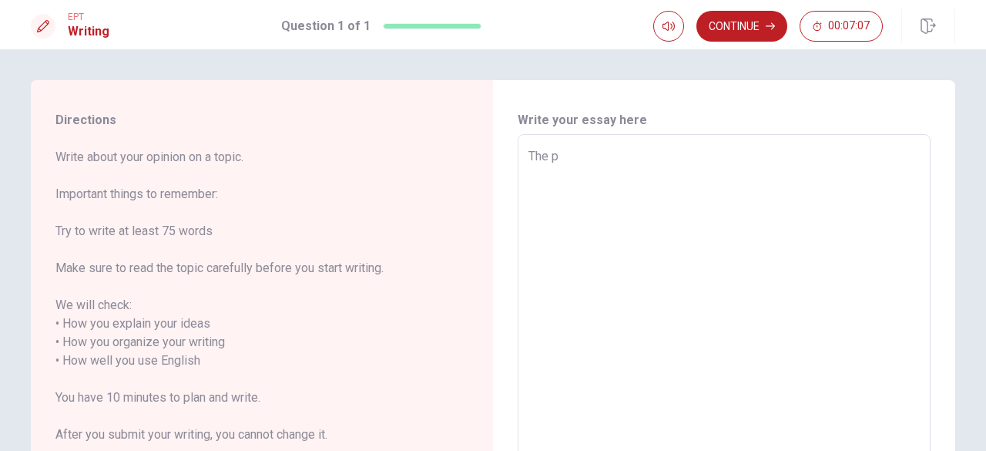
type textarea "x"
type textarea "The pe"
type textarea "x"
type textarea "The per"
type textarea "x"
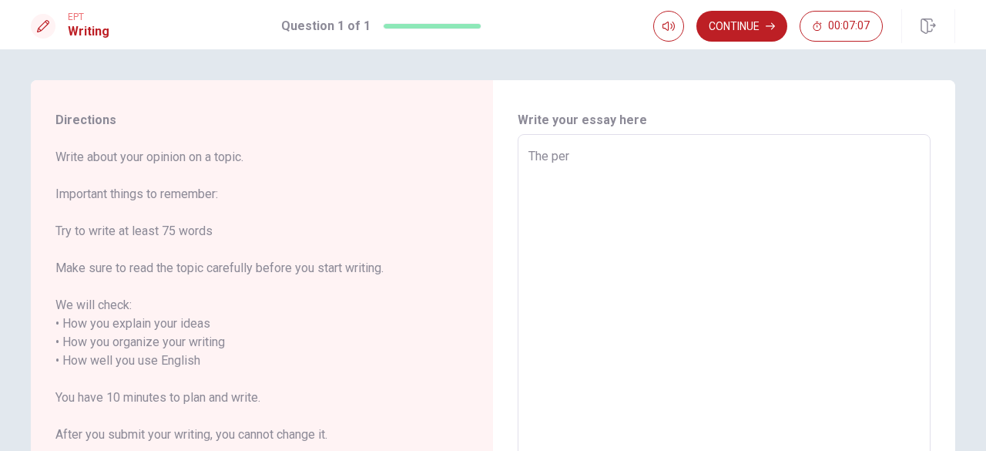
type textarea "The pers"
type textarea "x"
type textarea "The perso"
type textarea "x"
type textarea "The person"
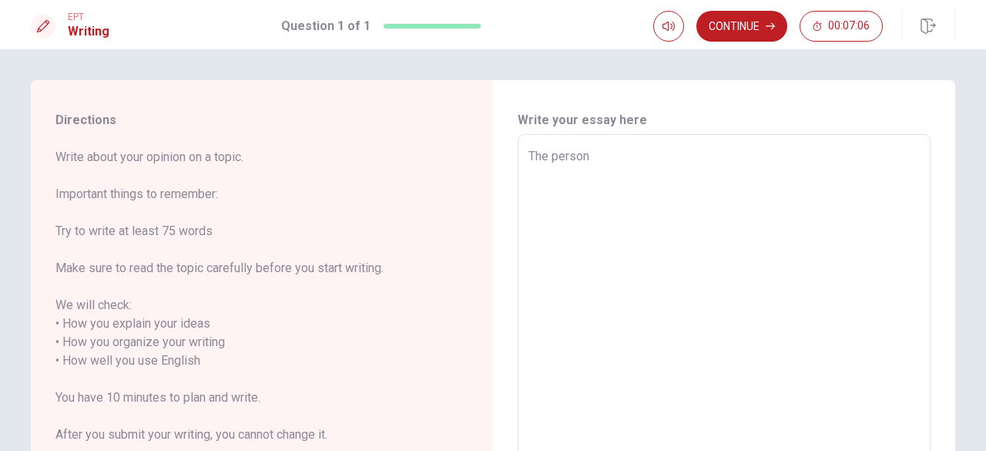
type textarea "x"
type textarea "The person"
type textarea "x"
type textarea "The person w"
type textarea "x"
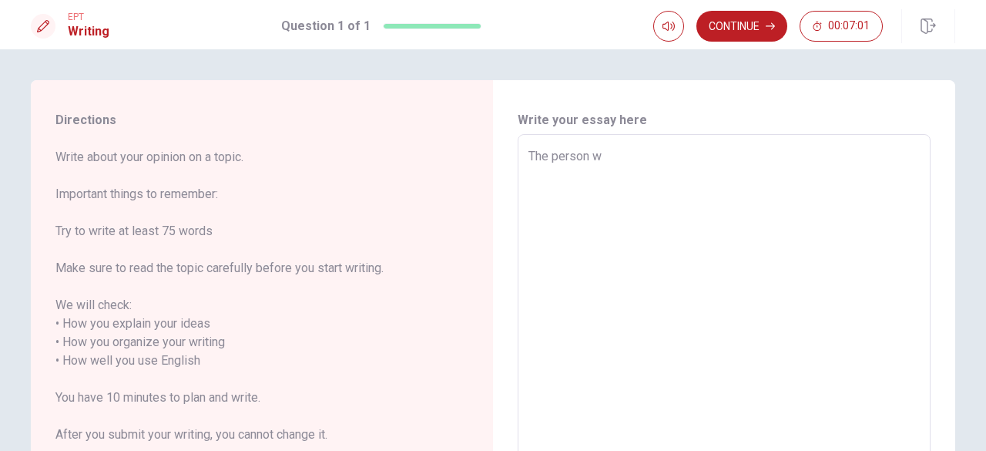
type textarea "The person wh"
type textarea "x"
type textarea "The person who"
type textarea "x"
type textarea "The person who"
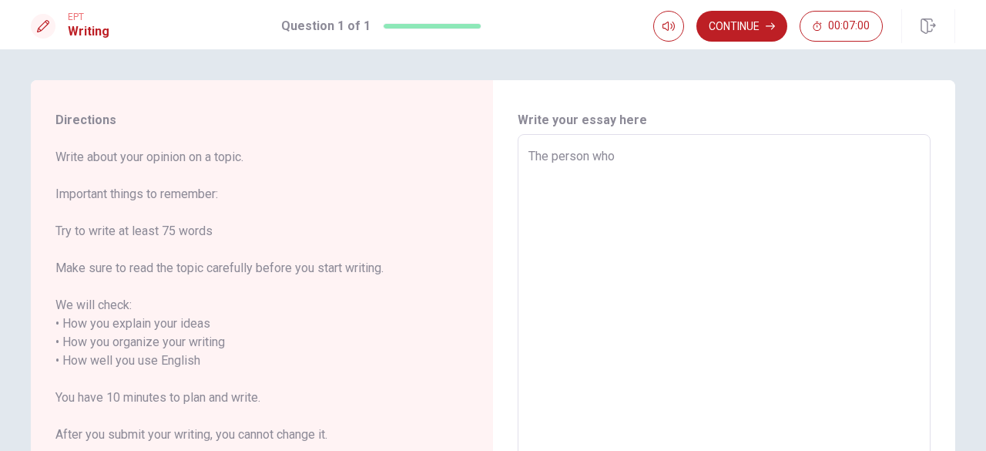
type textarea "x"
type textarea "The person who i"
type textarea "x"
type textarea "The person who in"
type textarea "x"
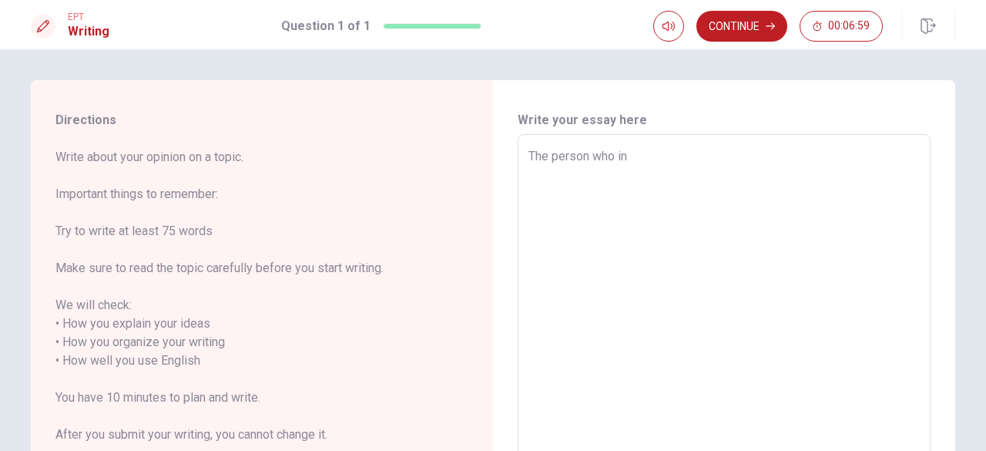
type textarea "The person who inf"
type textarea "x"
type textarea "The person who infl"
type textarea "x"
type textarea "The person who influ"
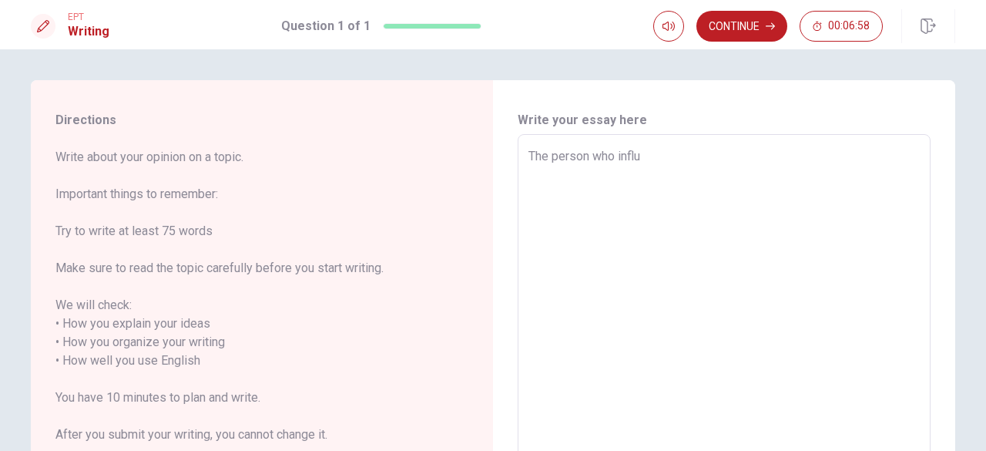
type textarea "x"
type textarea "The person who influe"
type textarea "x"
type textarea "The person who influen"
type textarea "x"
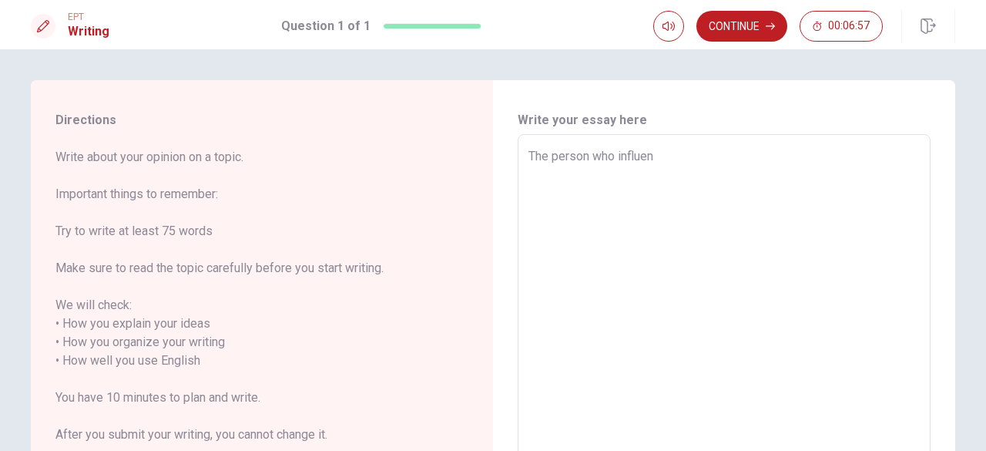
type textarea "The person who influenc"
type textarea "x"
type textarea "The person who influence"
type textarea "x"
type textarea "The person who influences"
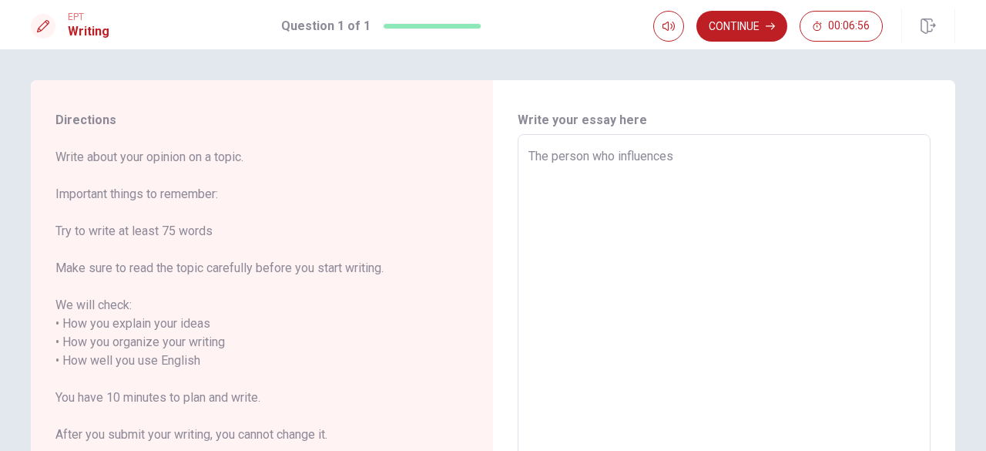
type textarea "x"
type textarea "The person who influences"
type textarea "x"
type textarea "The person who influences m"
type textarea "x"
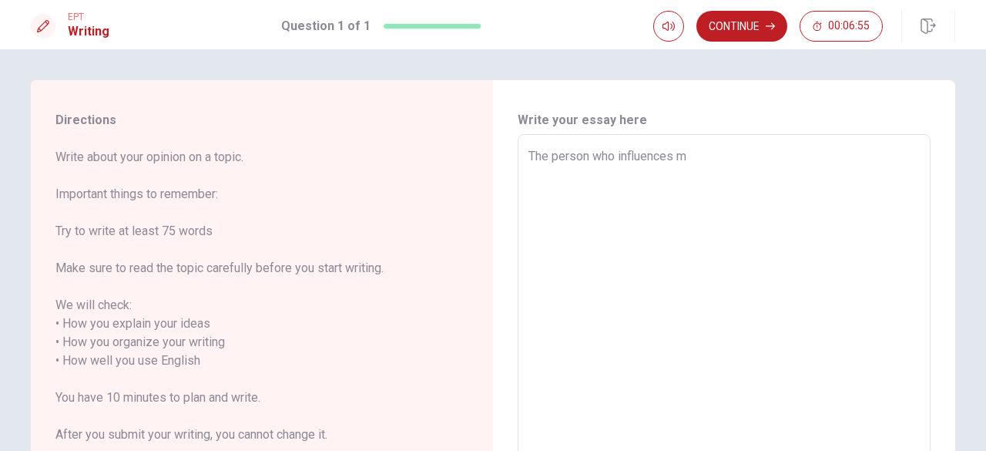
type textarea "The person who influences m"
type textarea "x"
type textarea "The person who influences m"
type textarea "x"
type textarea "The person who influences my"
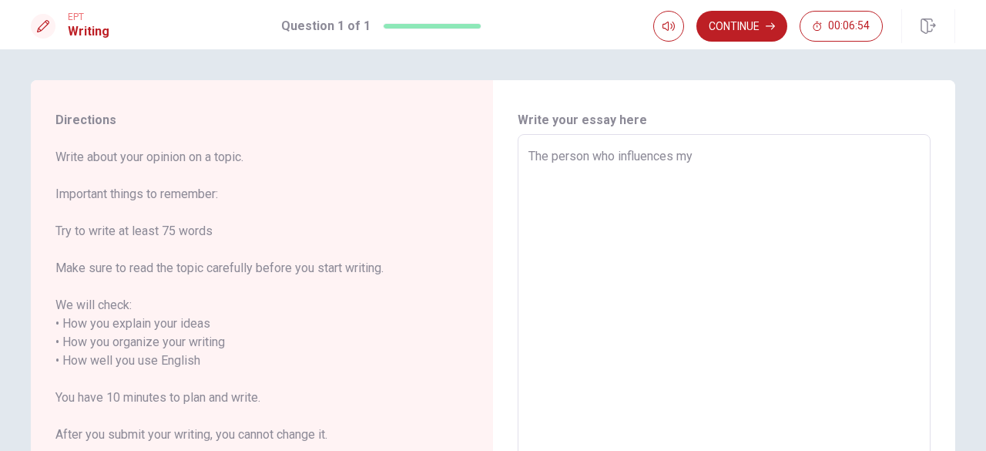
type textarea "x"
type textarea "The person who influences my"
type textarea "x"
type textarea "The person who influences my l"
type textarea "x"
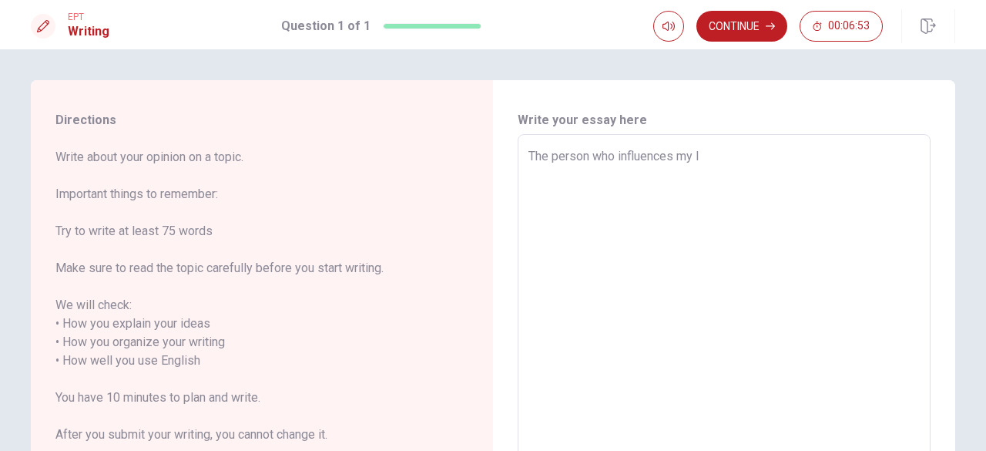
type textarea "The person who influences my li"
type textarea "x"
type textarea "The person who influences my lif"
type textarea "x"
type textarea "The person who influences my life"
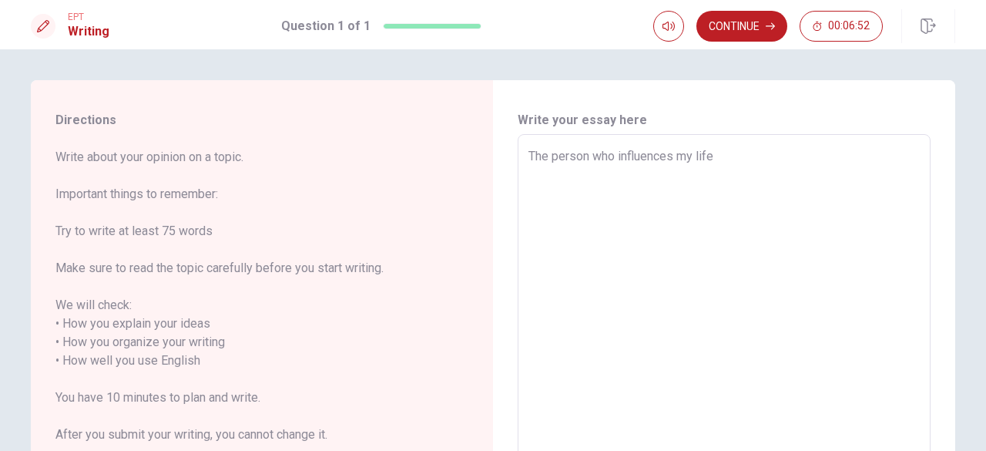
type textarea "x"
type textarea "The person who influences my life"
type textarea "x"
type textarea "The person who influences my life i"
type textarea "x"
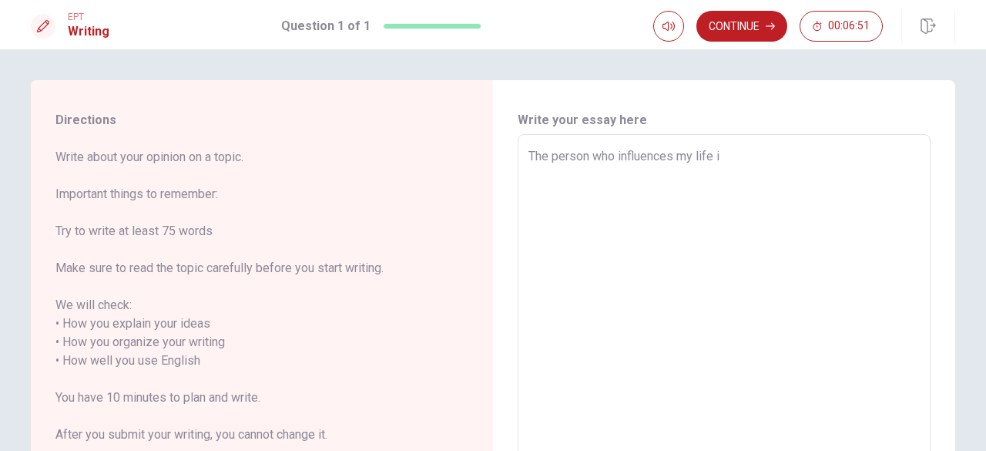
type textarea "The person who influences my life is"
type textarea "x"
type textarea "The person who influences my life is"
type textarea "x"
type textarea "The person who influences my life is m"
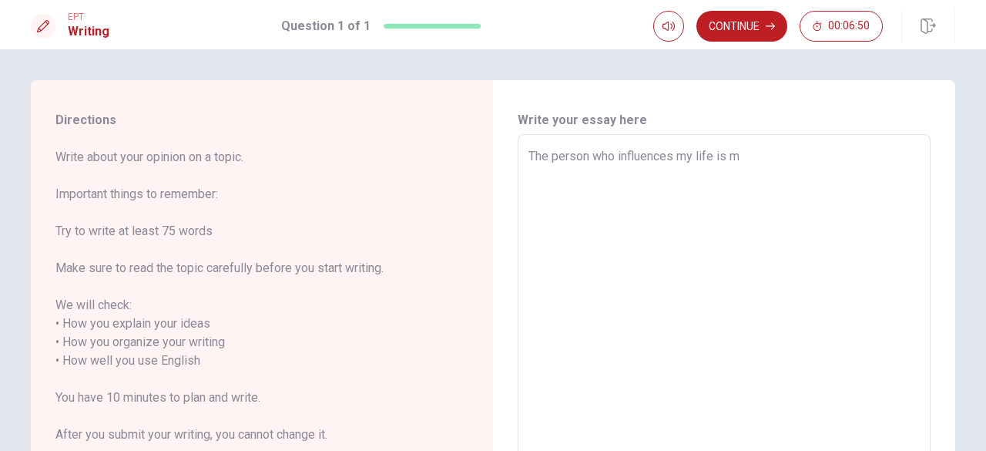
type textarea "x"
type textarea "The person who influences my life is my"
type textarea "x"
type textarea "The person who influences my life is my"
type textarea "x"
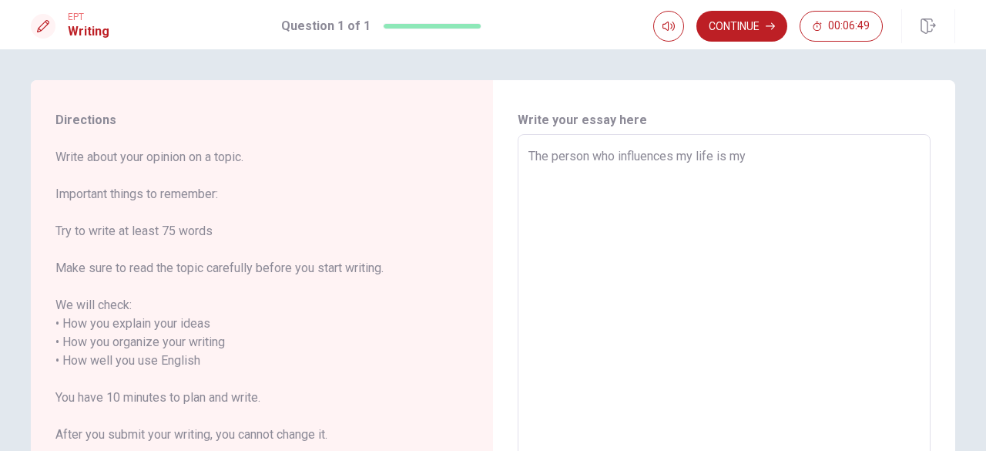
type textarea "The person who influences my life is my D"
type textarea "x"
type textarea "The person who influences my life is my DA"
type textarea "x"
type textarea "The person who influences my life is my DAD"
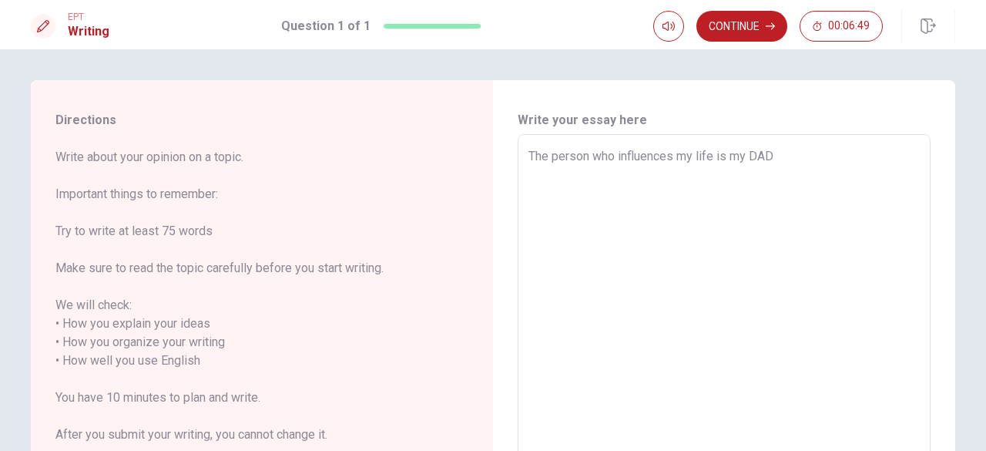
type textarea "x"
type textarea "The person who influences my life is my DAD,"
type textarea "x"
type textarea "The person who influences my life is my DAD,"
type textarea "x"
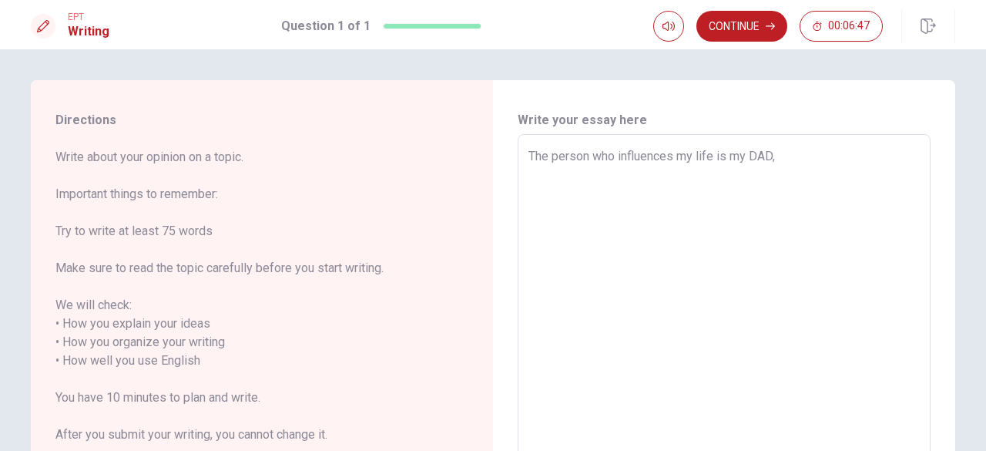
type textarea "The person who influences my life is my DAD, b"
type textarea "x"
type textarea "The person who influences my life is my DAD, be"
type textarea "x"
type textarea "The person who influences my life is my DAD, bec"
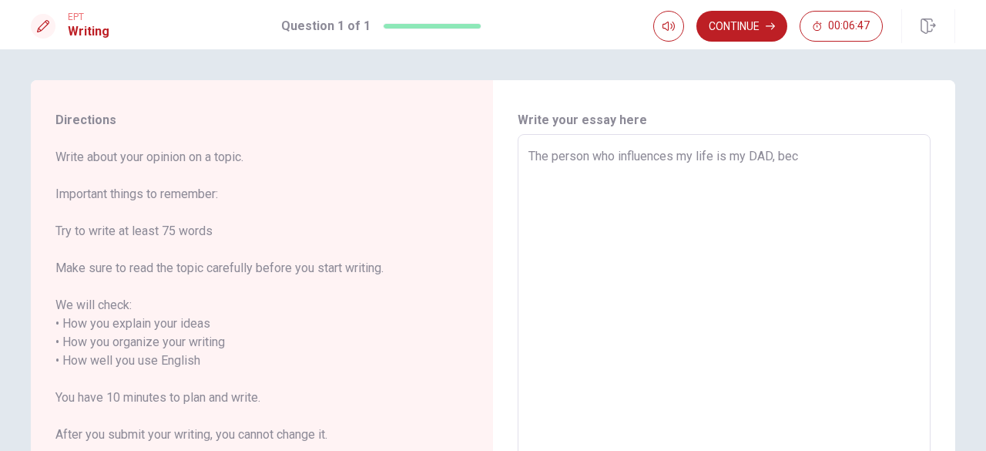
type textarea "x"
type textarea "The person who influences my life is my DAD, beca"
type textarea "x"
type textarea "The person who influences my life is my DAD, becau"
type textarea "x"
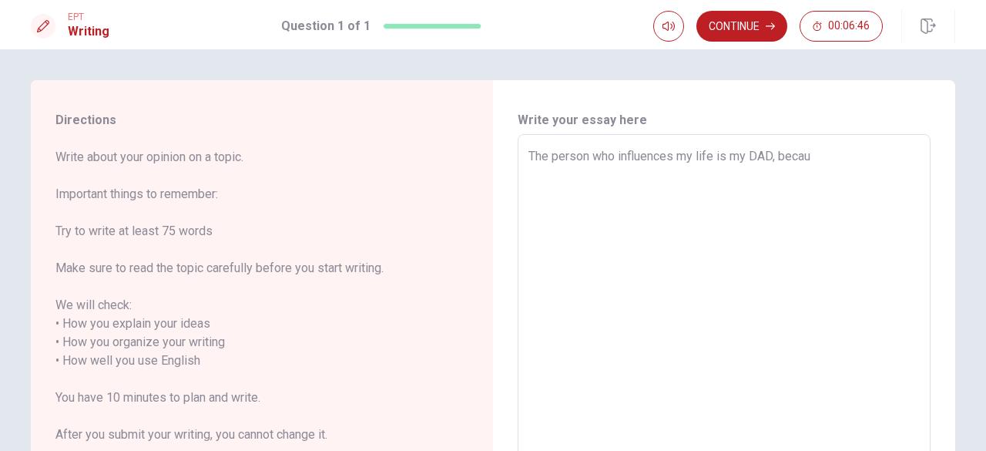
type textarea "The person who influences my life is my DAD, becaus"
type textarea "x"
type textarea "The person who influences my life is my DAD, because"
type textarea "x"
type textarea "The person who influences my life is my DAD, because"
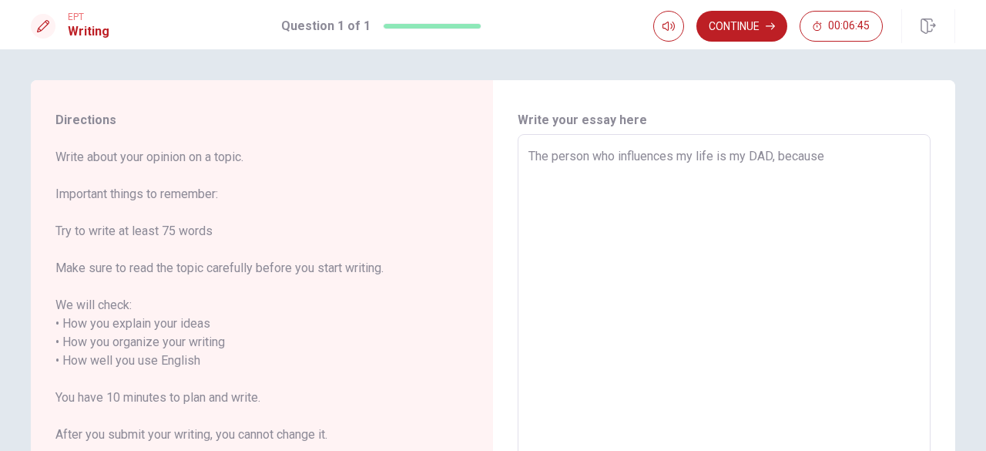
type textarea "x"
type textarea "The person who influences my life is my DAD, because h"
type textarea "x"
type textarea "The person who influences my life is my DAD, because he"
type textarea "x"
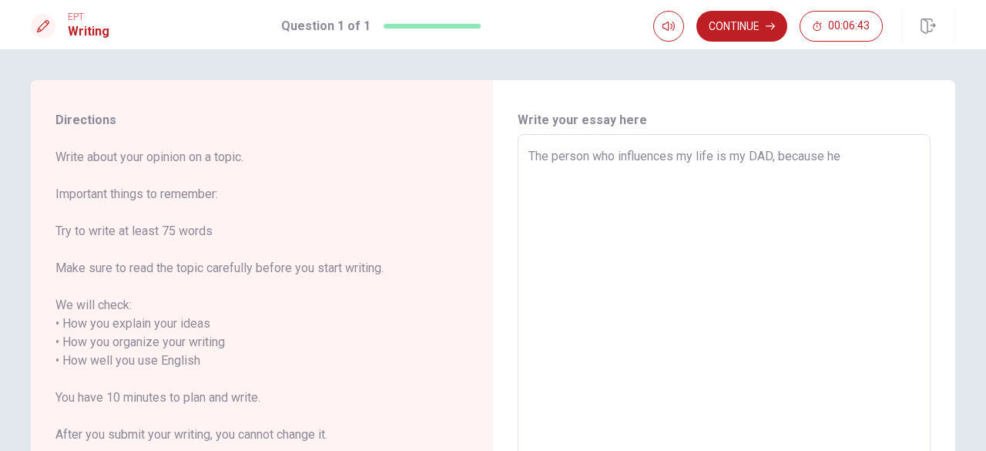
type textarea "The person who influences my life is my DAD, because he"
type textarea "x"
type textarea "The person who influences my life is my DAD, because he h"
type textarea "x"
type textarea "The person who influences my life is my DAD, because he ha"
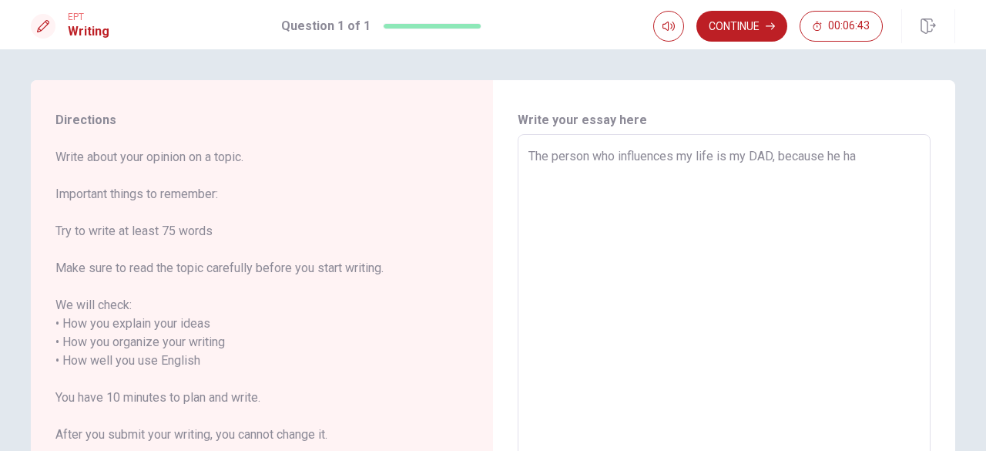
type textarea "x"
type textarea "The person who influences my life is my DAD, because he has"
type textarea "x"
type textarea "The person who influences my life is my DAD, because he has"
type textarea "x"
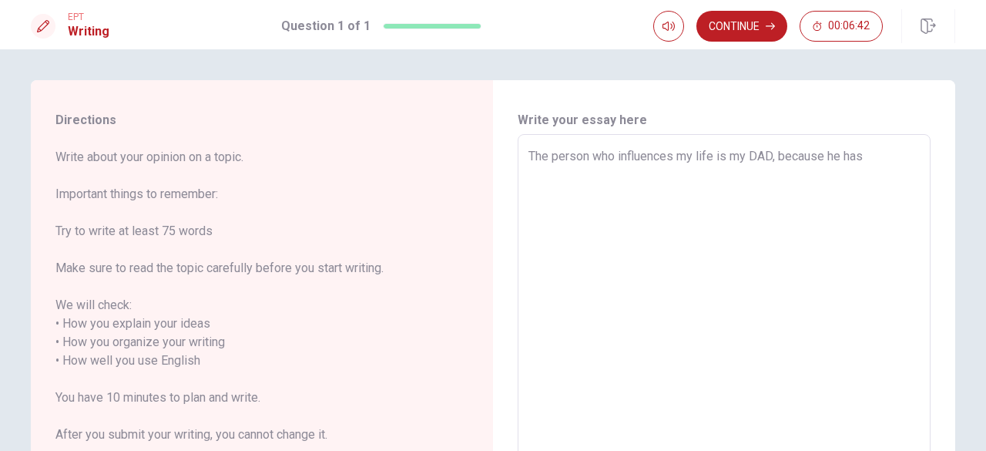
type textarea "The person who influences my life is my DAD, because he has a"
type textarea "x"
type textarea "The person who influences my life is my DAD, because he has"
type textarea "x"
type textarea "The person who influences my life is my DAD, because he has t"
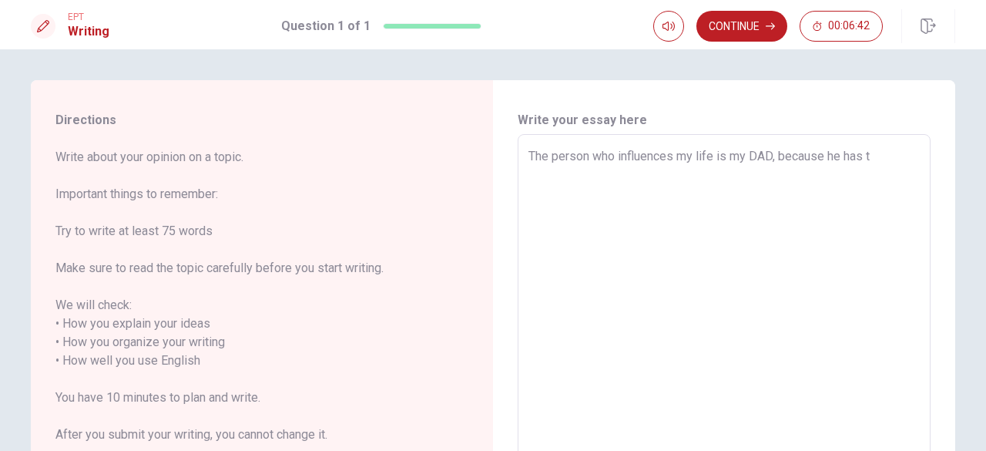
type textarea "x"
type textarea "The person who influences my life is my DAD, because he has ta"
type textarea "x"
type textarea "The person who influences my life is my DAD, because he has tau"
type textarea "x"
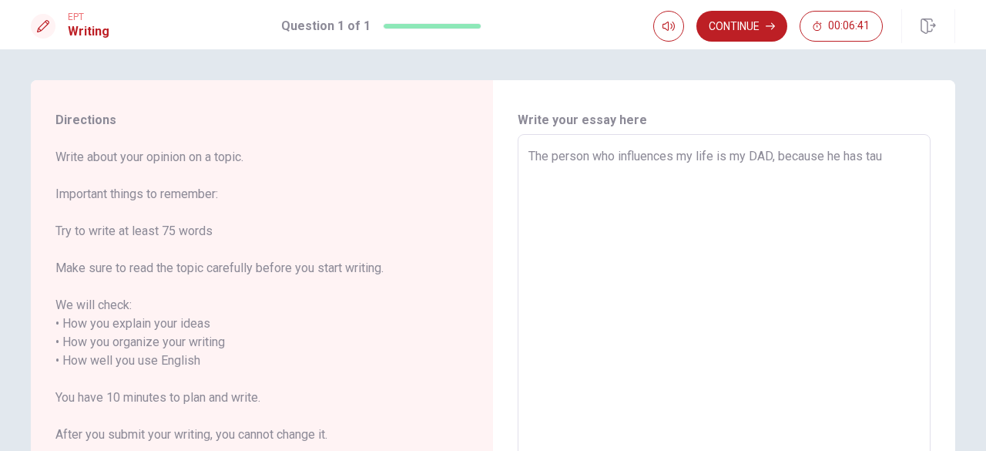
type textarea "The person who influences my life is my DAD, because he has taug"
type textarea "x"
type textarea "The person who influences my life is my DAD, because he has taugh"
type textarea "x"
type textarea "The person who influences my life is my DAD, because he has taught"
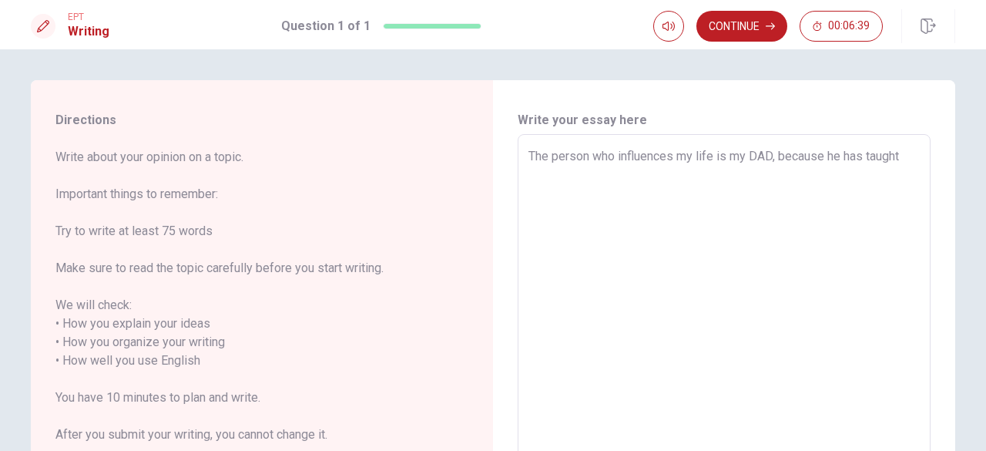
type textarea "x"
type textarea "The person who influences my life is my DAD, because he has taught"
type textarea "x"
type textarea "The person who influences my life is my DAD, because he has taught m"
type textarea "x"
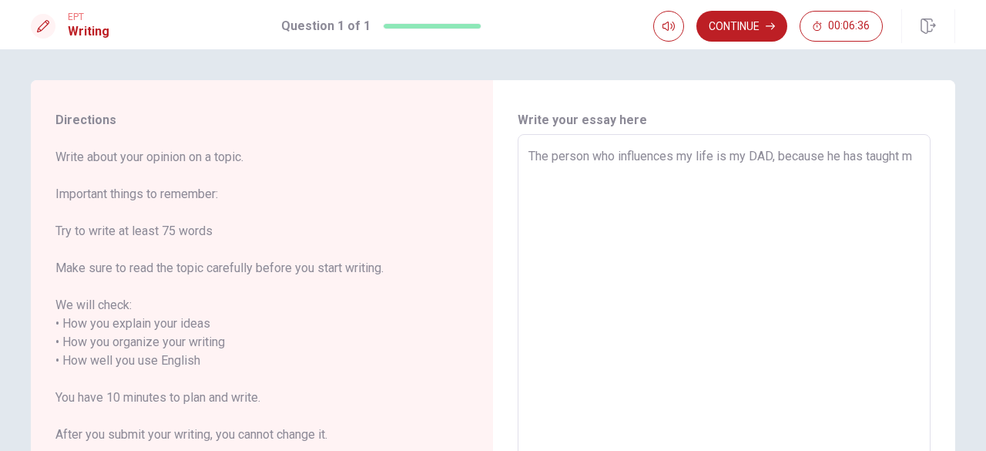
type textarea "The person who influences my life is my DAD, because he has taught me"
type textarea "x"
type textarea "The person who influences my life is my DAD, because he has taught me"
type textarea "x"
type textarea "The person who influences my life is my DAD, because he has taught me t"
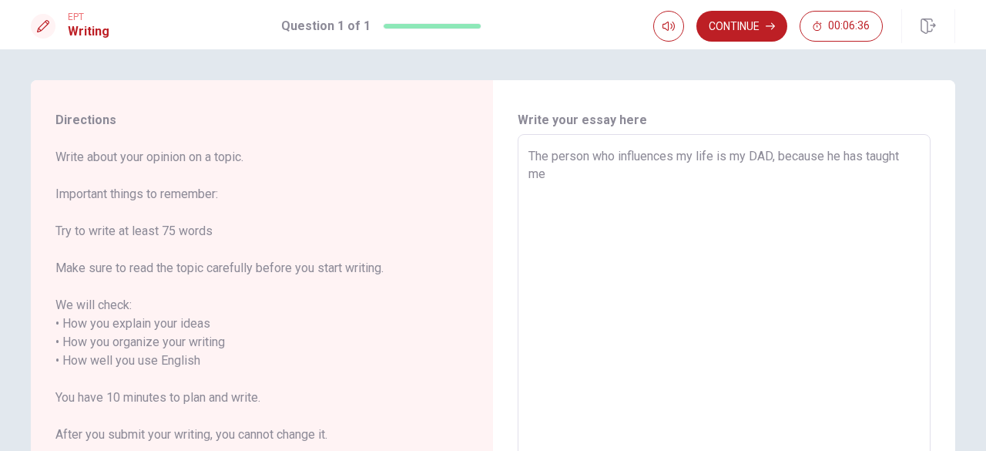
type textarea "x"
type textarea "The person who influences my life is my DAD, because he has taught me th"
type textarea "x"
type textarea "The person who influences my life is my DAD, because he has taught me tha"
type textarea "x"
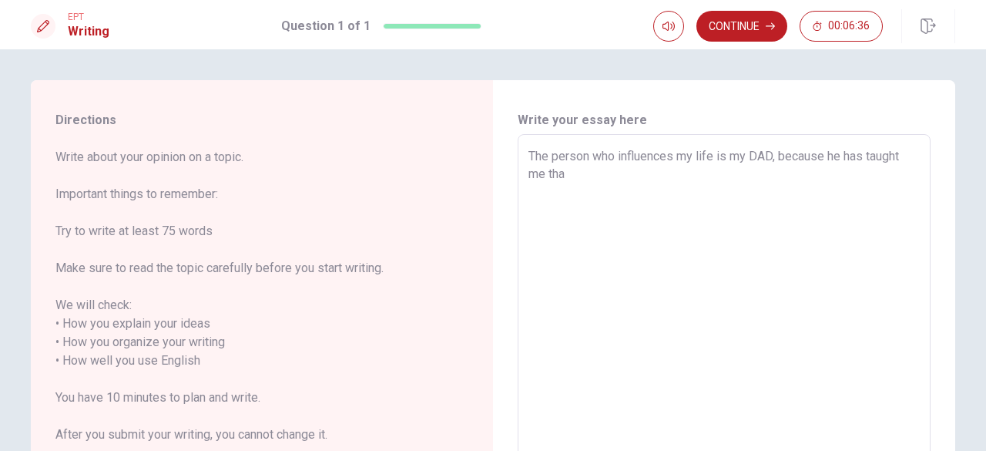
type textarea "The person who influences my life is my DAD, because he has taught me that"
type textarea "x"
type textarea "The person who influences my life is my DAD, because he has taught me that"
type textarea "x"
type textarea "The person who influences my life is my DAD, because he has taught me that w"
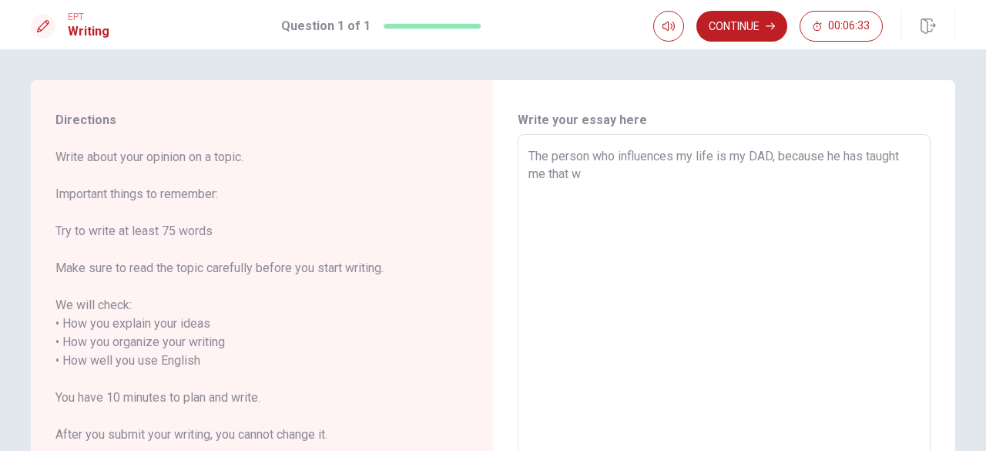
type textarea "x"
type textarea "The person who influences my life is my DAD, because he has taught me that wi"
type textarea "x"
type textarea "The person who influences my life is my DAD, because he has taught me that wit"
type textarea "x"
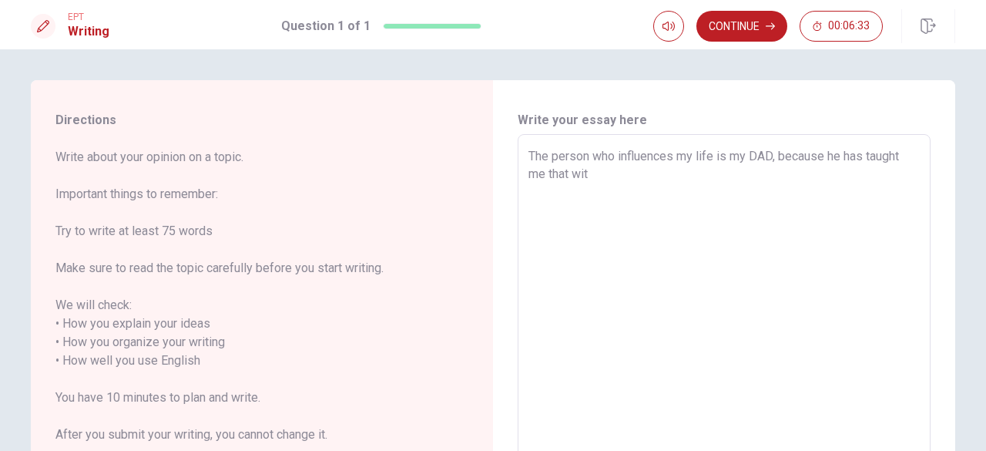
type textarea "The person who influences my life is my DAD, because he has taught me that with"
type textarea "x"
type textarea "The person who influences my life is my DAD, because he has taught me that with"
type textarea "x"
type textarea "The person who influences my life is my DAD, because he has taught me that with…"
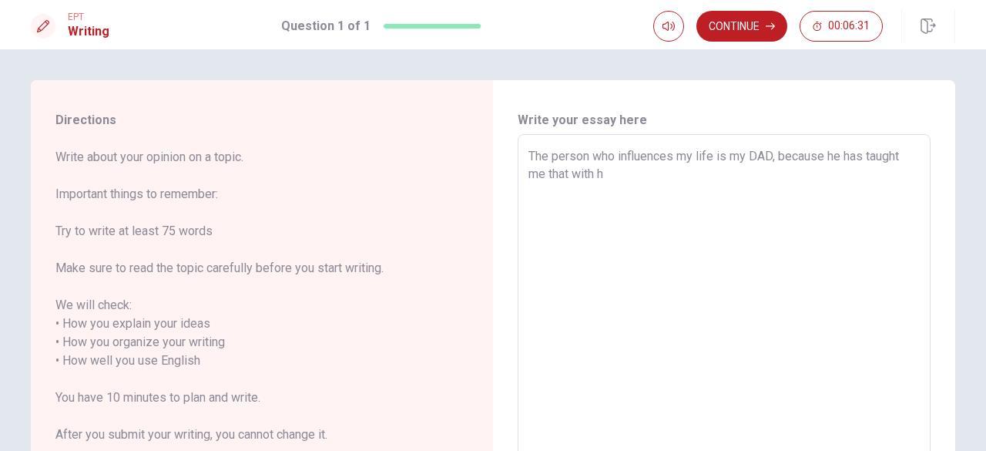
type textarea "x"
type textarea "The person who influences my life is my DAD, because he has taught me that with…"
type textarea "x"
type textarea "The person who influences my life is my DAD, because he has taught me that with…"
type textarea "x"
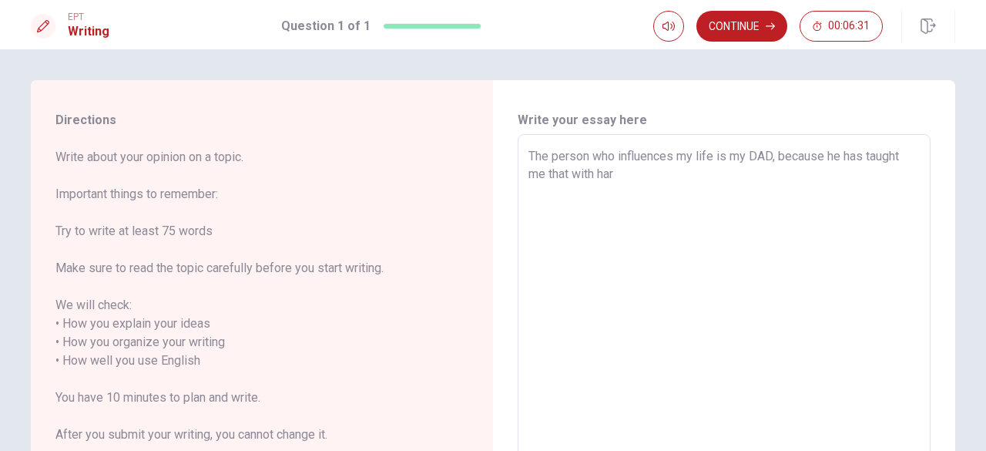
type textarea "The person who influences my life is my DAD, because he has taught me that with…"
type textarea "x"
type textarea "The person who influences my life is my DAD, because he has taught me that with…"
type textarea "x"
type textarea "The person who influences my life is my DAD, because he has taught me that with…"
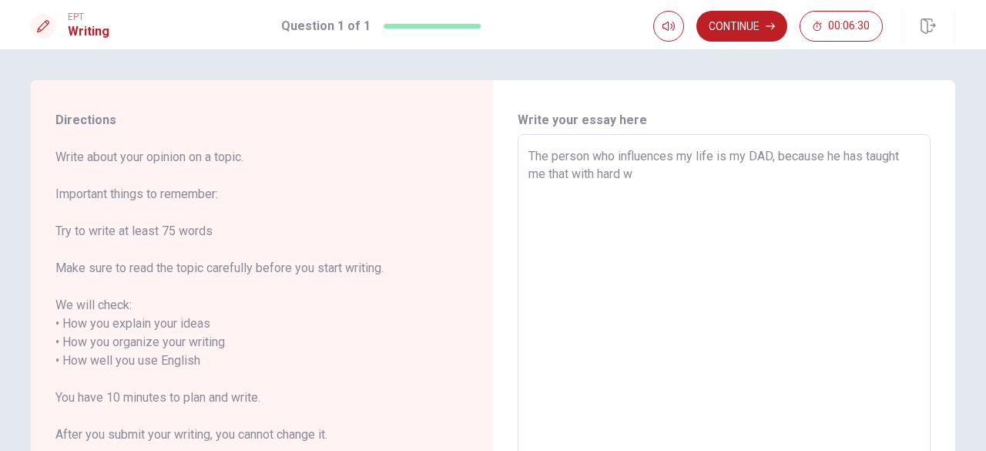
type textarea "x"
type textarea "The person who influences my life is my DAD, because he has taught me that with…"
type textarea "x"
type textarea "The person who influences my life is my DAD, because he has taught me that with…"
type textarea "x"
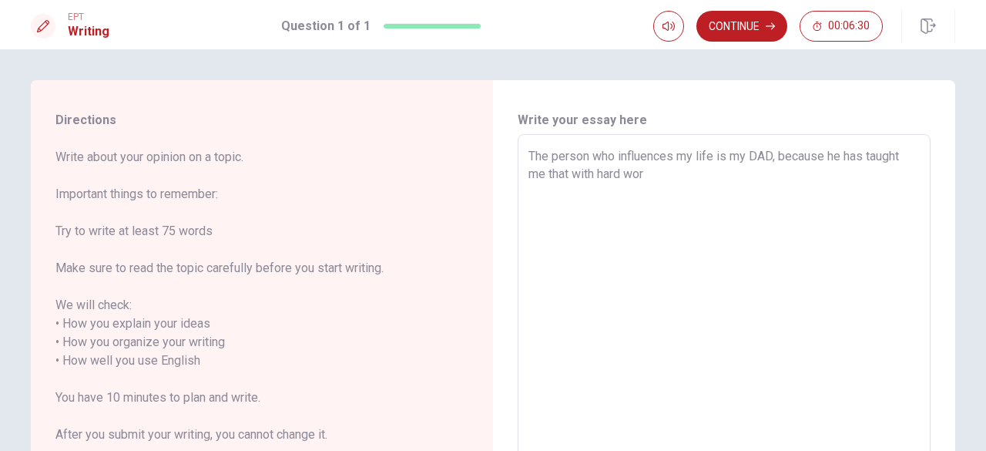
type textarea "The person who influences my life is my DAD, because he has taught me that with…"
type textarea "x"
type textarea "The person who influences my life is my DAD, because he has taught me that with…"
type textarea "x"
type textarea "The person who influences my life is my DAD, because he has taught me that with…"
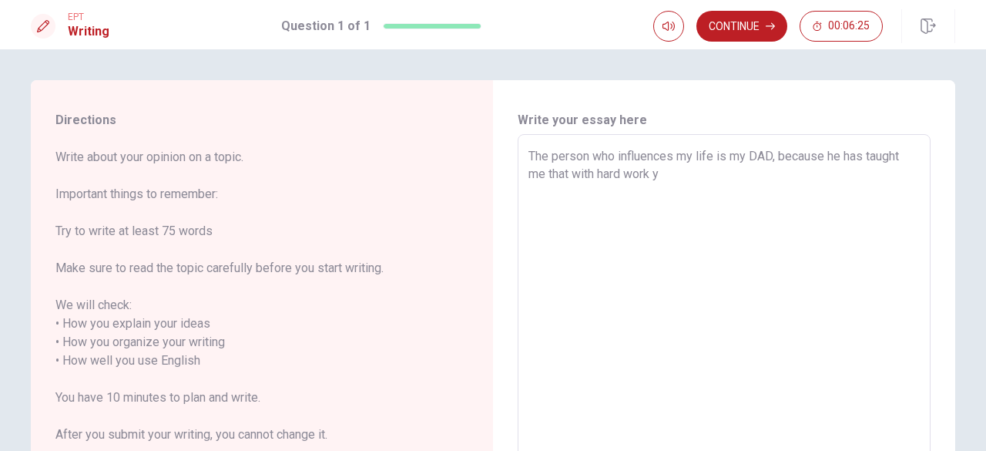
type textarea "x"
type textarea "The person who influences my life is my DAD, because he has taught me that with…"
type textarea "x"
type textarea "The person who influences my life is my DAD, because he has taught me that with…"
type textarea "x"
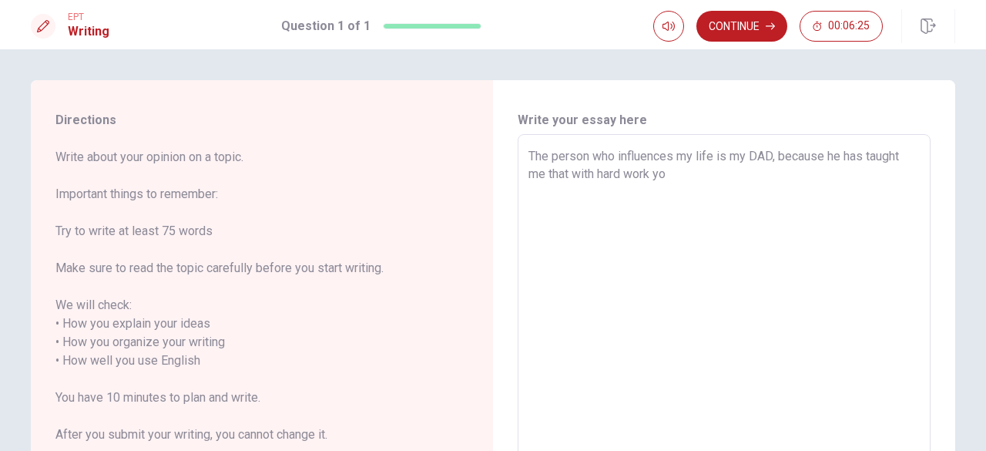
type textarea "The person who influences my life is my DAD, because he has taught me that with…"
type textarea "x"
click at [616, 190] on textarea "The person who influences my life is my DAD, because he has taught me that with…" at bounding box center [724, 351] width 391 height 409
click at [555, 194] on textarea "The person who influences my life is my DAD, because he has taught me that with…" at bounding box center [724, 351] width 391 height 409
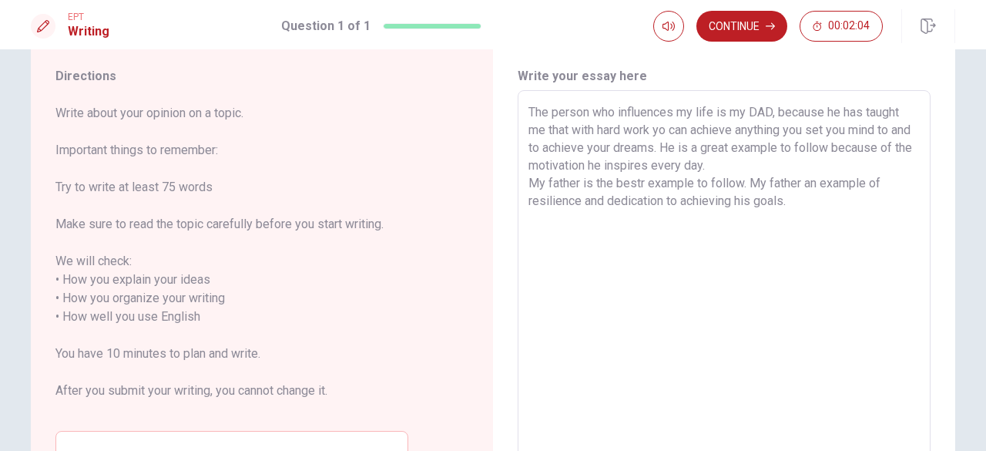
scroll to position [45, 0]
click at [640, 184] on textarea "The person who influences my life is my DAD, because he has taught me that with…" at bounding box center [724, 306] width 391 height 409
click at [796, 200] on textarea "The person who influences my life is my DAD, because he has taught me that with…" at bounding box center [724, 306] width 391 height 409
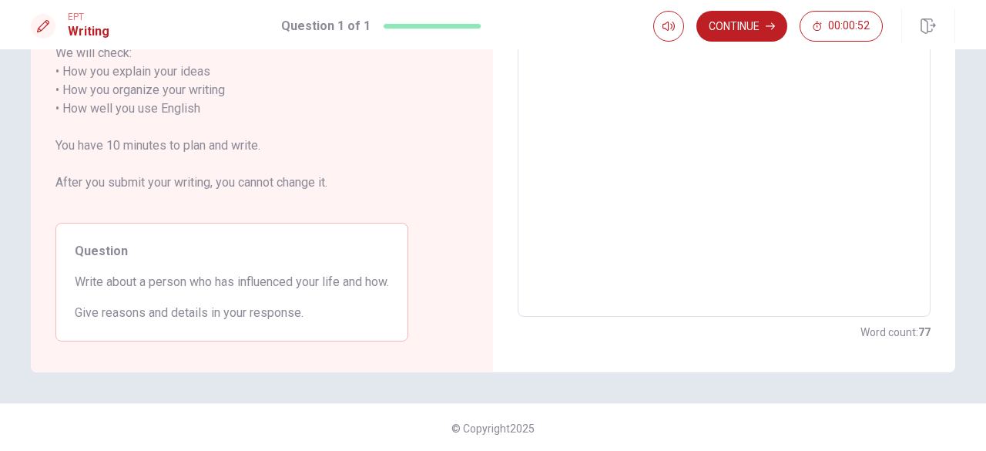
scroll to position [7, 0]
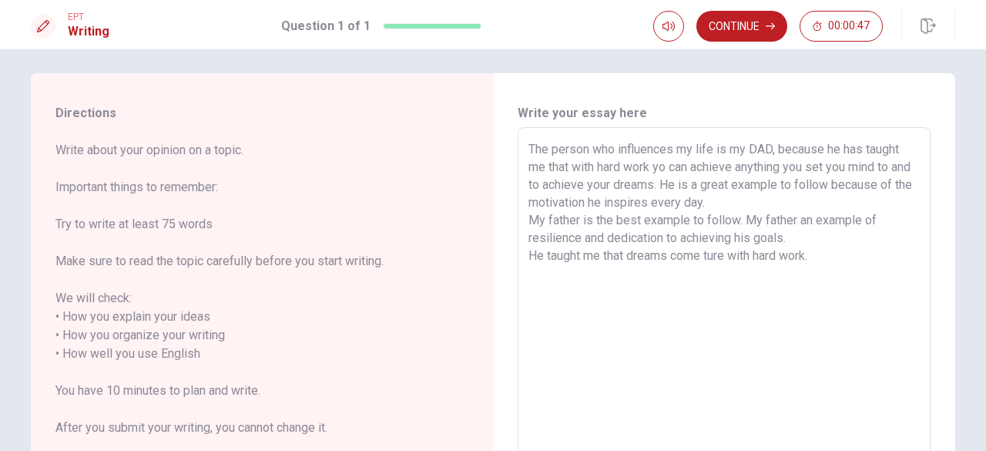
drag, startPoint x: 803, startPoint y: 263, endPoint x: 521, endPoint y: 146, distance: 305.4
click at [521, 146] on div "The person who influences my life is my DAD, because he has taught me that with…" at bounding box center [724, 344] width 413 height 435
click at [898, 381] on textarea "The person who influences my life is my DAD, because he has taught me that with…" at bounding box center [724, 344] width 391 height 409
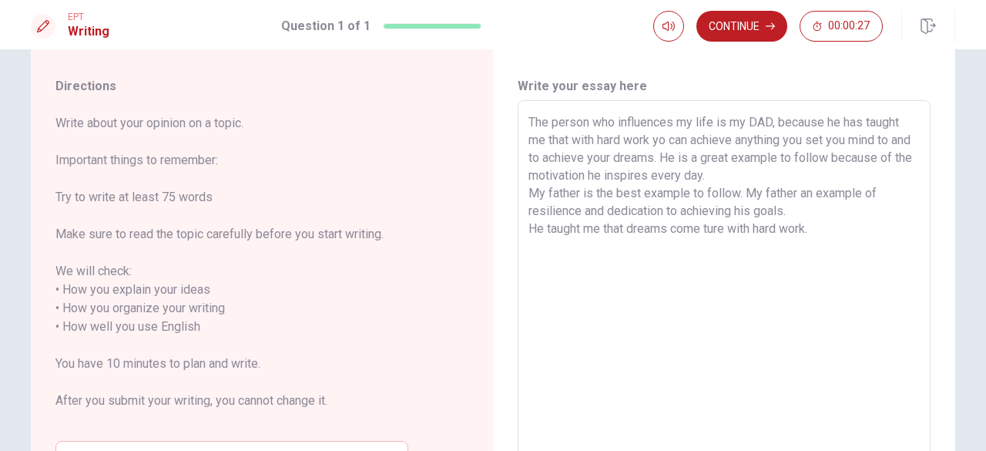
scroll to position [0, 0]
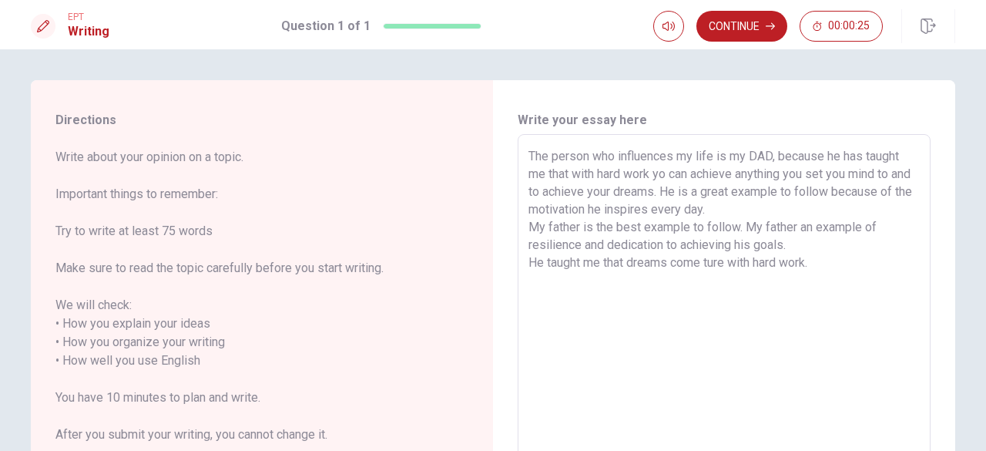
click at [775, 153] on textarea "The person who influences my life is my DAD, because he has taught me that with…" at bounding box center [724, 351] width 391 height 409
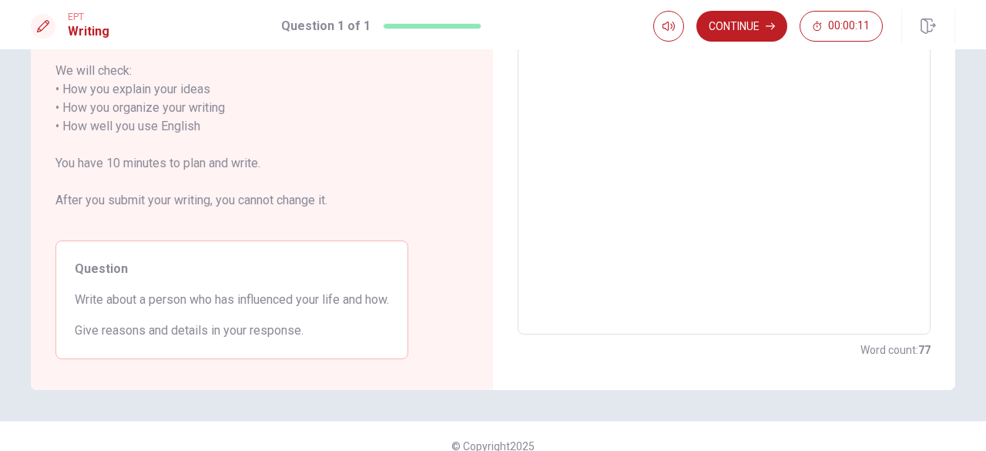
scroll to position [236, 0]
click at [741, 18] on button "Continue" at bounding box center [742, 26] width 91 height 31
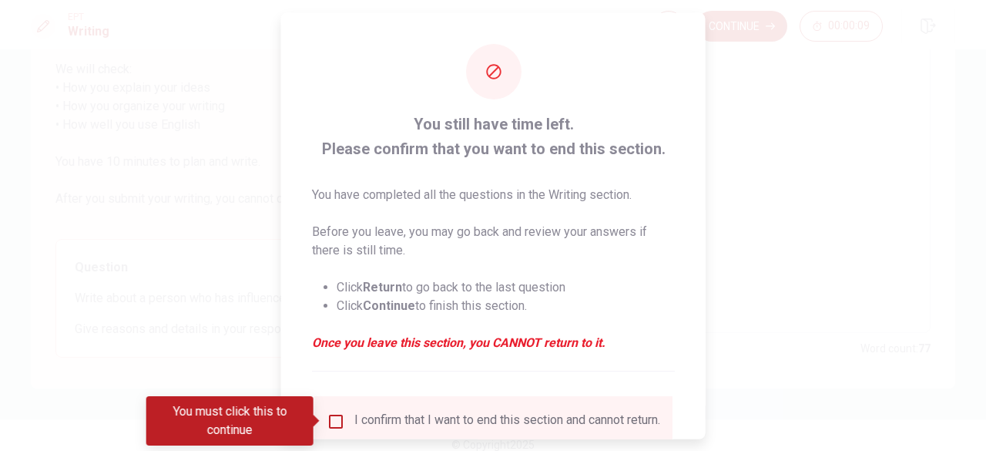
click at [329, 420] on input "You must click this to continue" at bounding box center [336, 420] width 18 height 18
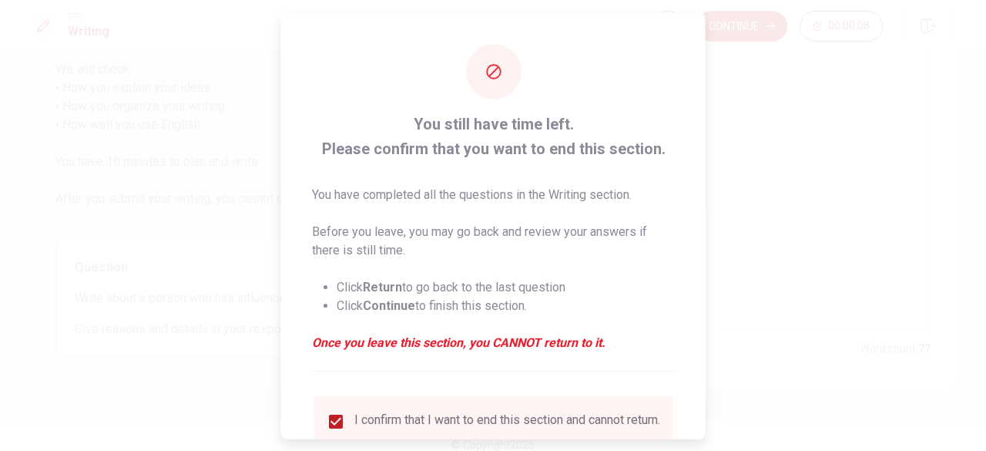
scroll to position [123, 0]
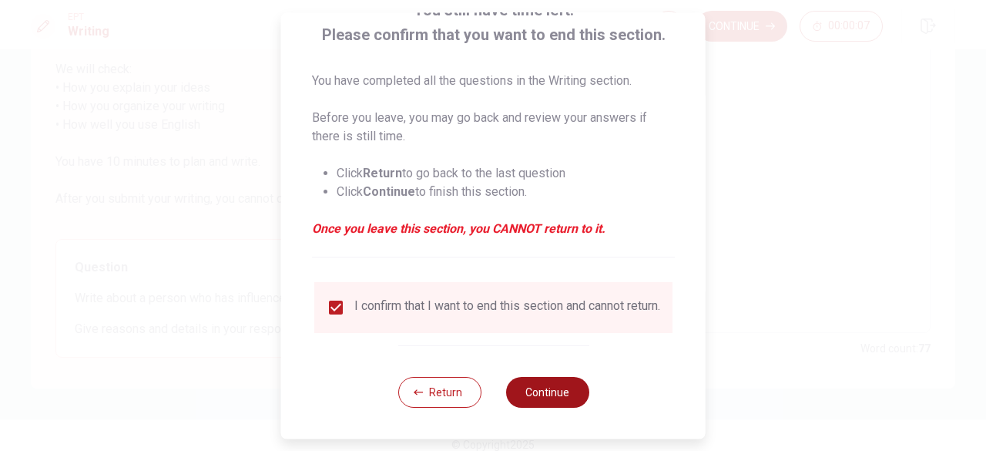
click at [559, 403] on button "Continue" at bounding box center [546, 392] width 83 height 31
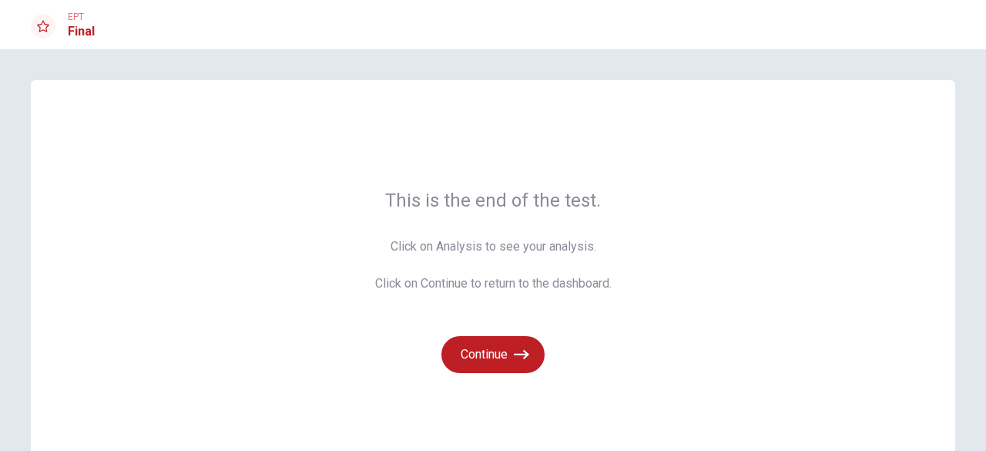
scroll to position [35, 0]
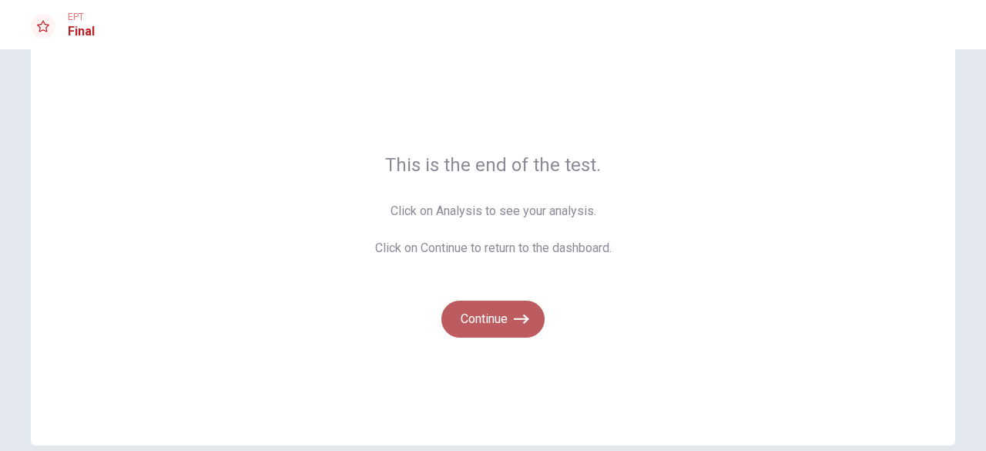
click at [510, 320] on button "Continue" at bounding box center [493, 319] width 103 height 37
